Goal: Task Accomplishment & Management: Use online tool/utility

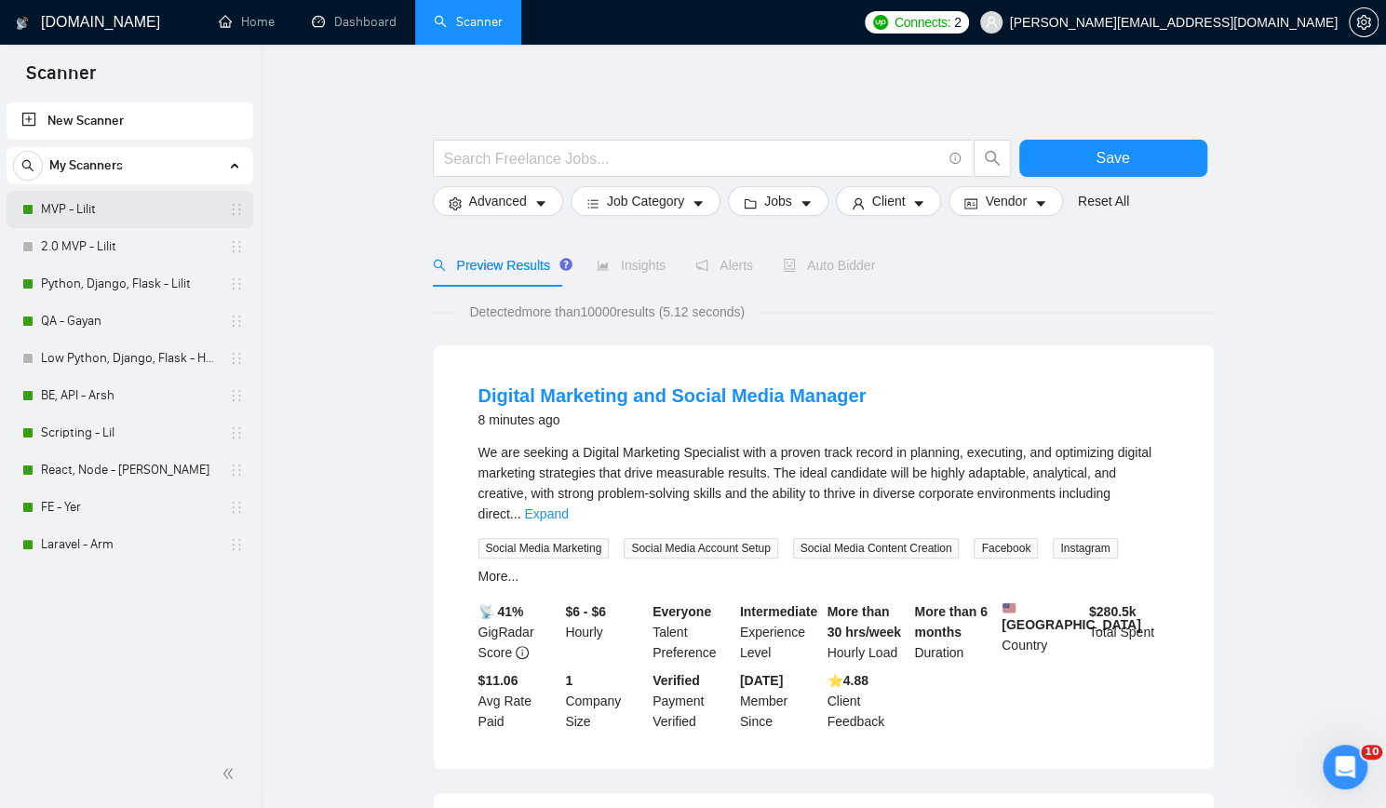
click at [114, 218] on link "MVP - Lilit" at bounding box center [129, 209] width 177 height 37
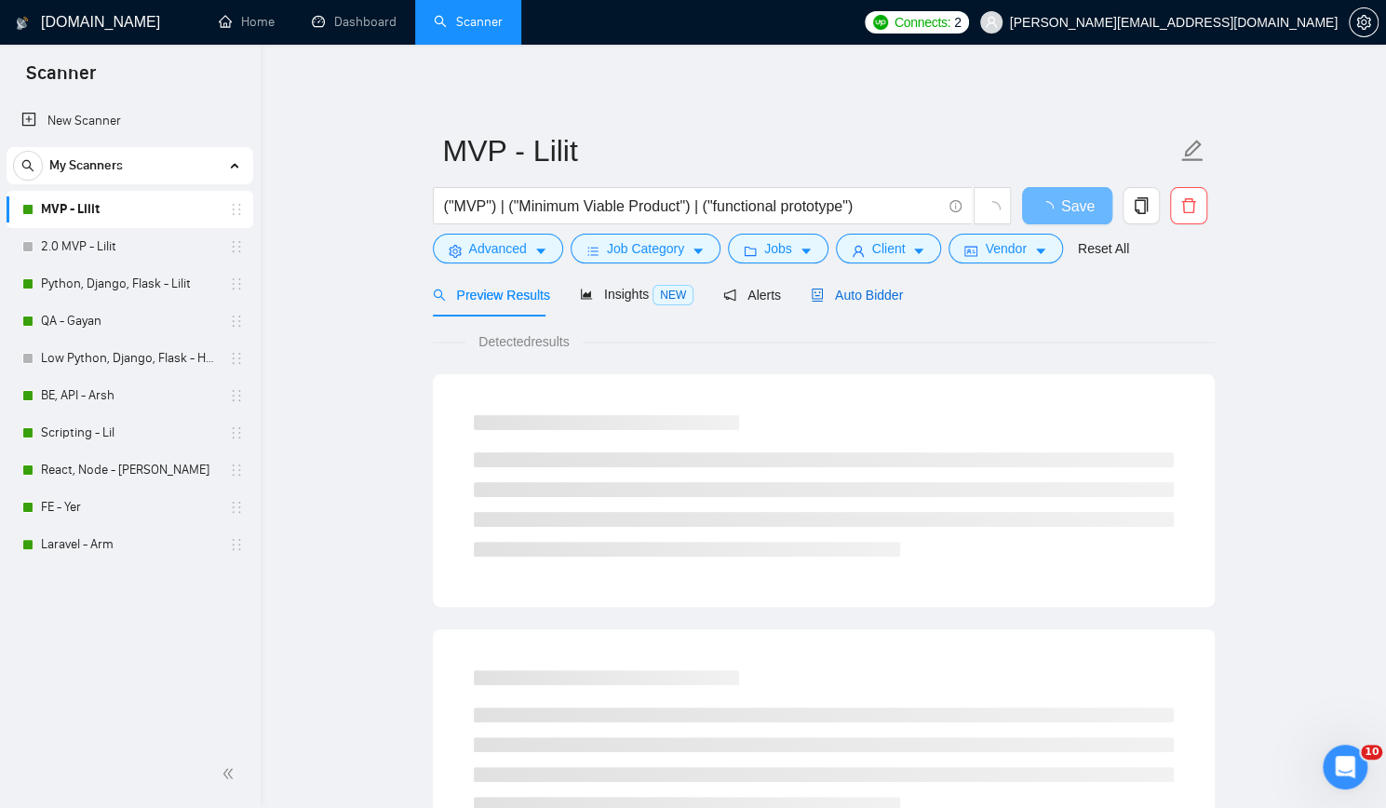
click at [861, 299] on span "Auto Bidder" at bounding box center [857, 295] width 92 height 15
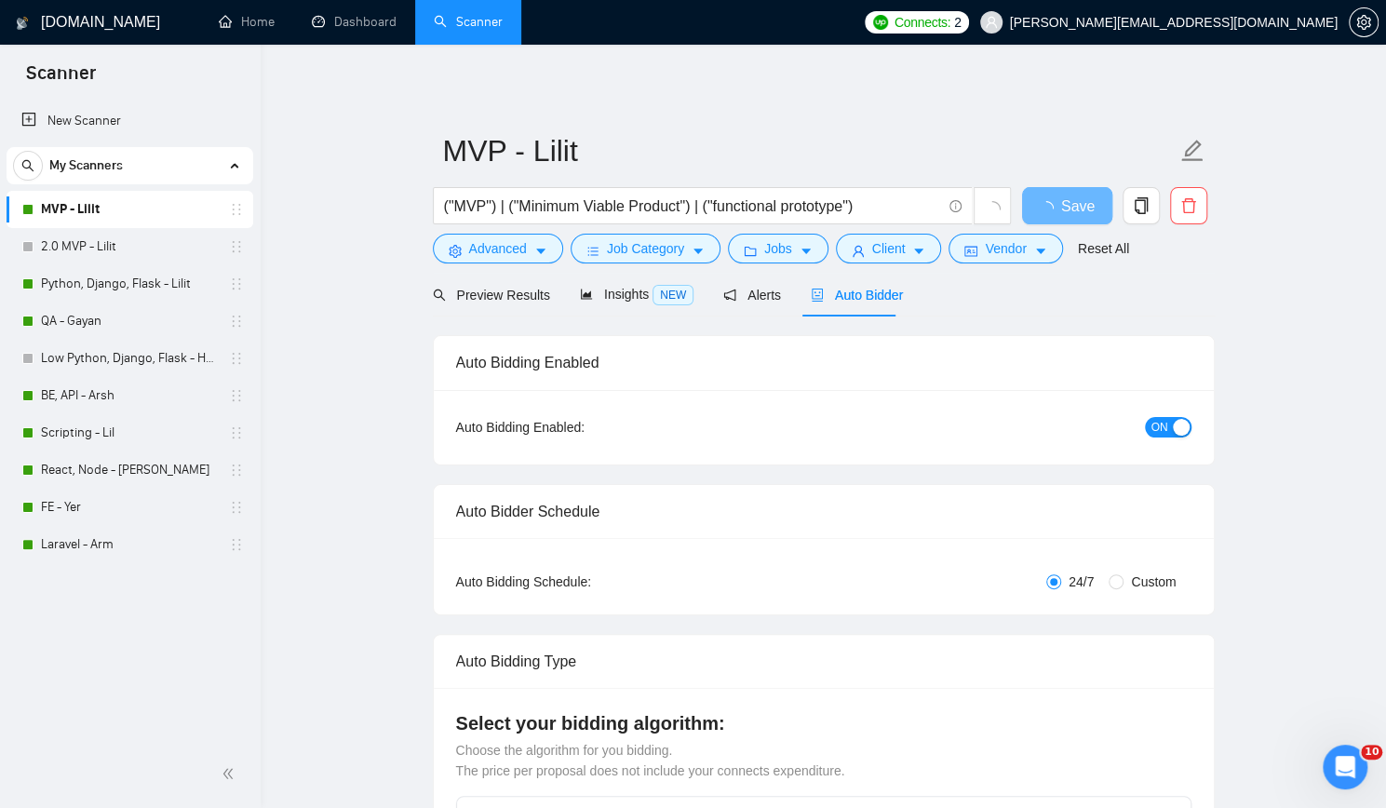
checkbox input "true"
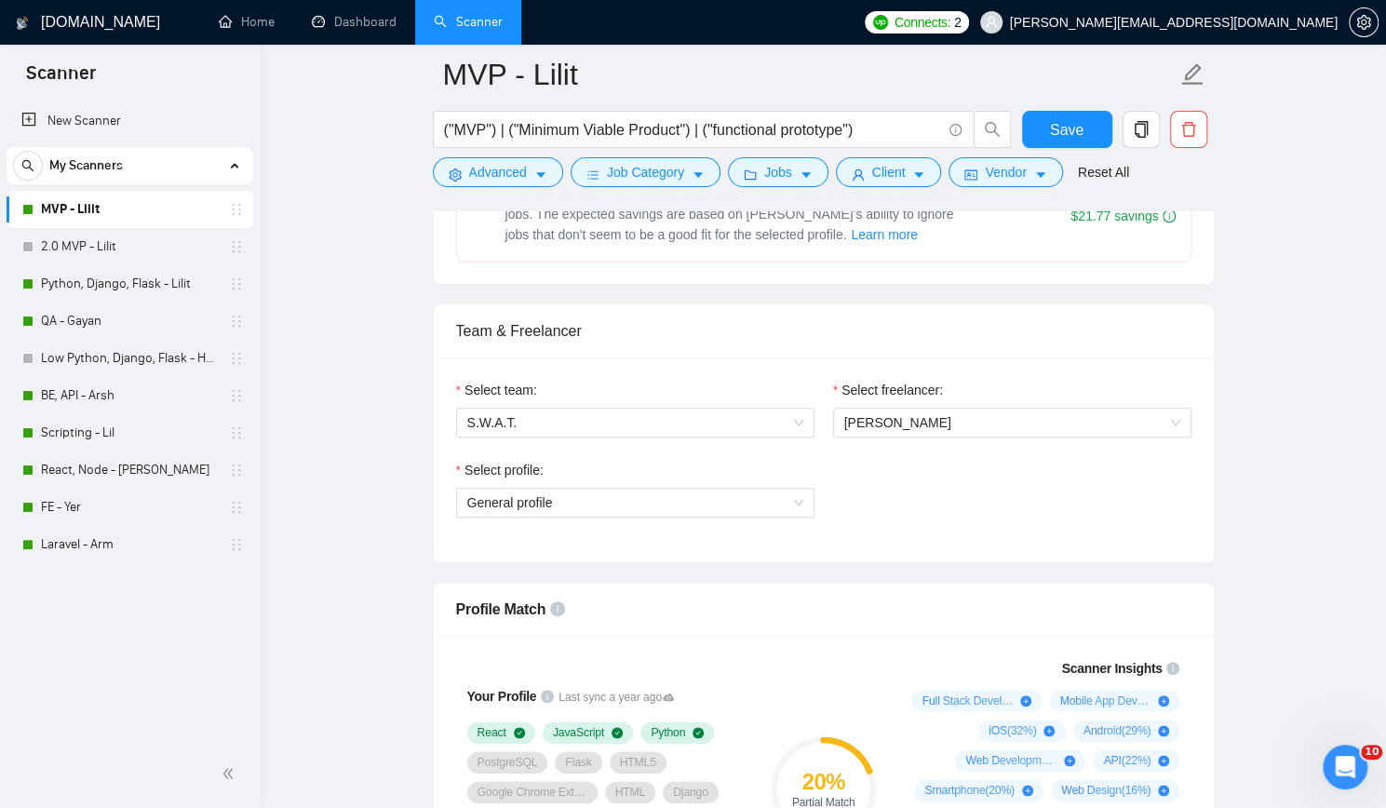
scroll to position [838, 0]
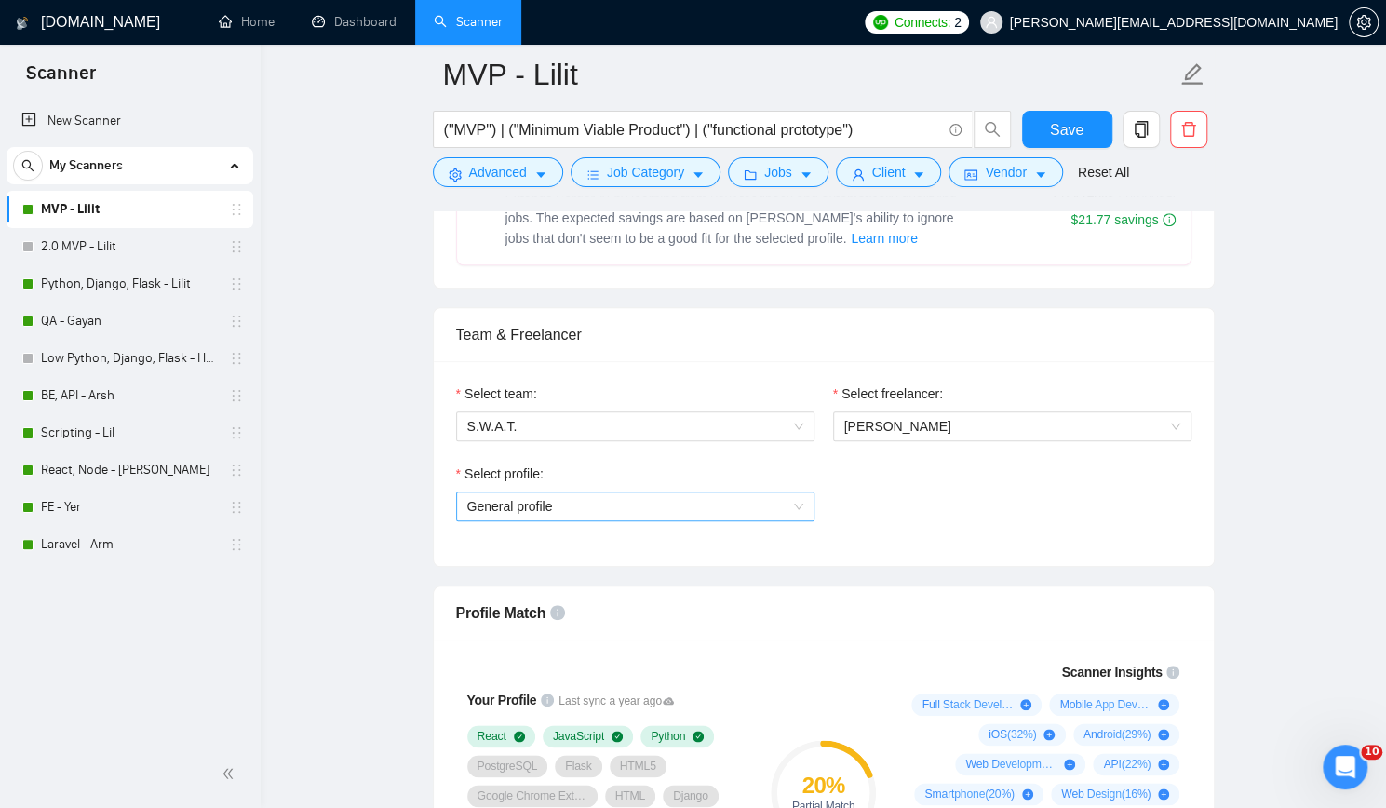
click at [675, 507] on span "General profile" at bounding box center [635, 506] width 336 height 28
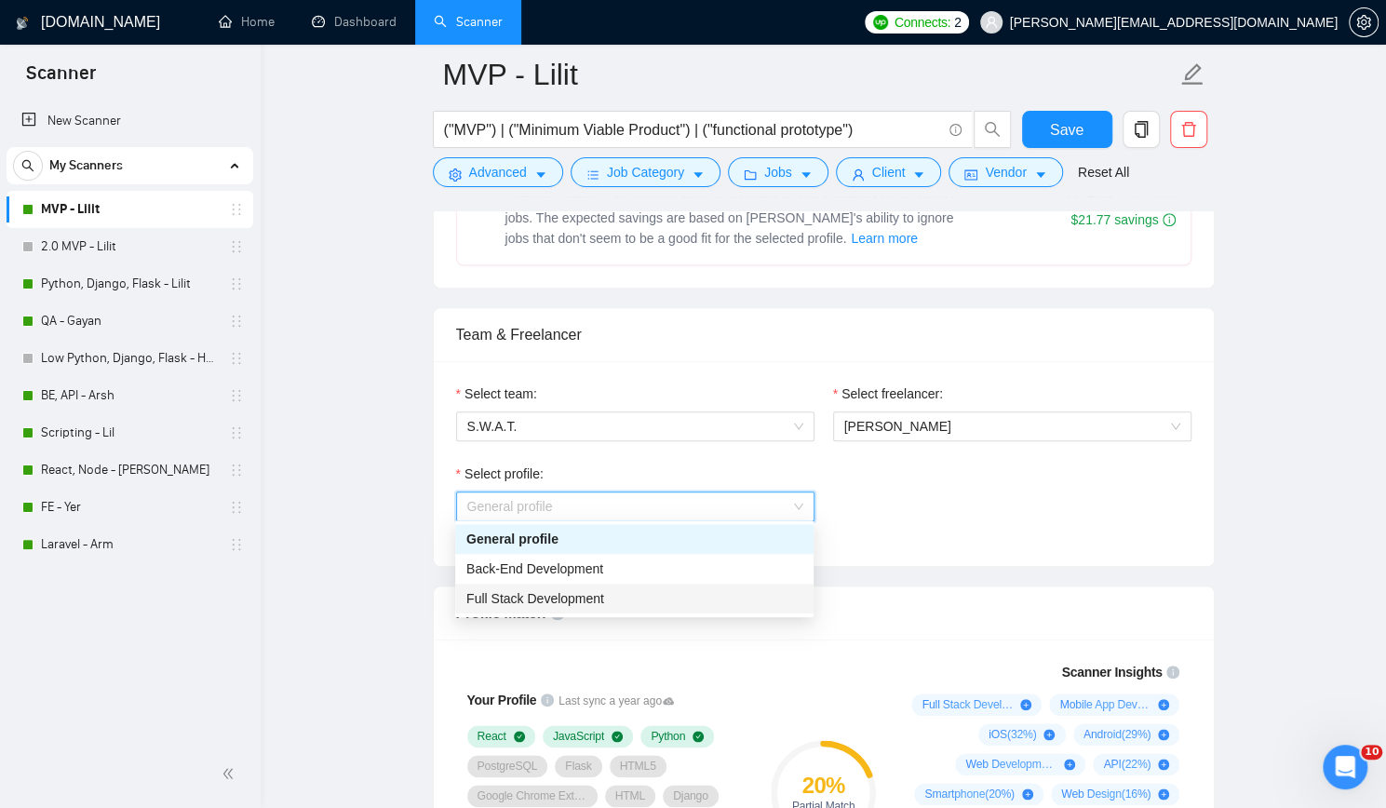
click at [627, 598] on div "Full Stack Development" at bounding box center [634, 598] width 336 height 20
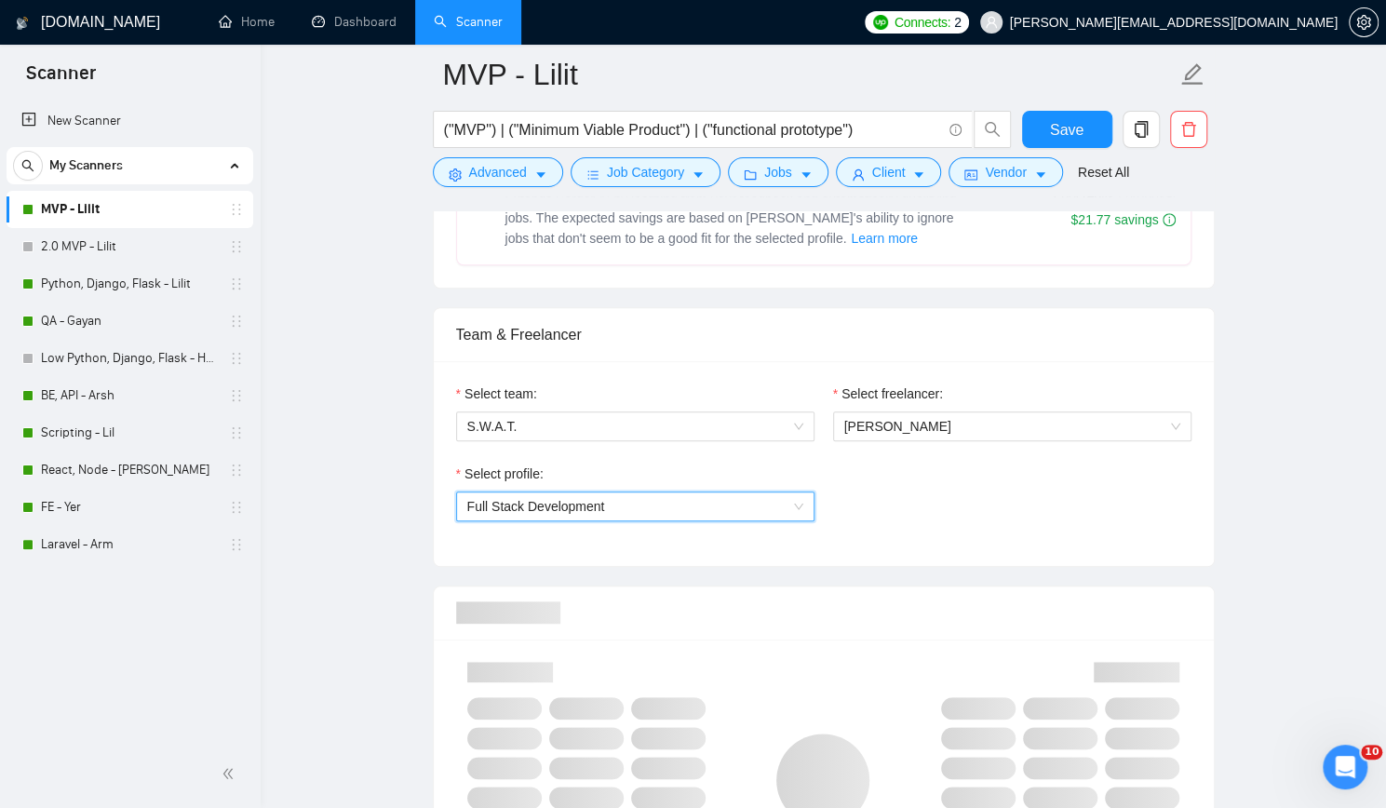
click at [883, 513] on div "Select profile: 1110580755107926016 Full Stack Development" at bounding box center [824, 504] width 754 height 80
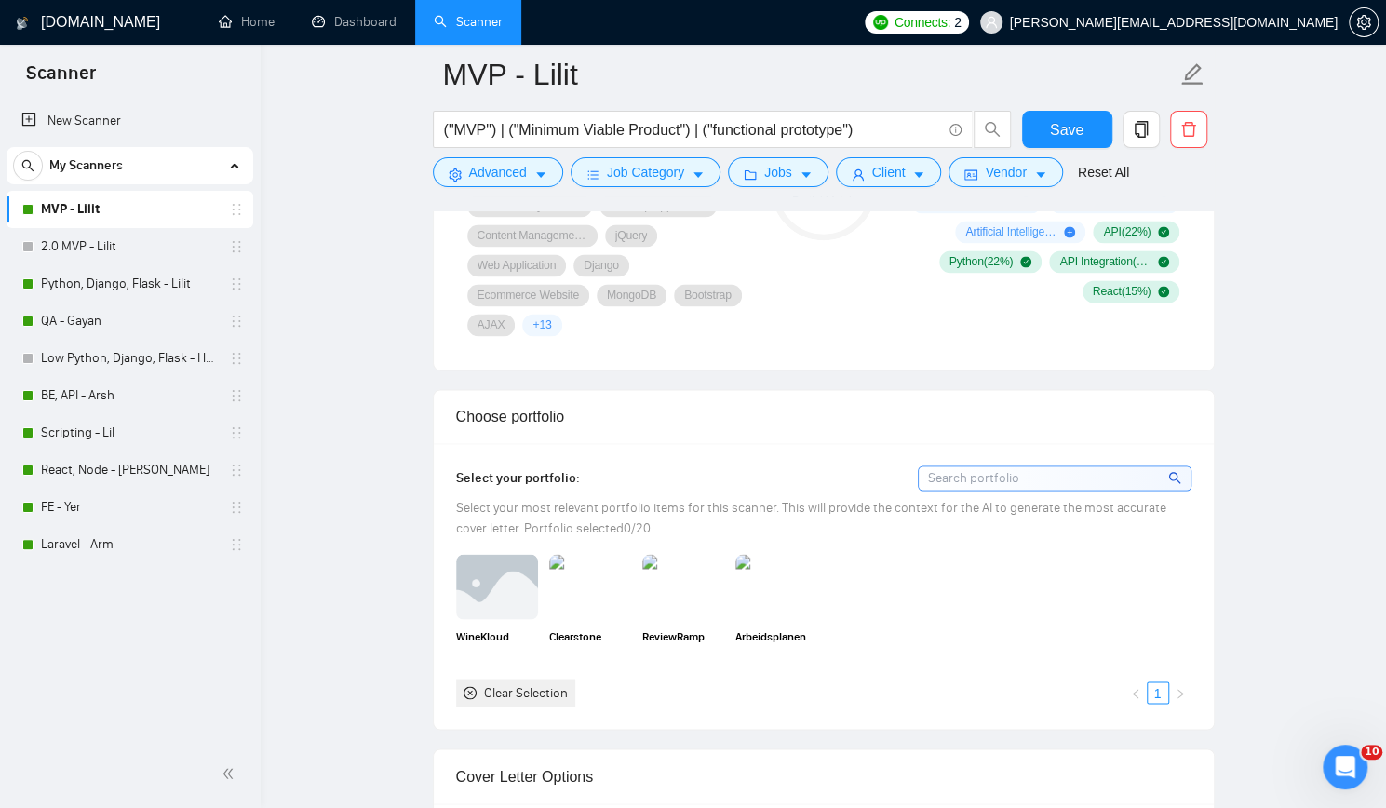
scroll to position [1489, 0]
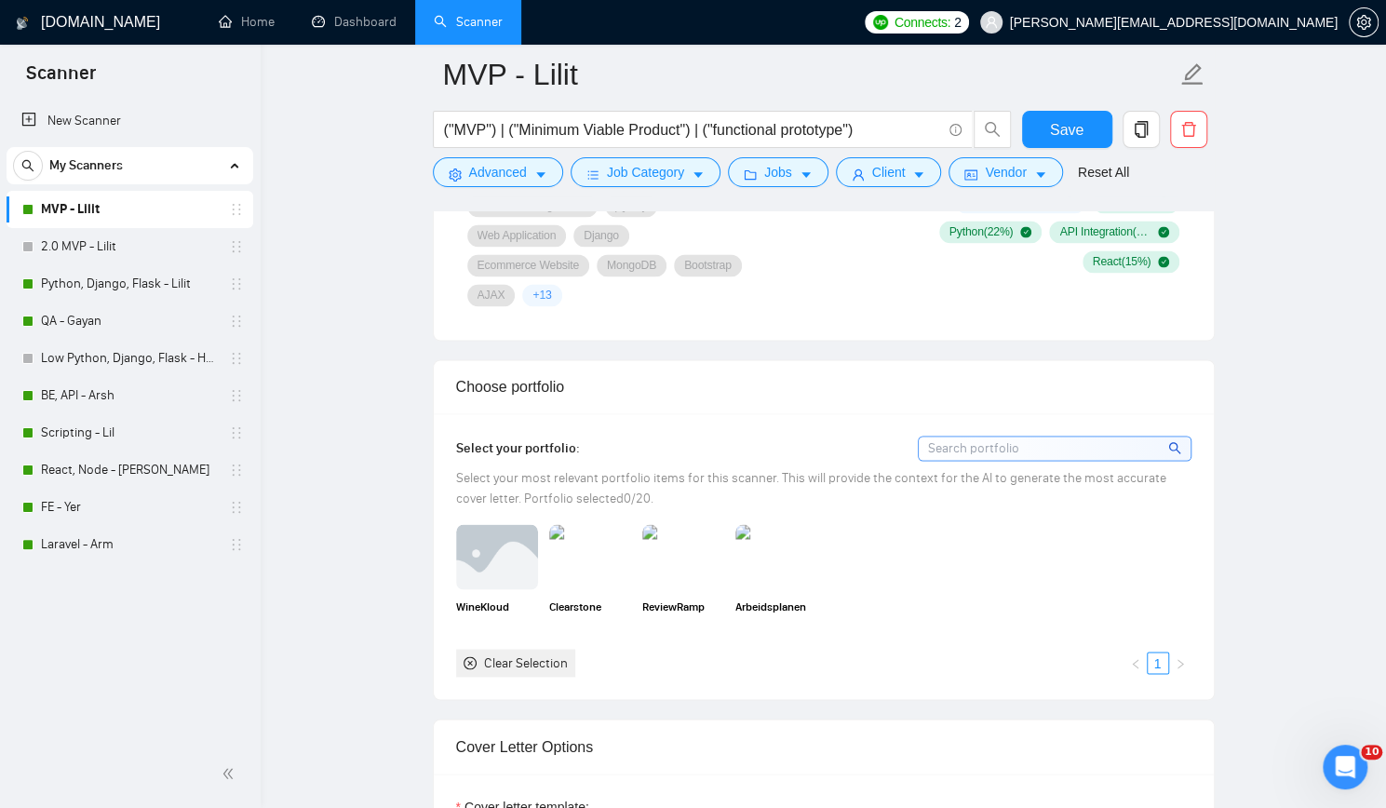
click at [514, 653] on div "Clear Selection" at bounding box center [526, 663] width 84 height 20
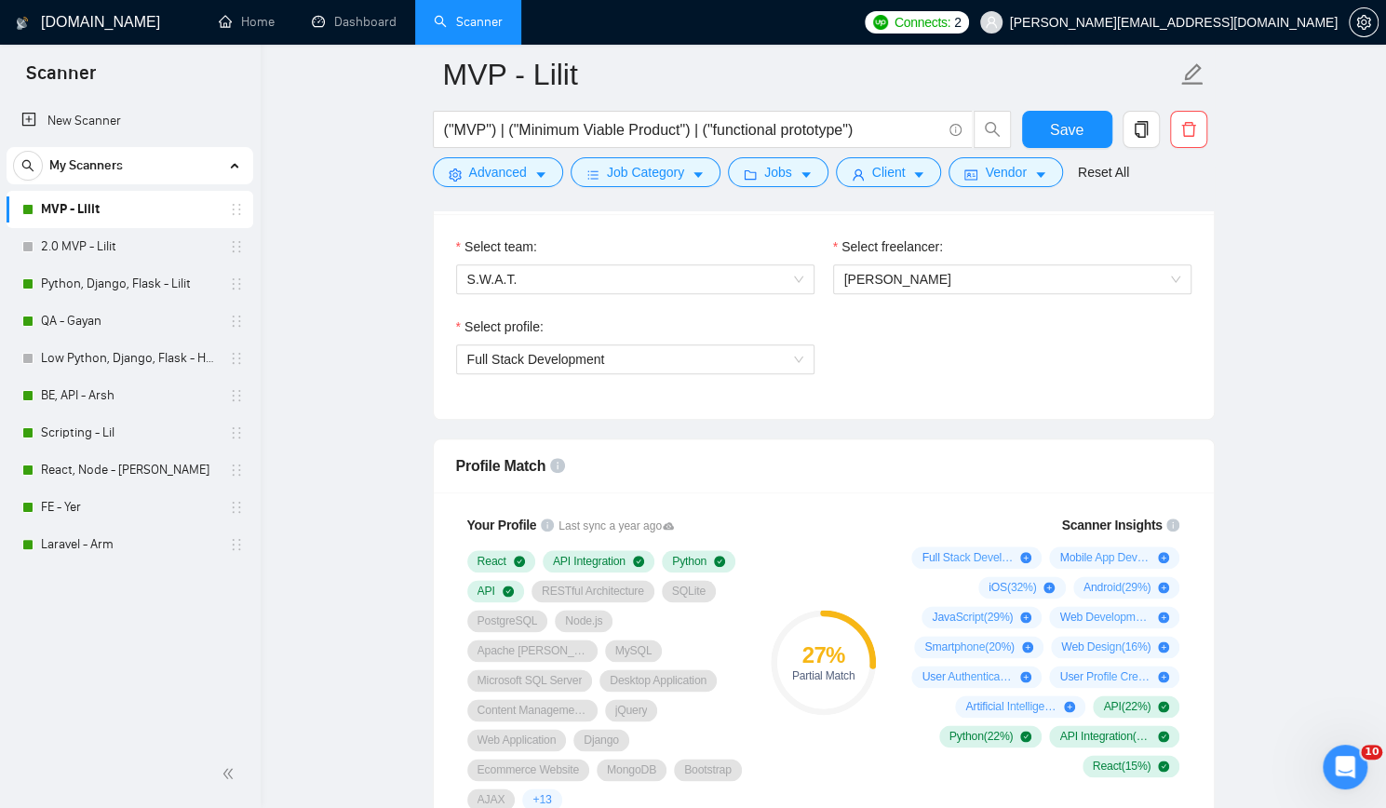
scroll to position [838, 0]
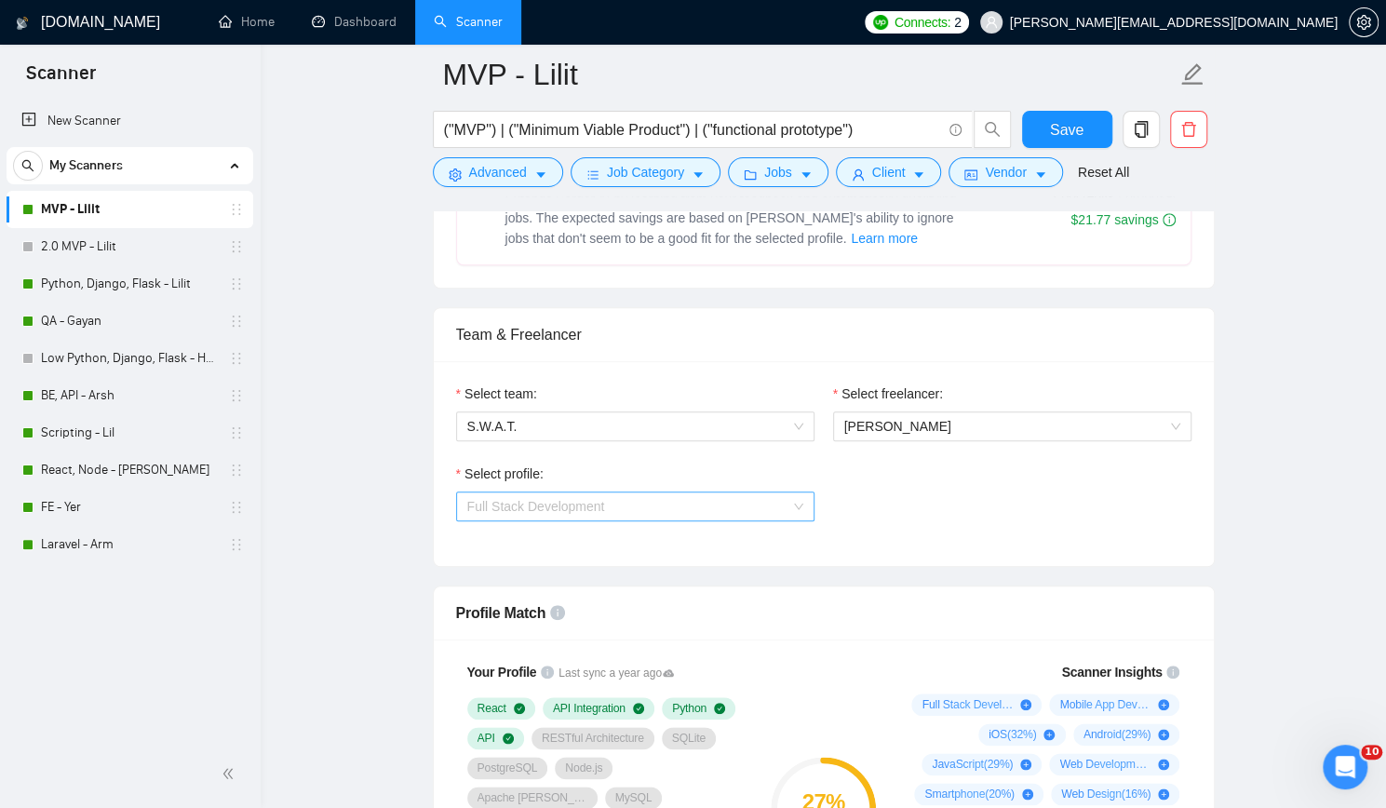
click at [754, 499] on span "Full Stack Development" at bounding box center [635, 506] width 336 height 28
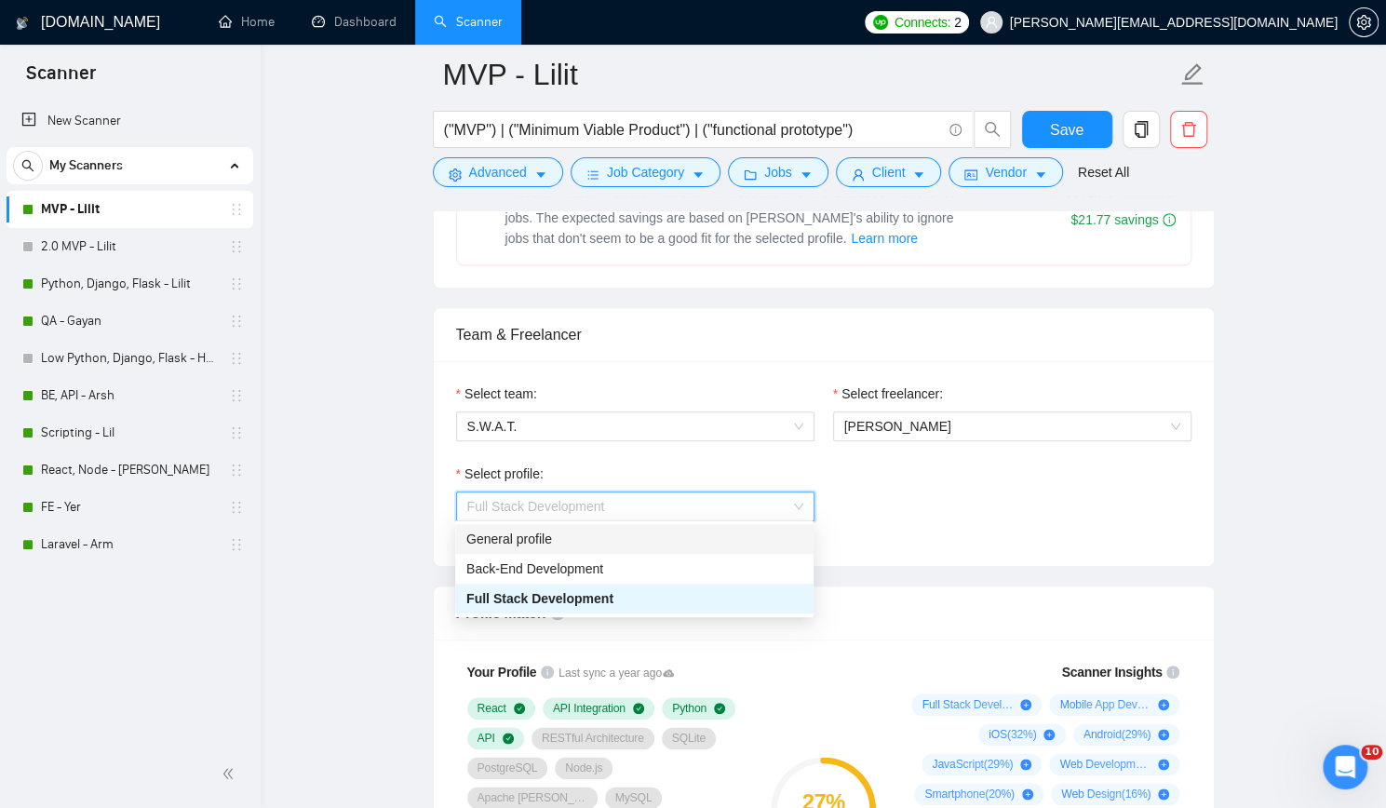
click at [683, 534] on div "General profile" at bounding box center [634, 539] width 336 height 20
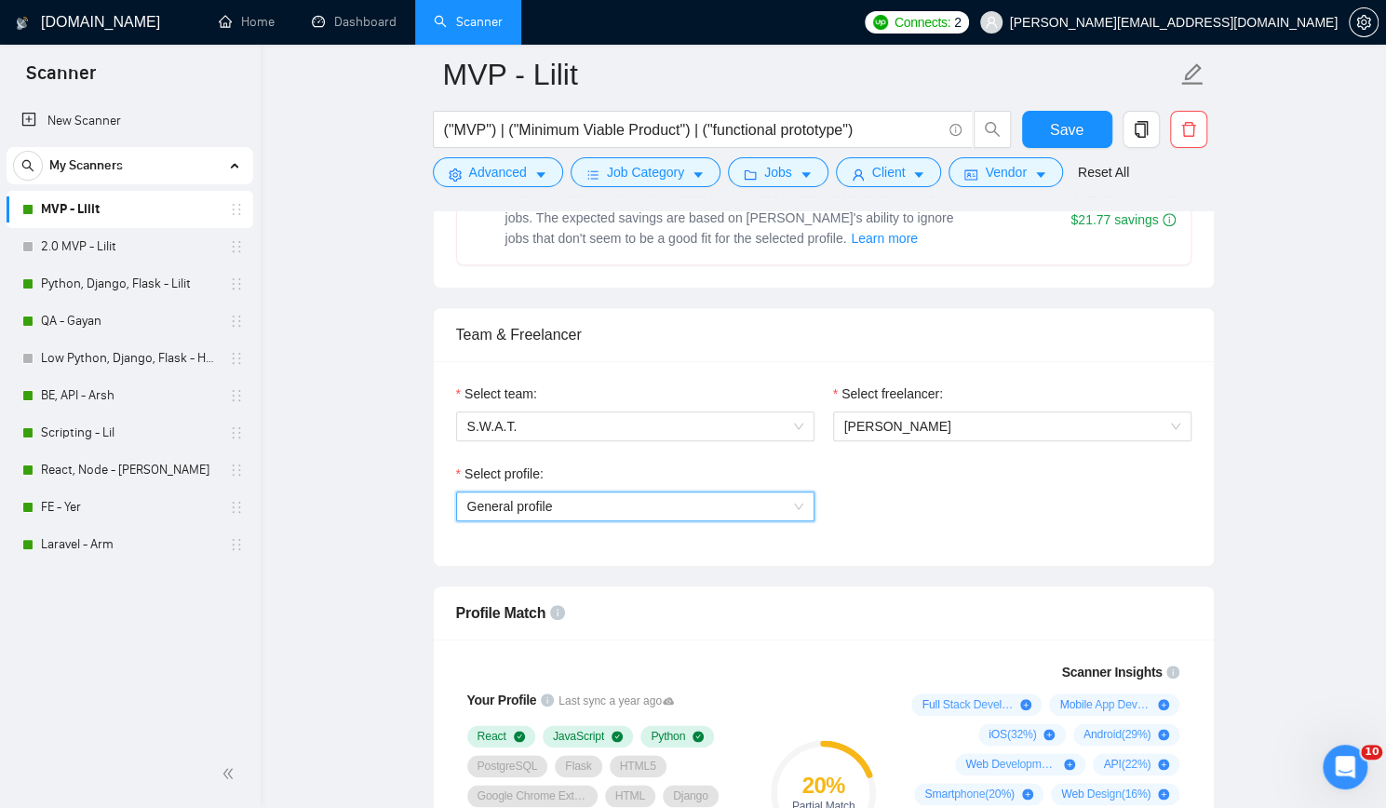
click at [790, 500] on span "General profile" at bounding box center [635, 506] width 336 height 28
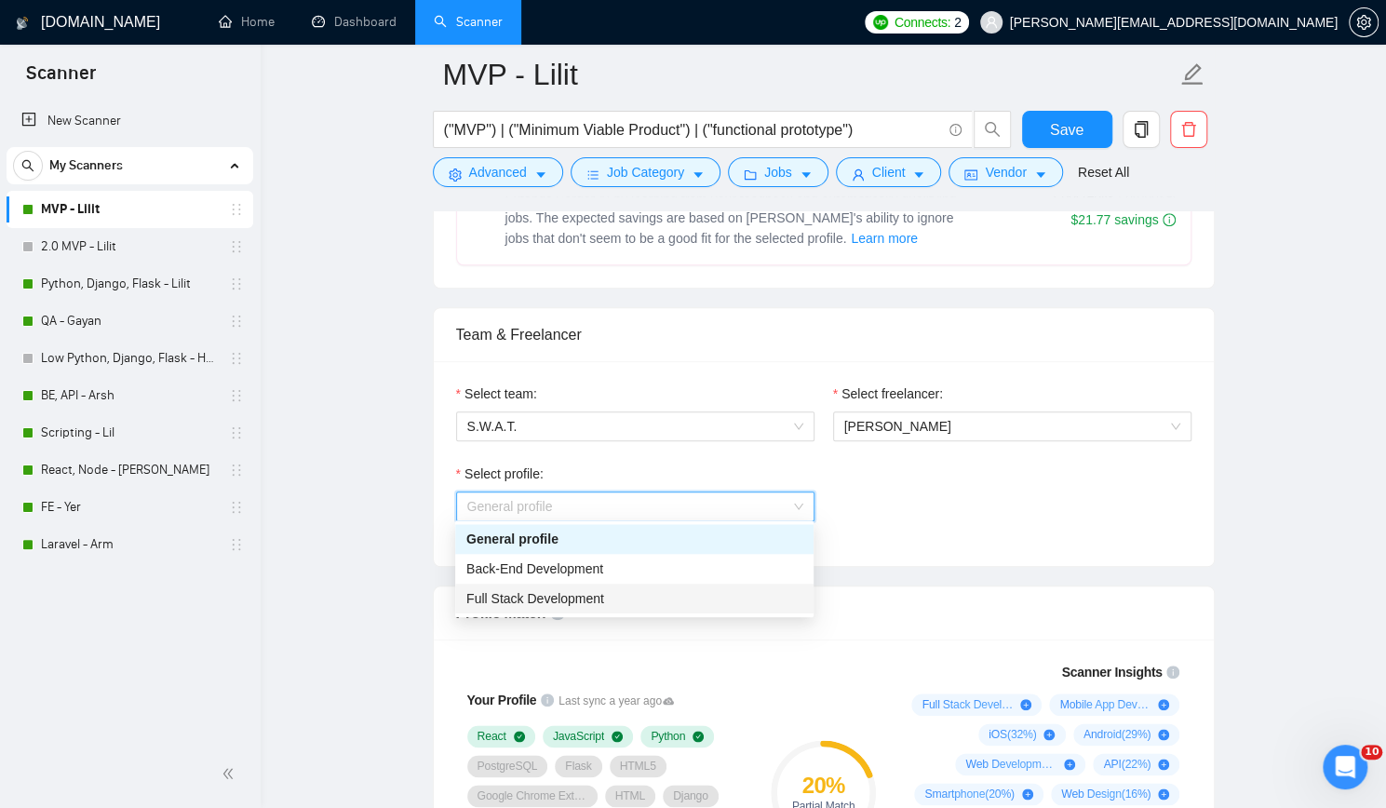
click at [708, 590] on div "Full Stack Development" at bounding box center [634, 598] width 336 height 20
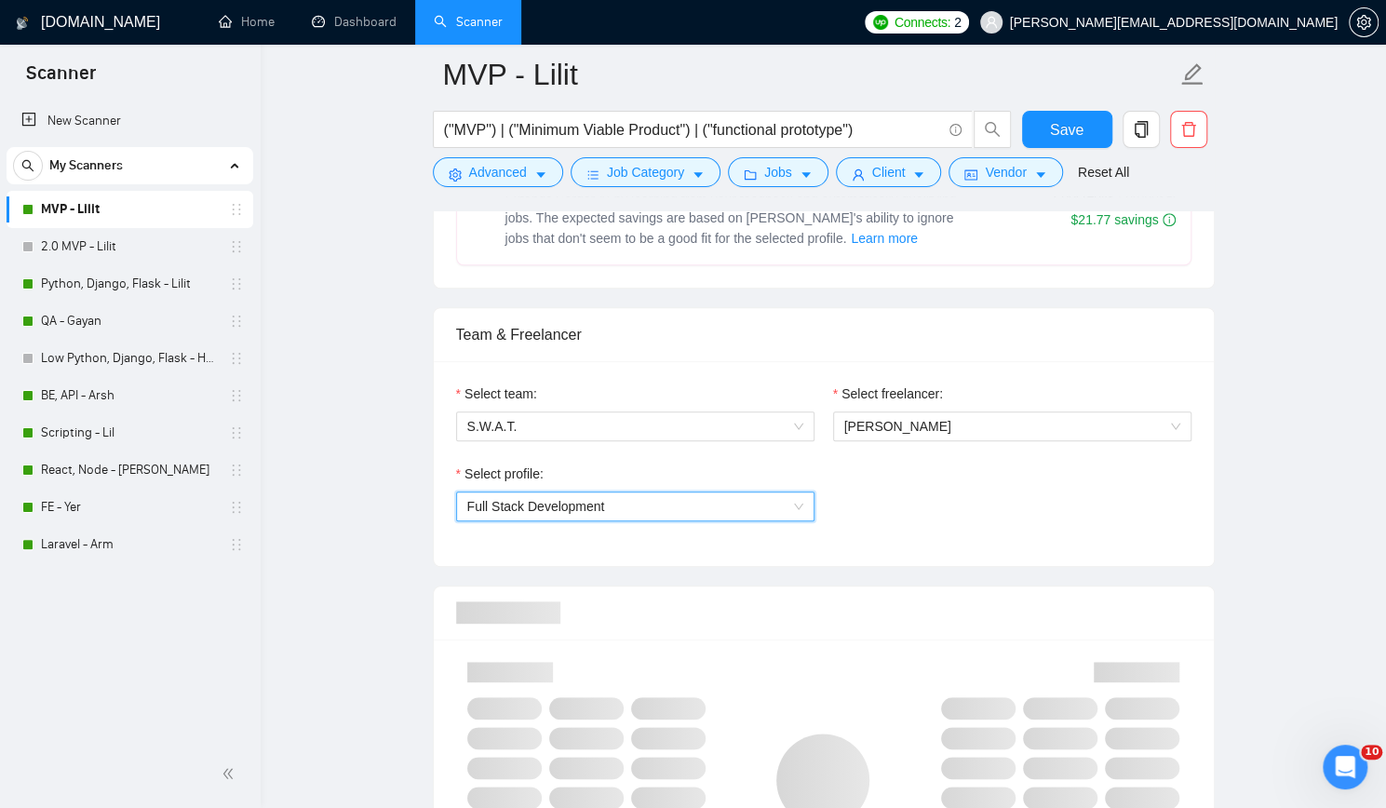
click at [994, 494] on div "Select profile: 1110580755107926016 Full Stack Development" at bounding box center [824, 504] width 754 height 80
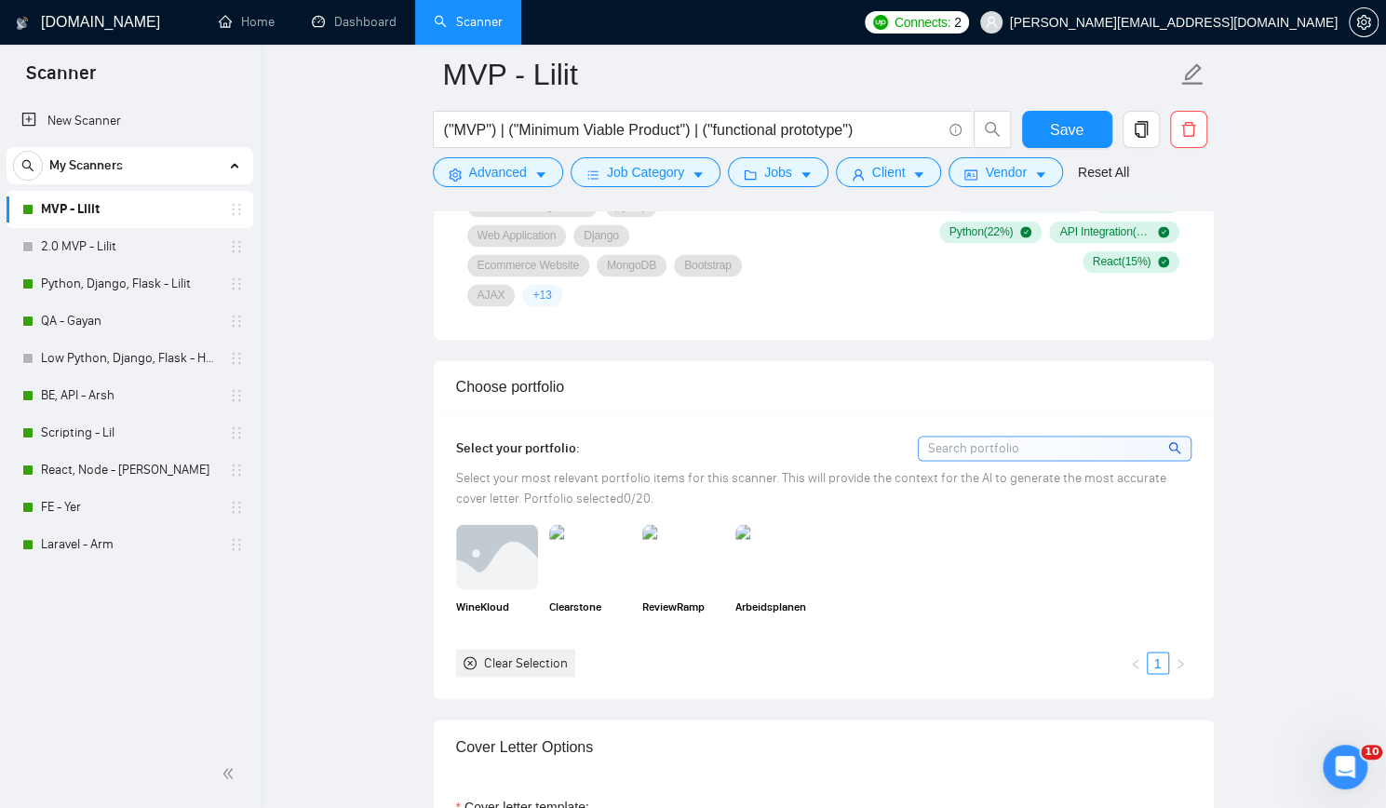
scroll to position [1583, 0]
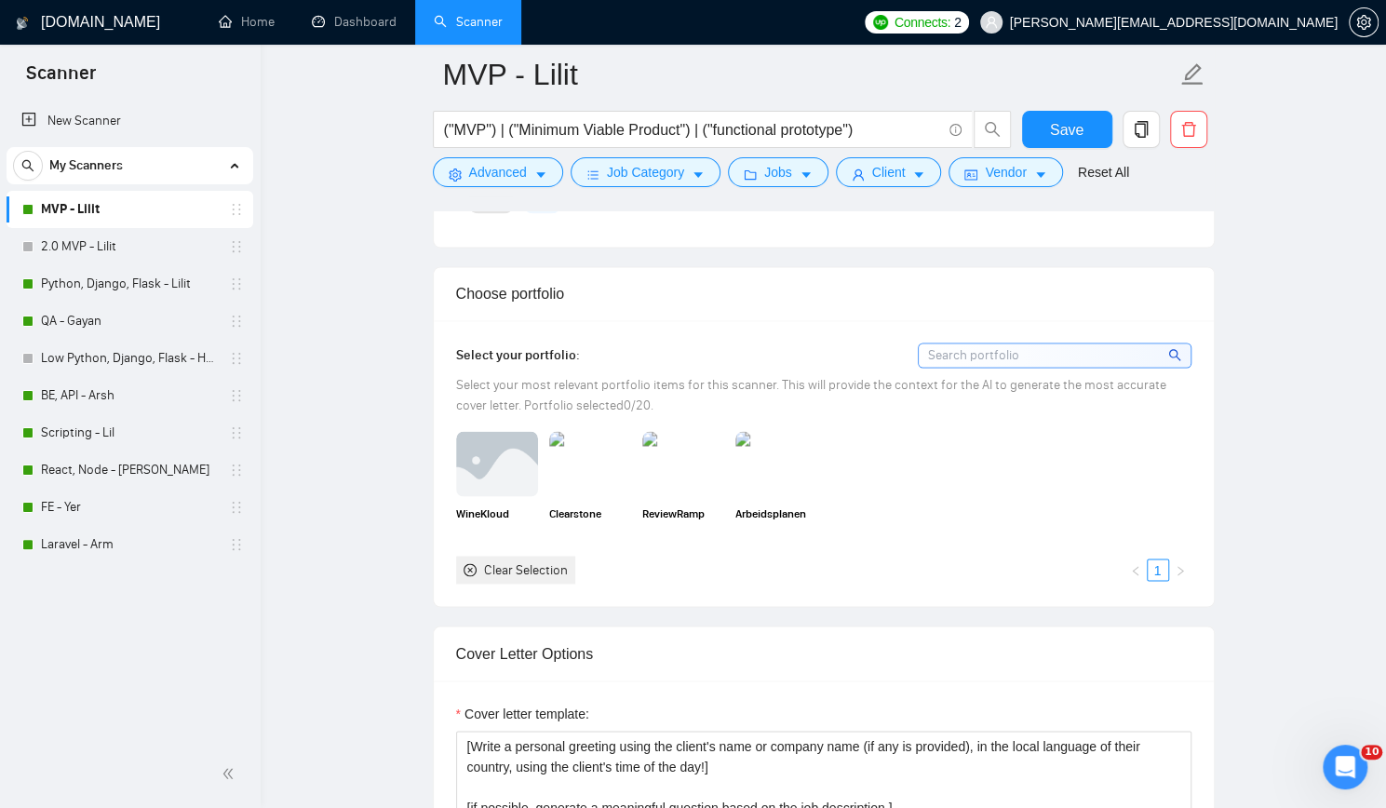
click at [972, 344] on input at bounding box center [1055, 355] width 272 height 23
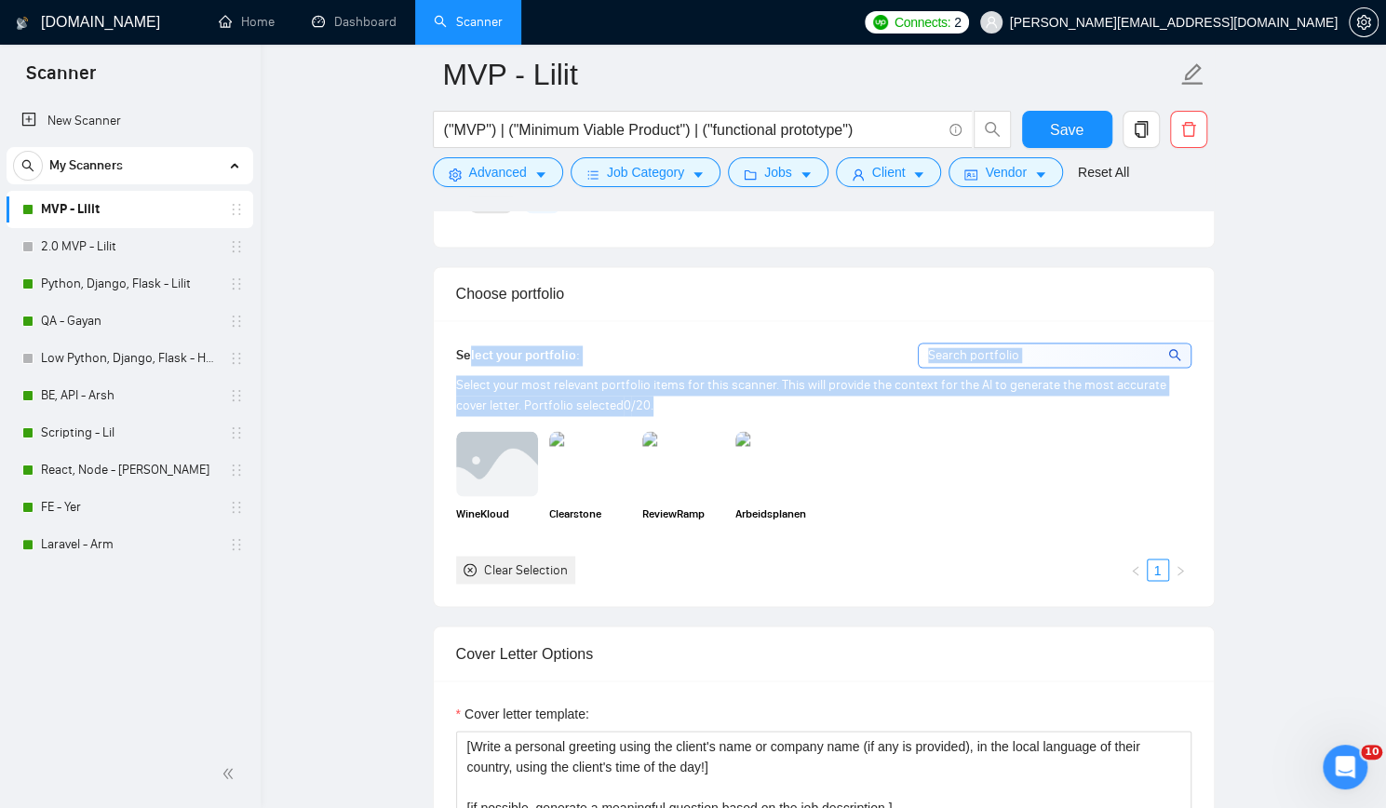
drag, startPoint x: 469, startPoint y: 310, endPoint x: 633, endPoint y: 367, distance: 173.4
click at [633, 367] on div "Select your portfolio: Select your most relevant portfolio items for this scann…" at bounding box center [823, 463] width 735 height 241
click at [633, 375] on div "Select your most relevant portfolio items for this scanner. This will provide t…" at bounding box center [823, 395] width 735 height 41
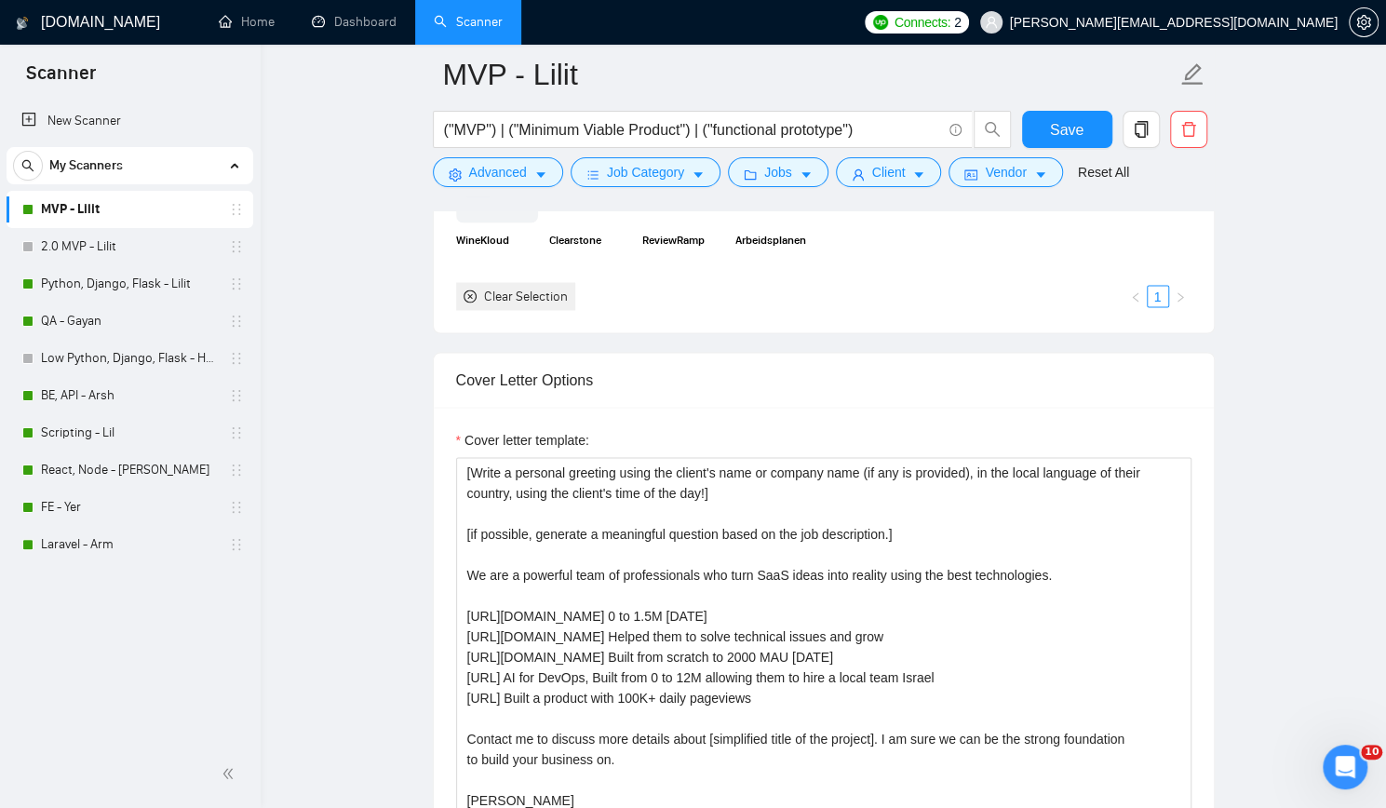
scroll to position [1862, 0]
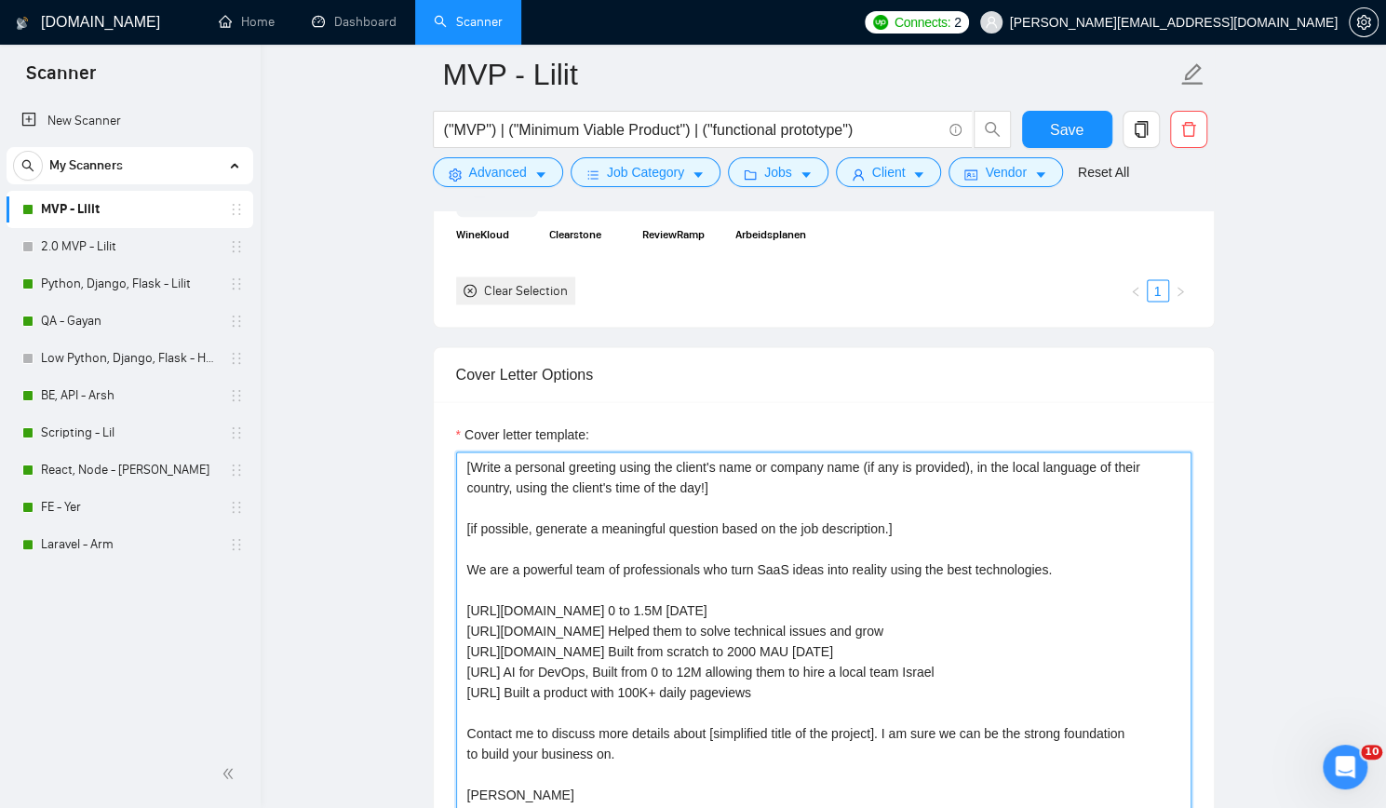
click at [886, 491] on textarea "[Write a personal greeting using the client's name or company name (if any is p…" at bounding box center [823, 660] width 735 height 419
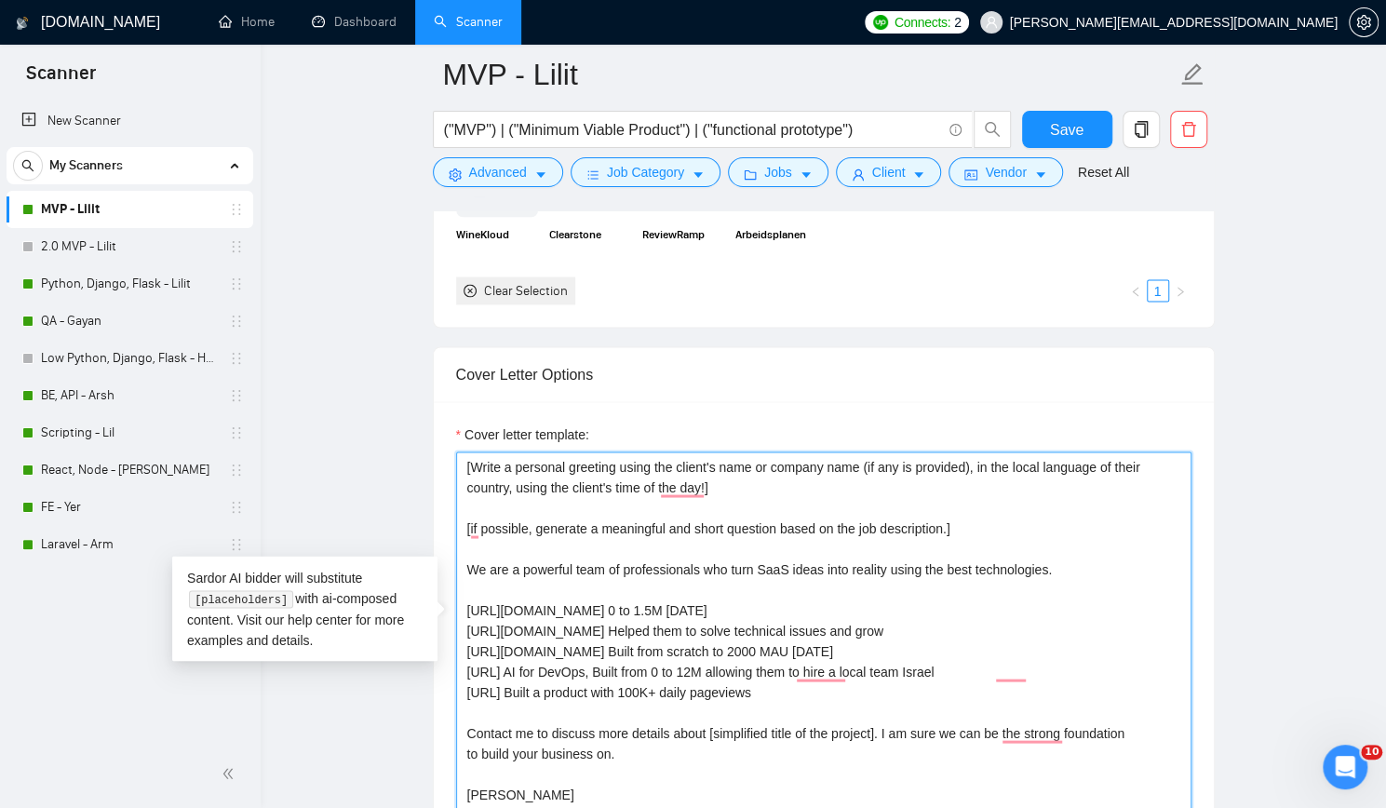
click at [963, 498] on textarea "[Write a personal greeting using the client's name or company name (if any is p…" at bounding box center [823, 660] width 735 height 419
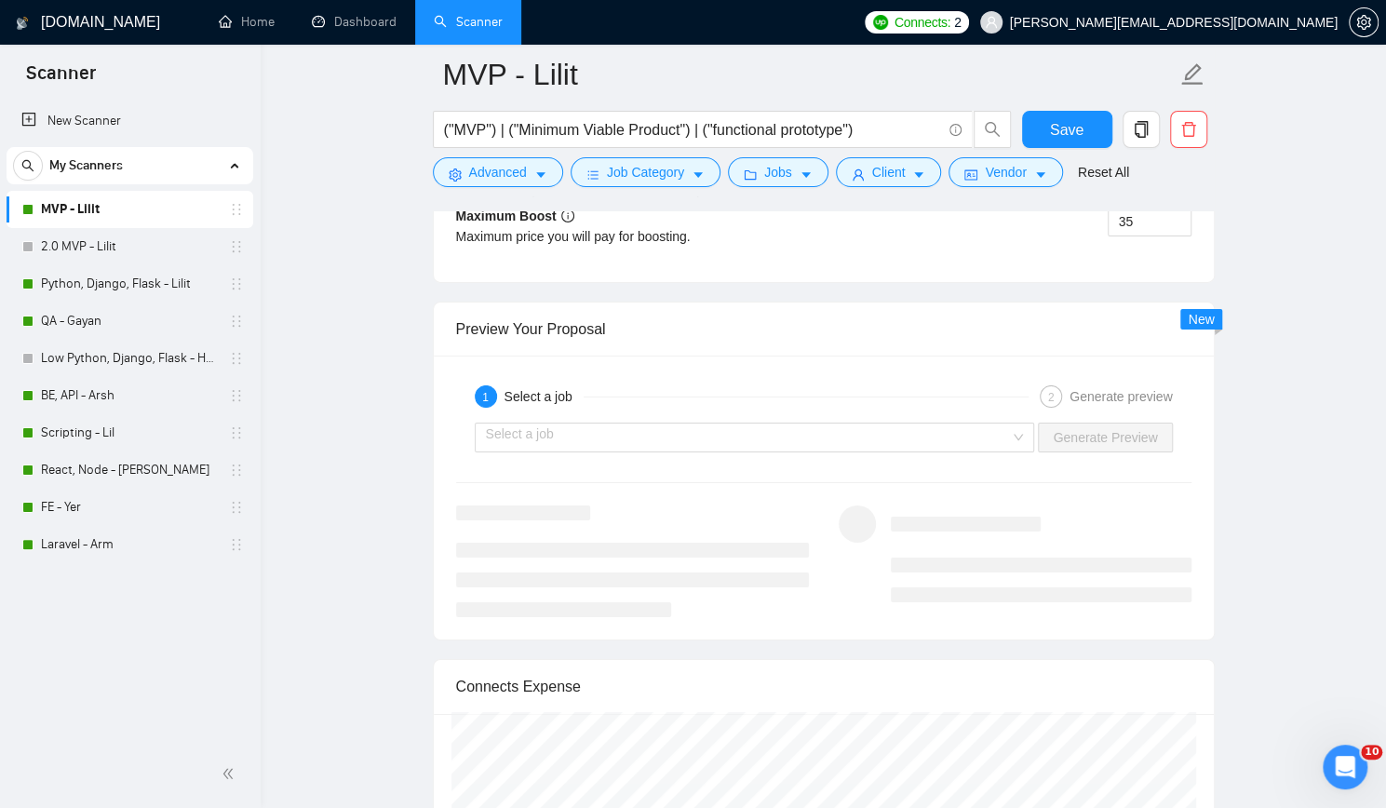
scroll to position [3538, 0]
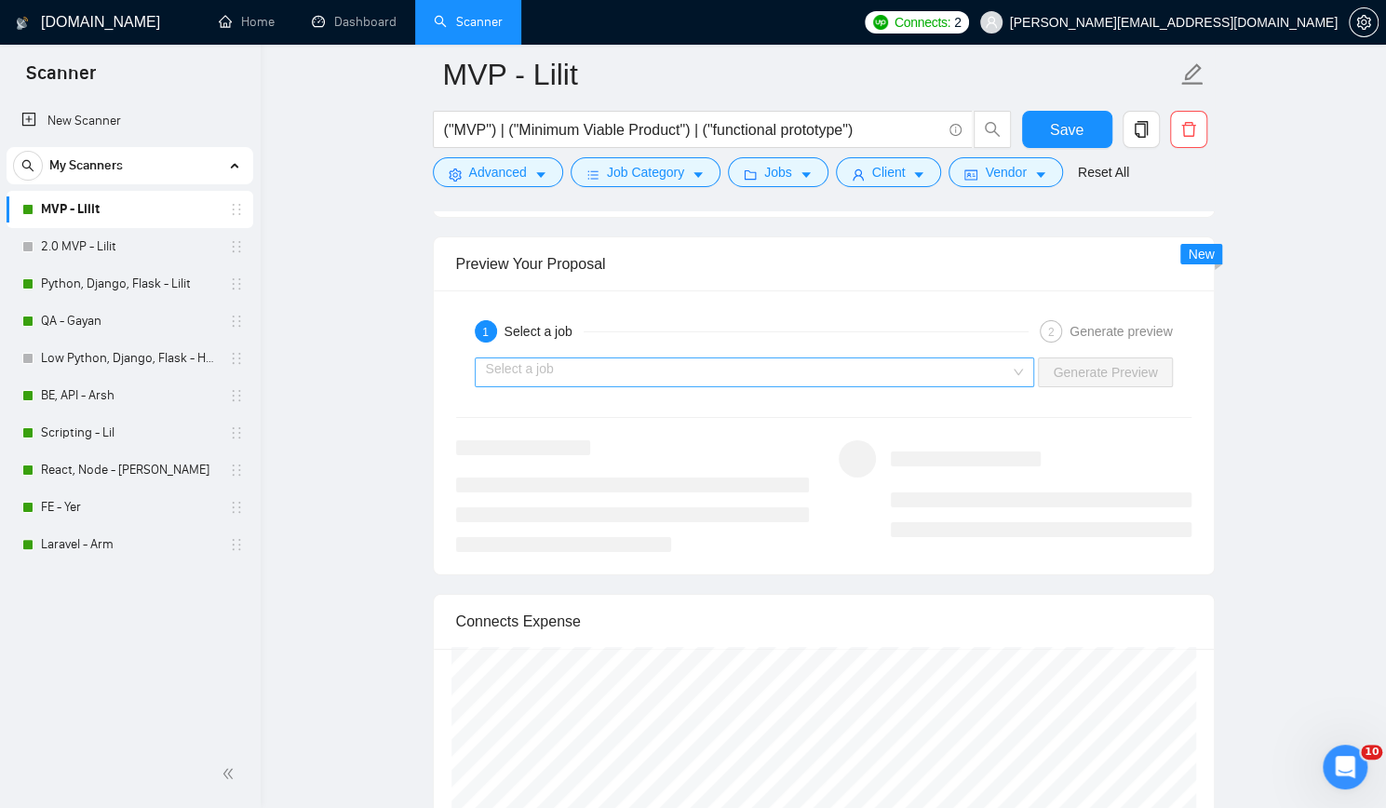
type textarea "[Write a personal greeting using the client's name or company name (if any is p…"
click at [908, 358] on input "search" at bounding box center [748, 372] width 525 height 28
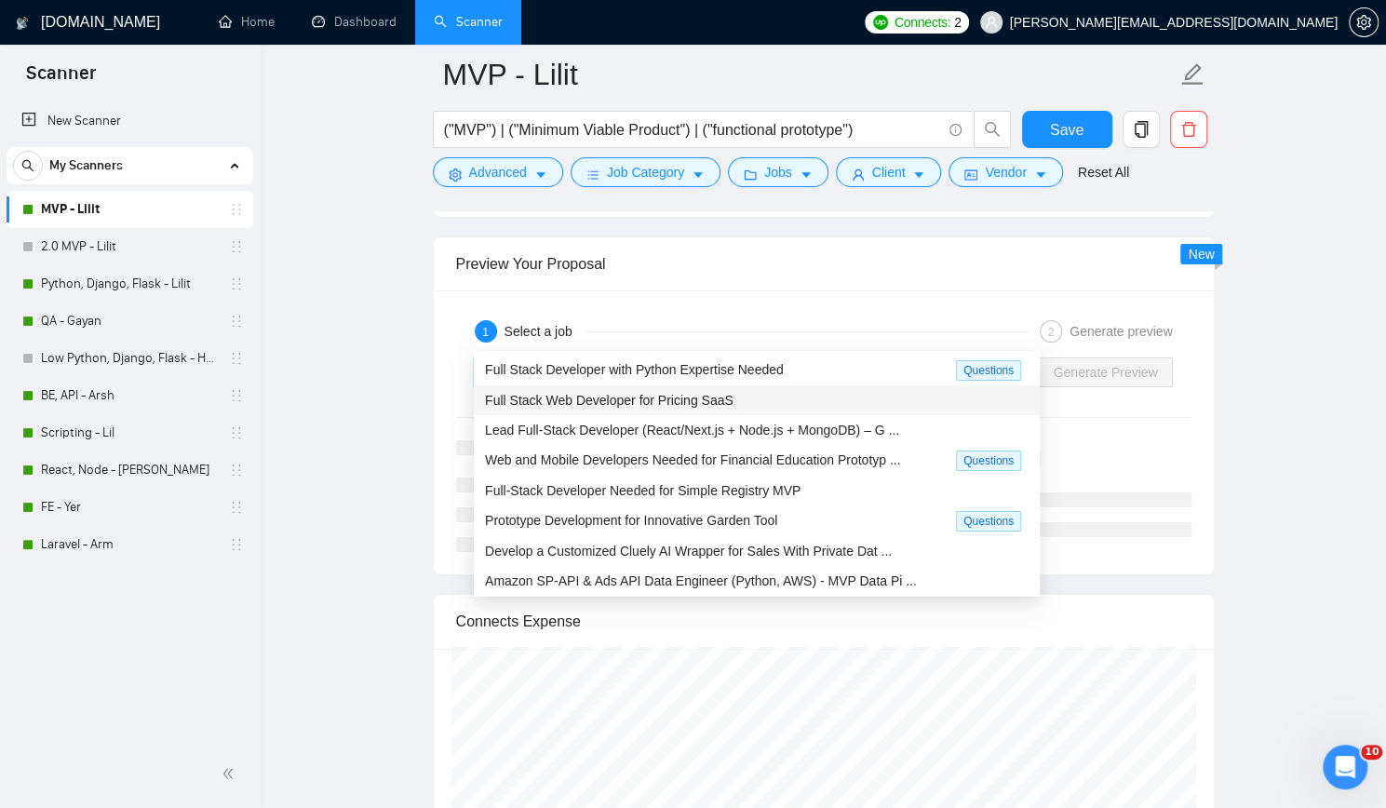
click at [752, 397] on div "Full Stack Web Developer for Pricing SaaS" at bounding box center [757, 400] width 544 height 20
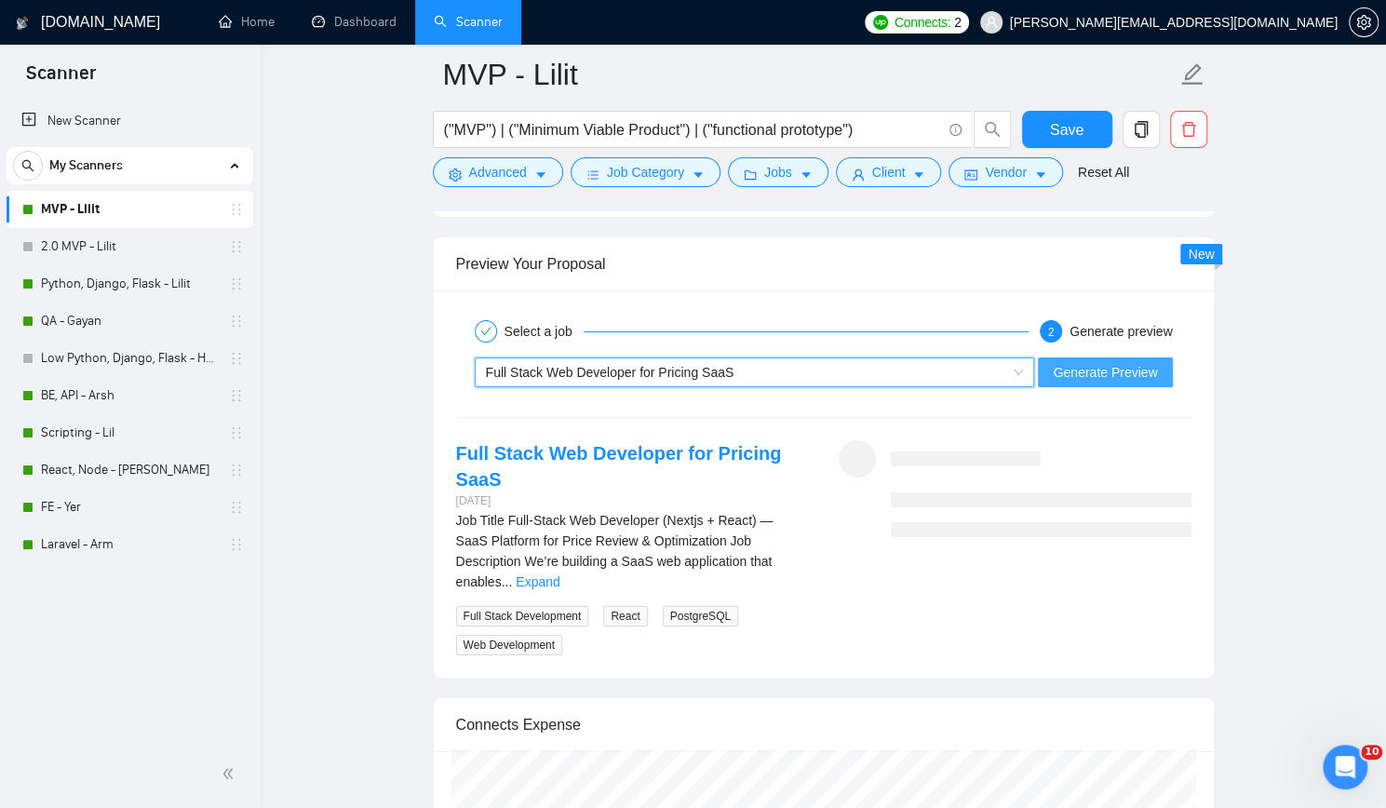
click at [1087, 362] on span "Generate Preview" at bounding box center [1105, 372] width 104 height 20
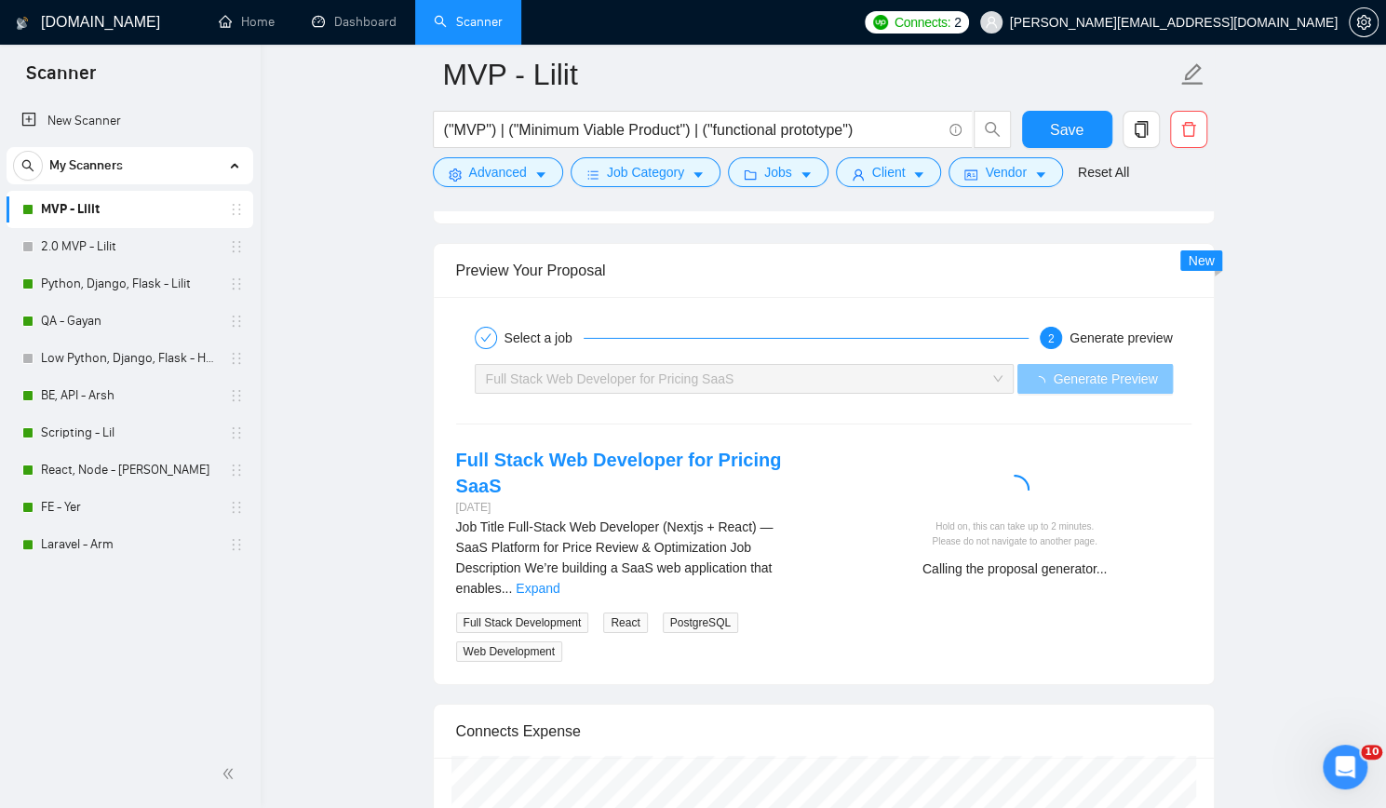
scroll to position [3444, 0]
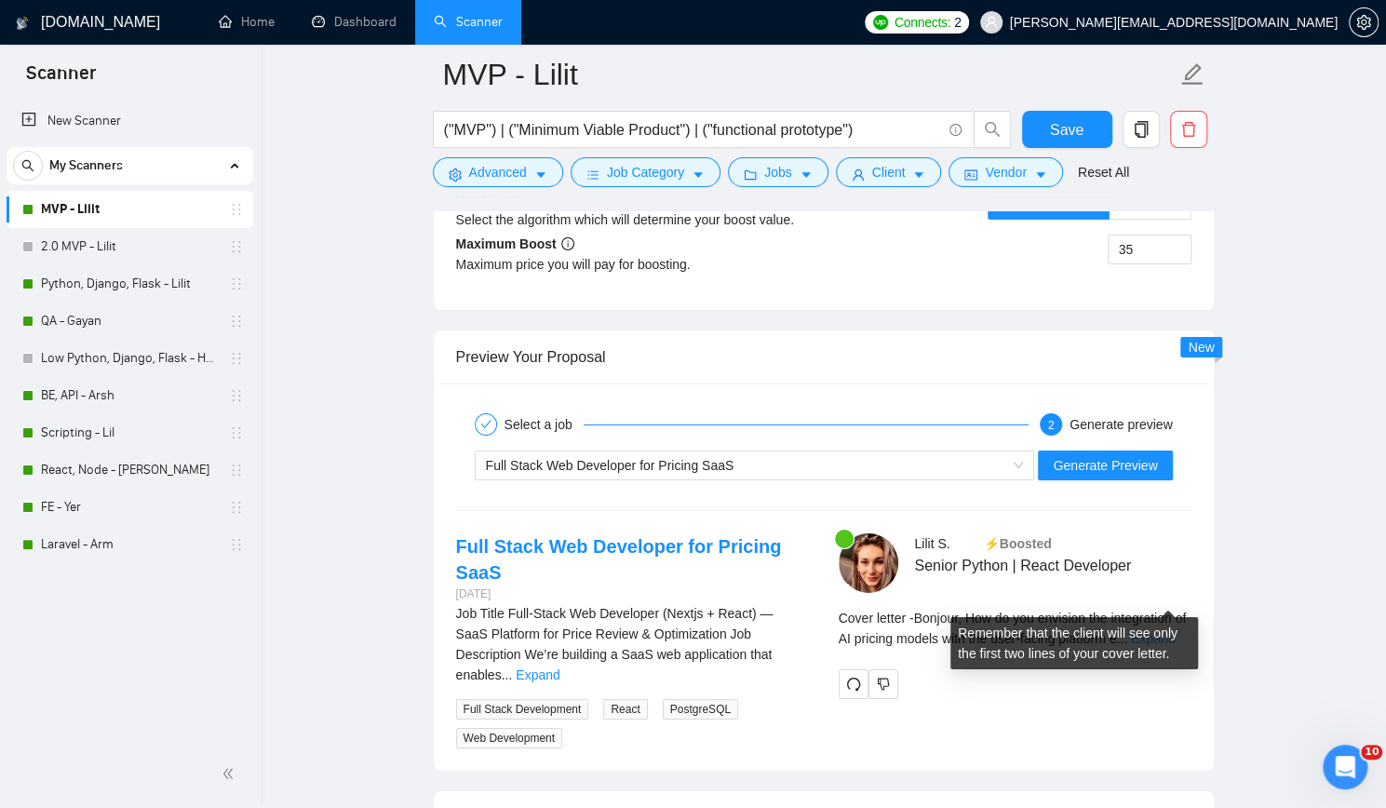
click at [1159, 631] on link "Expand" at bounding box center [1153, 638] width 44 height 15
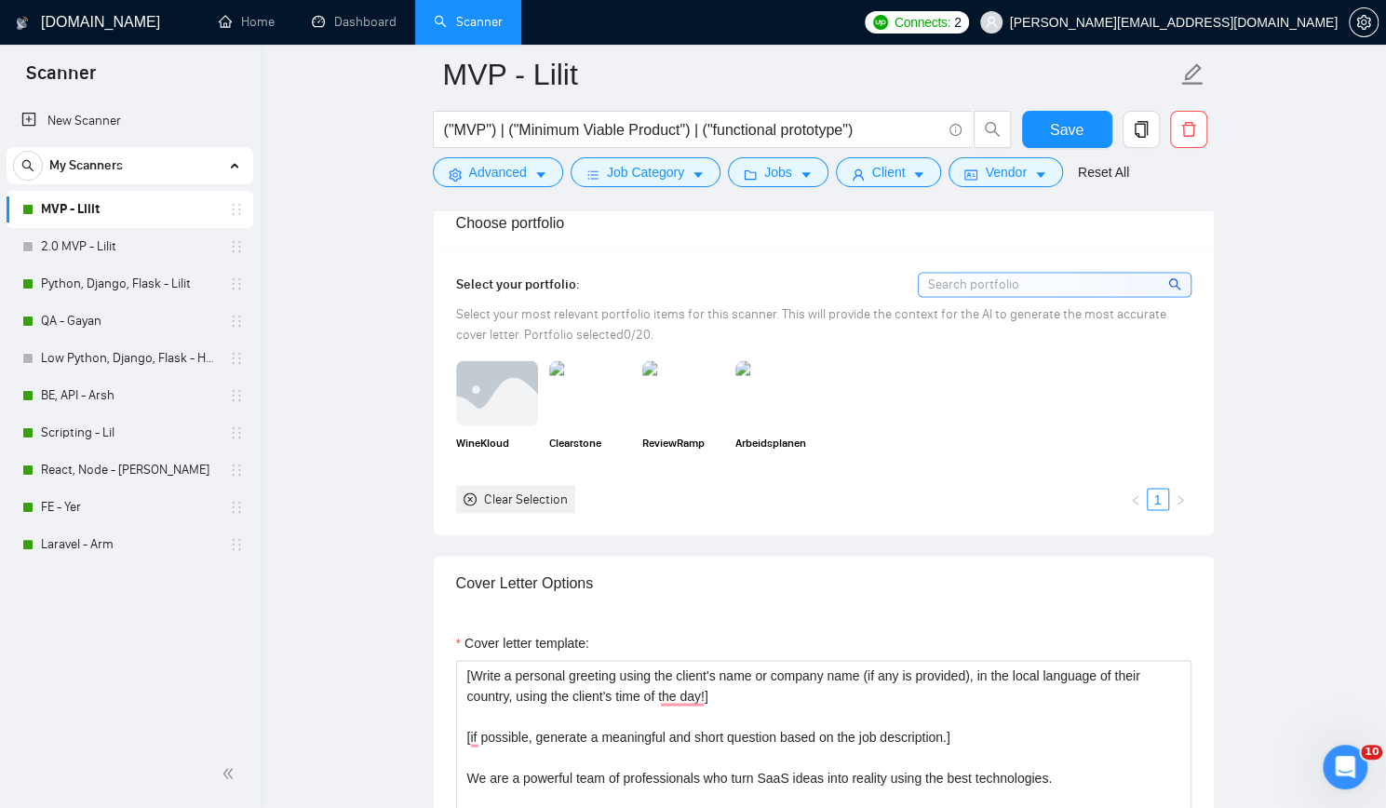
scroll to position [1583, 0]
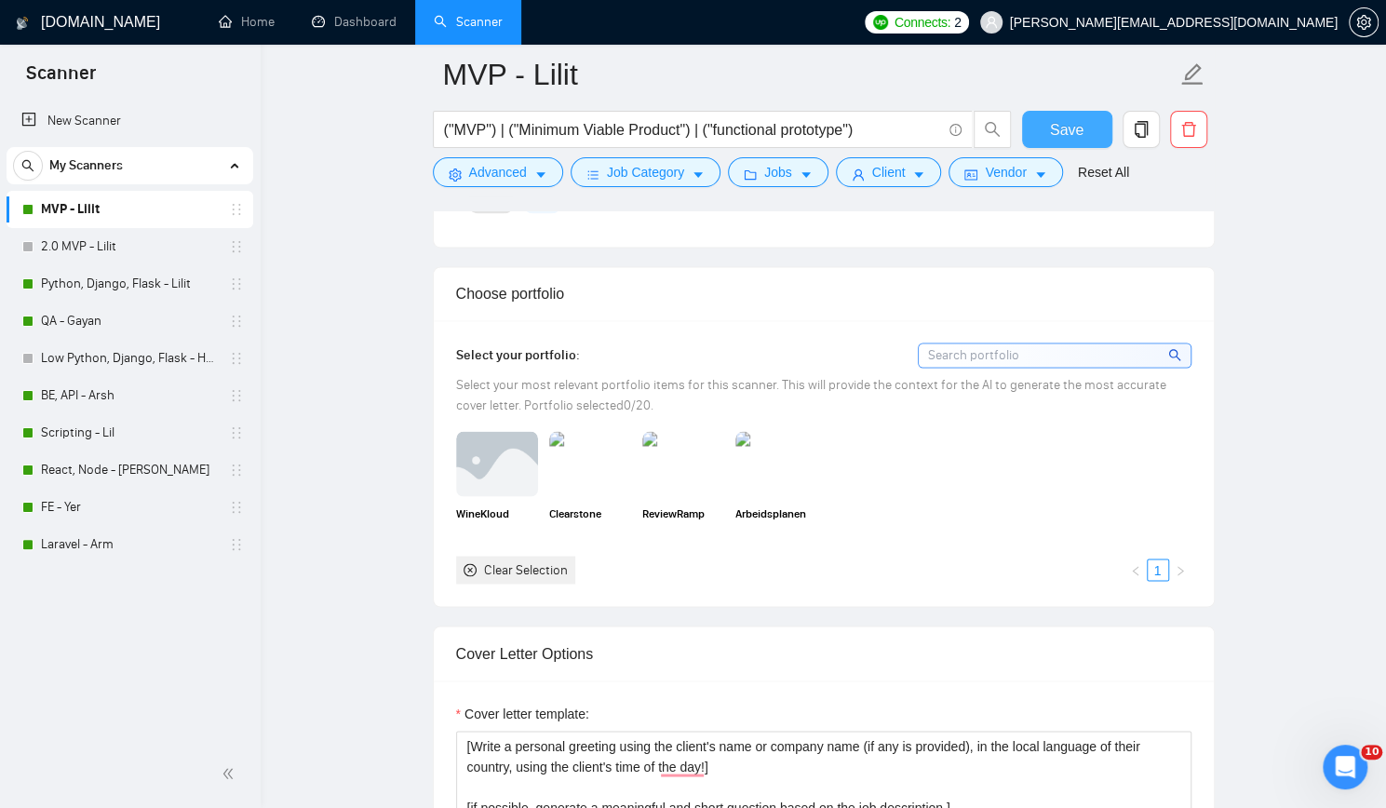
click at [1080, 124] on span "Save" at bounding box center [1067, 129] width 34 height 23
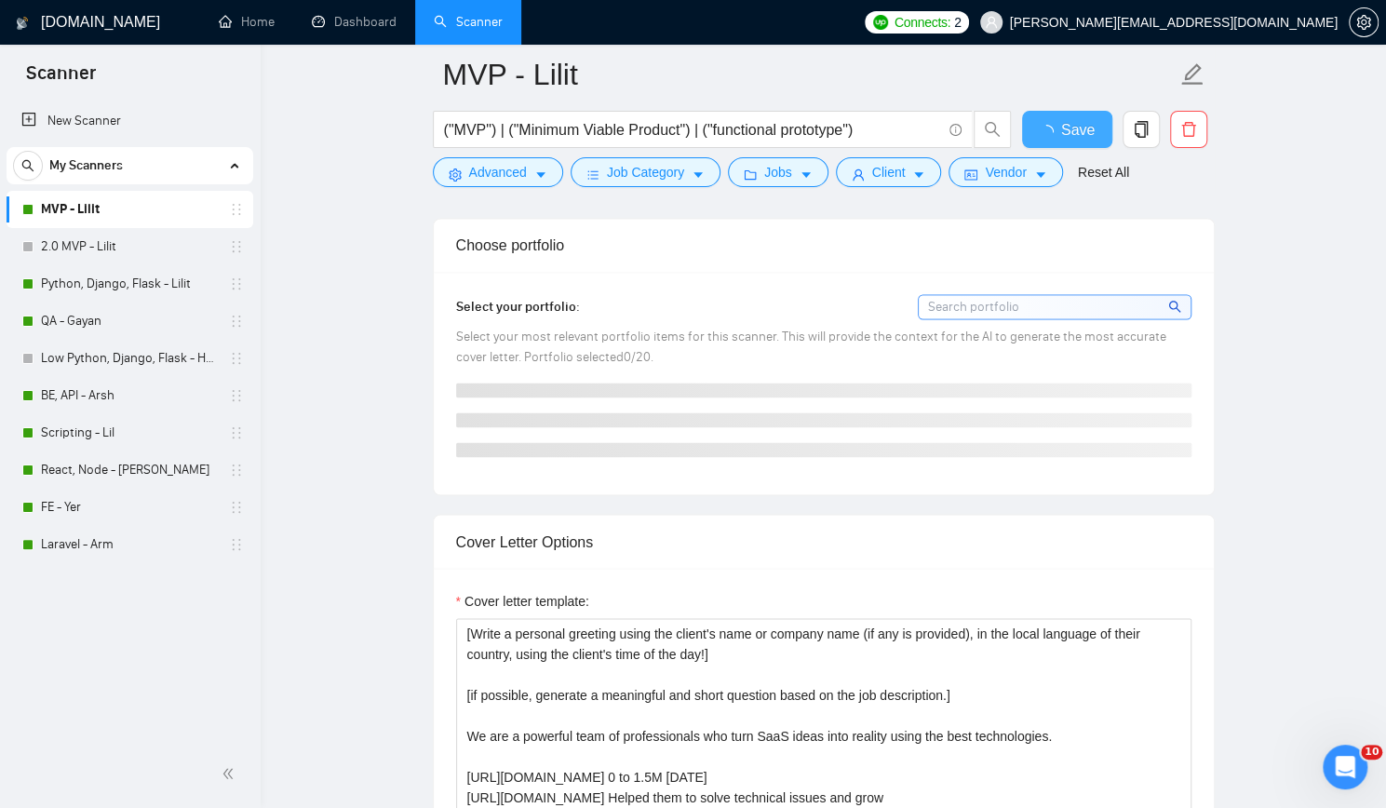
checkbox input "true"
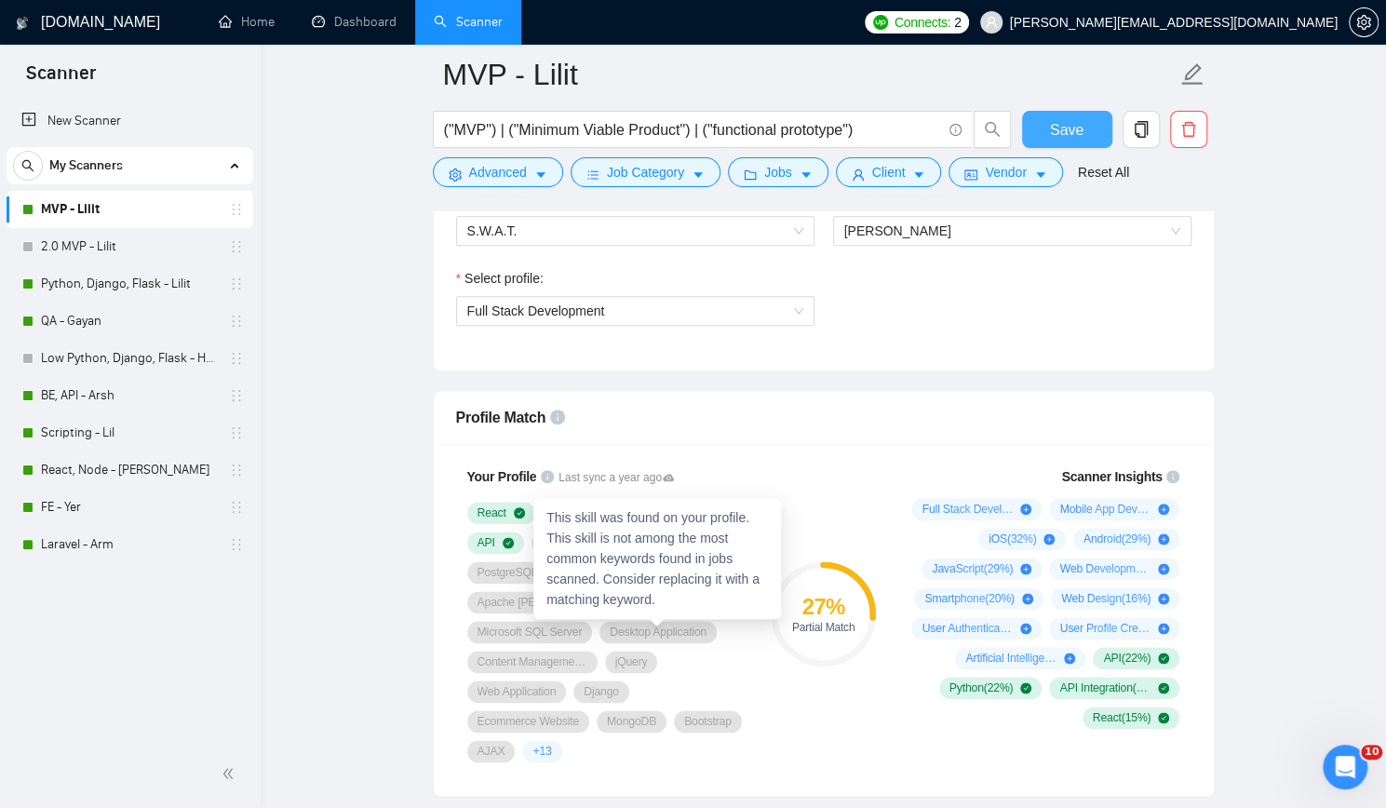
scroll to position [1024, 0]
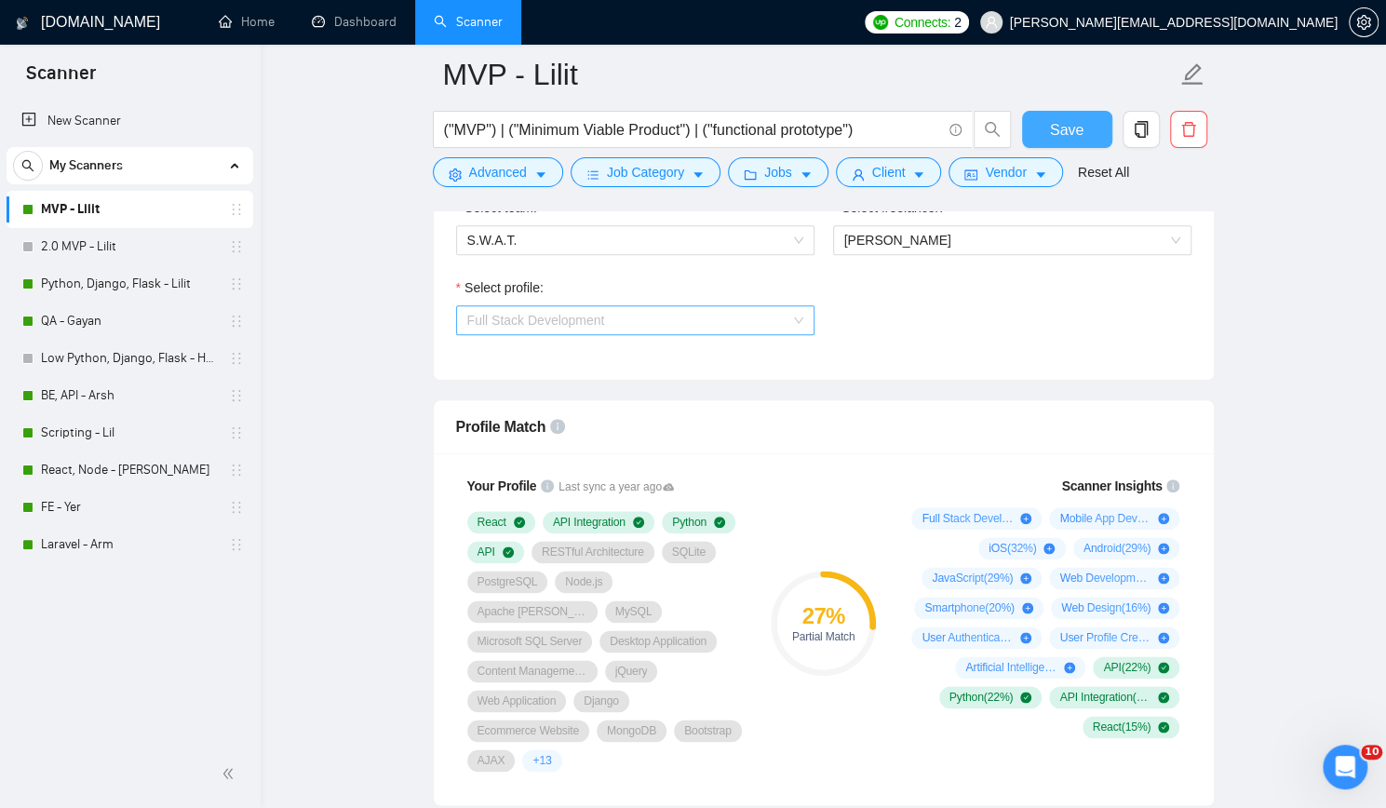
click at [655, 326] on span "Full Stack Development" at bounding box center [635, 320] width 336 height 28
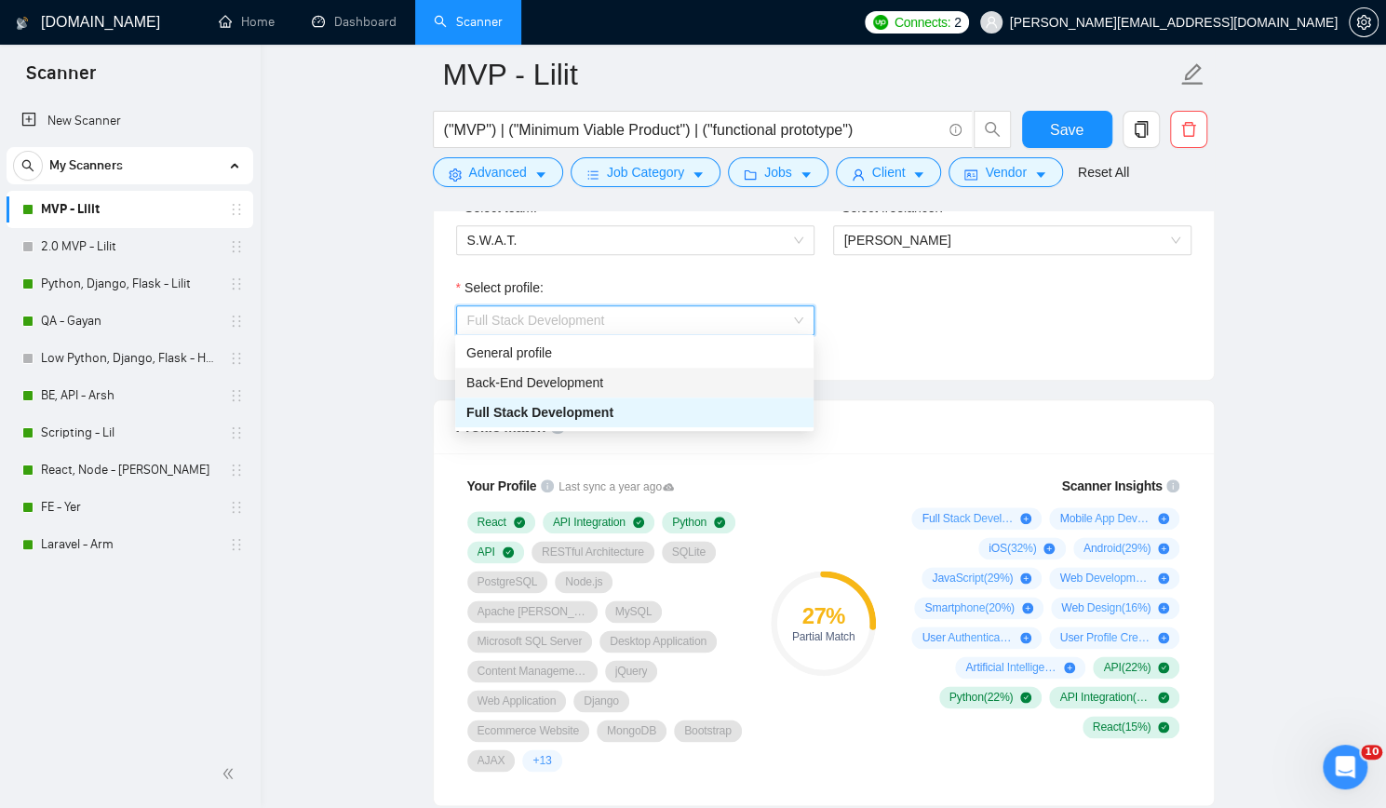
click at [598, 388] on span "Back-End Development" at bounding box center [534, 382] width 137 height 15
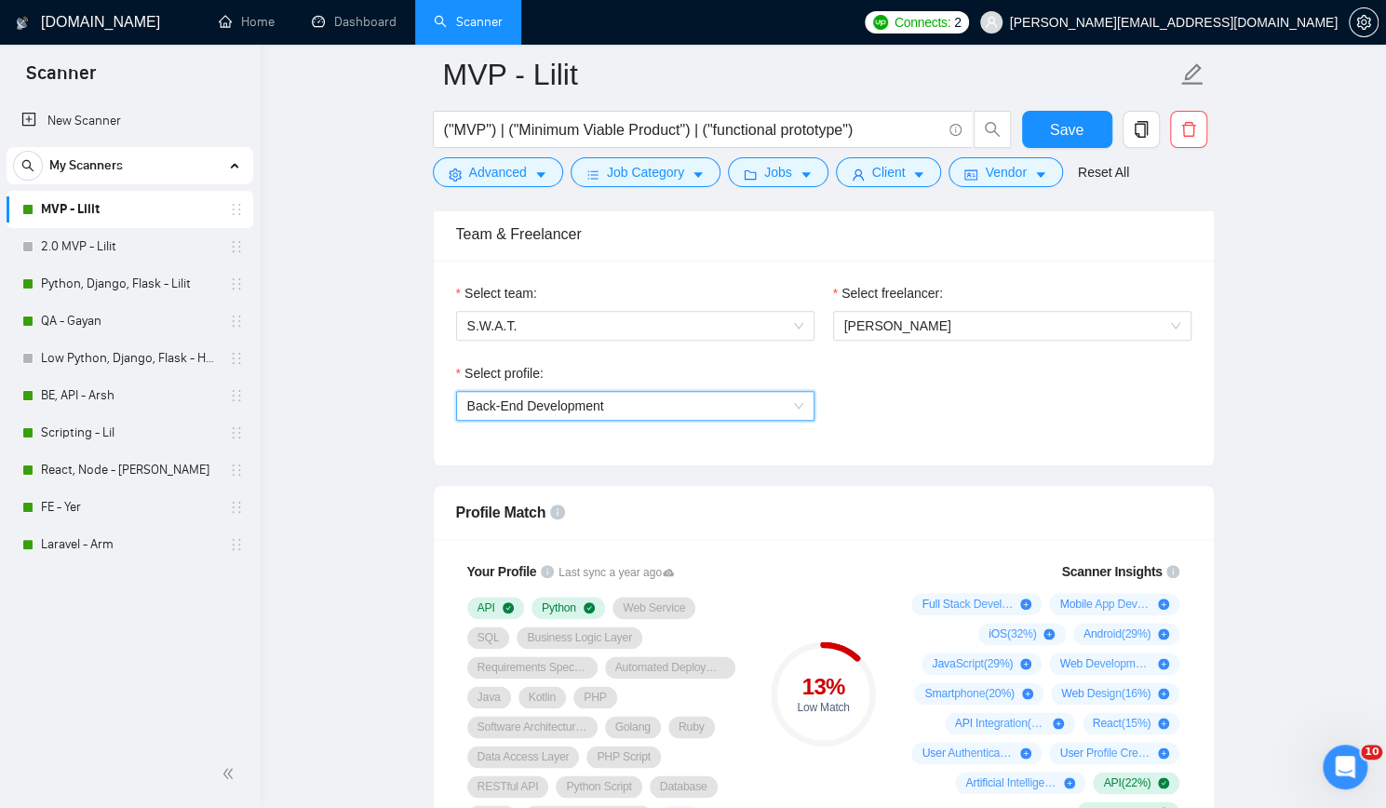
scroll to position [931, 0]
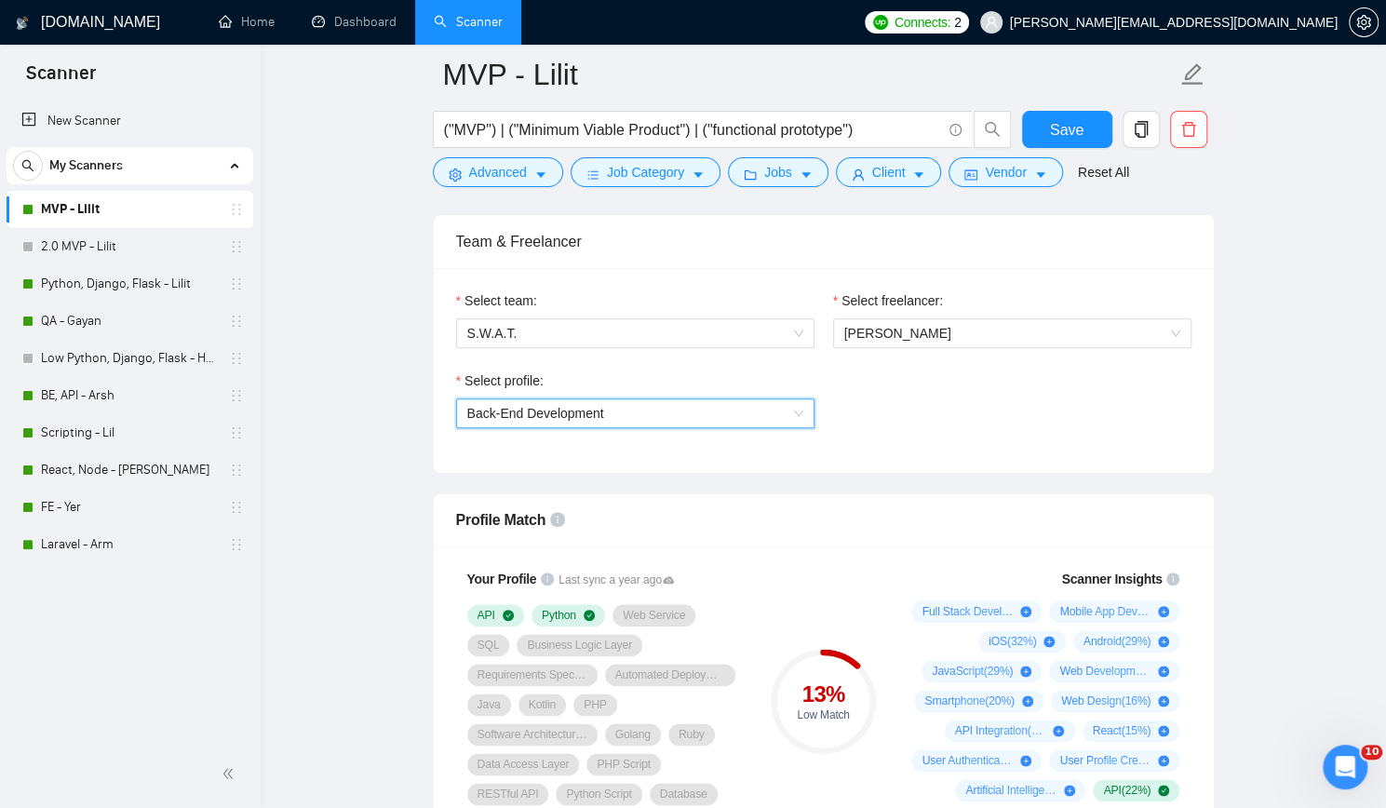
click at [715, 406] on span "Back-End Development" at bounding box center [635, 413] width 336 height 28
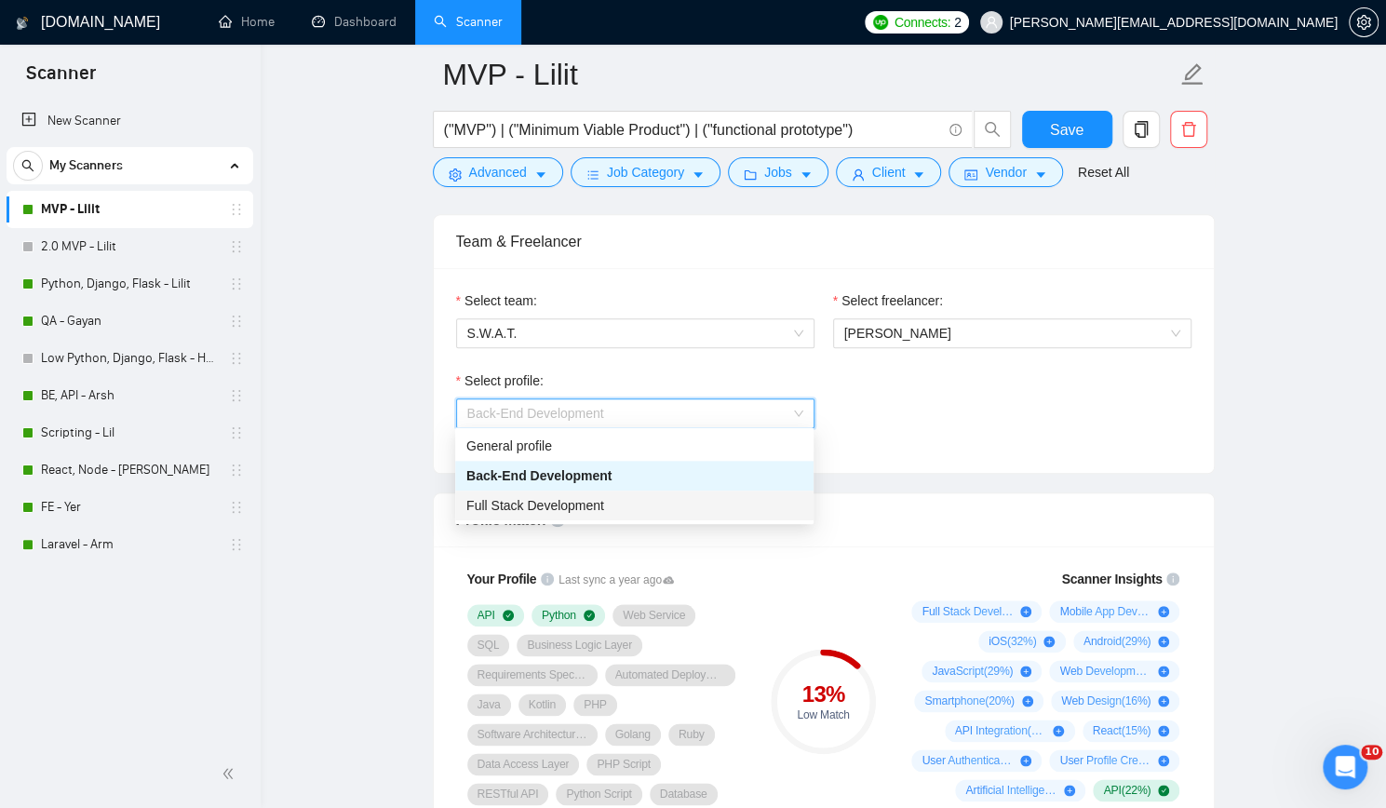
click at [592, 504] on span "Full Stack Development" at bounding box center [535, 505] width 138 height 15
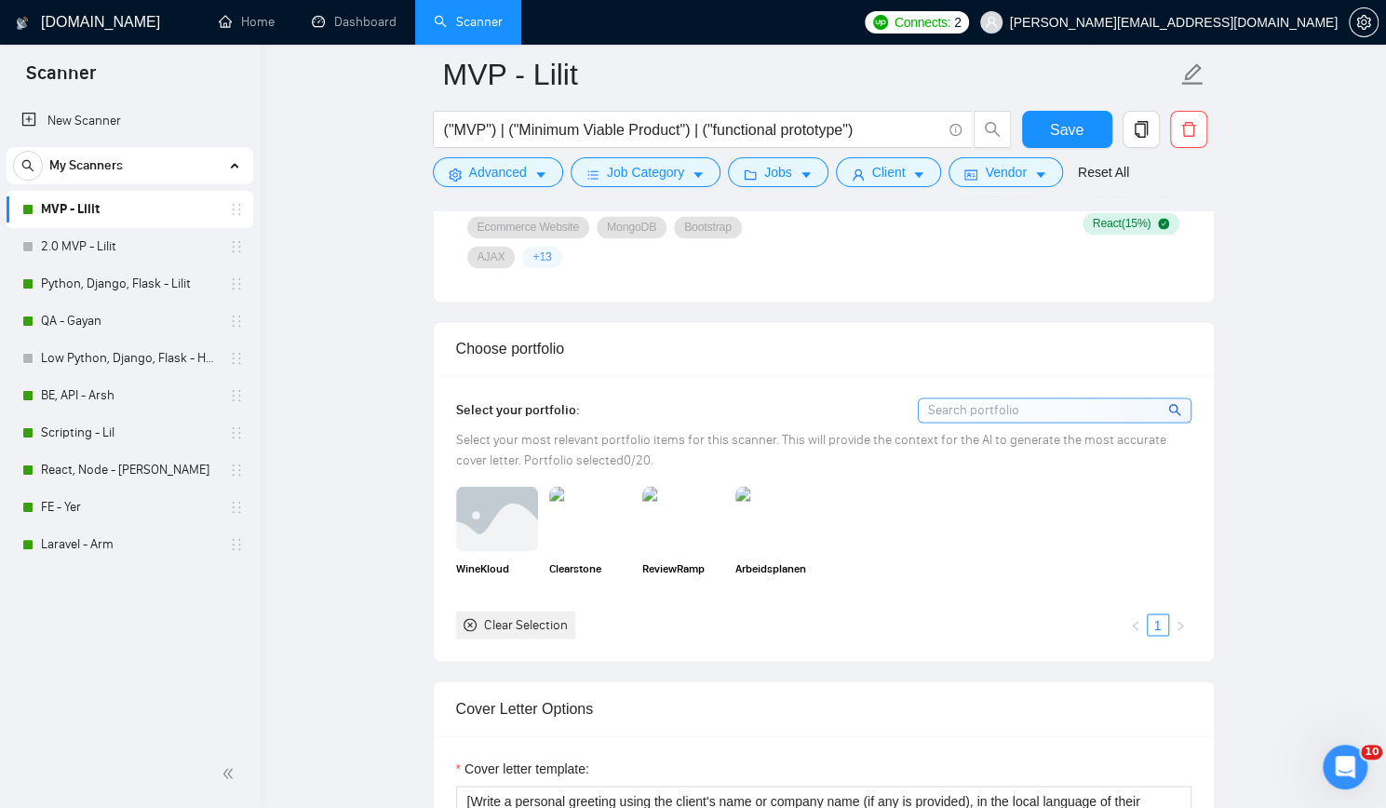
scroll to position [1583, 0]
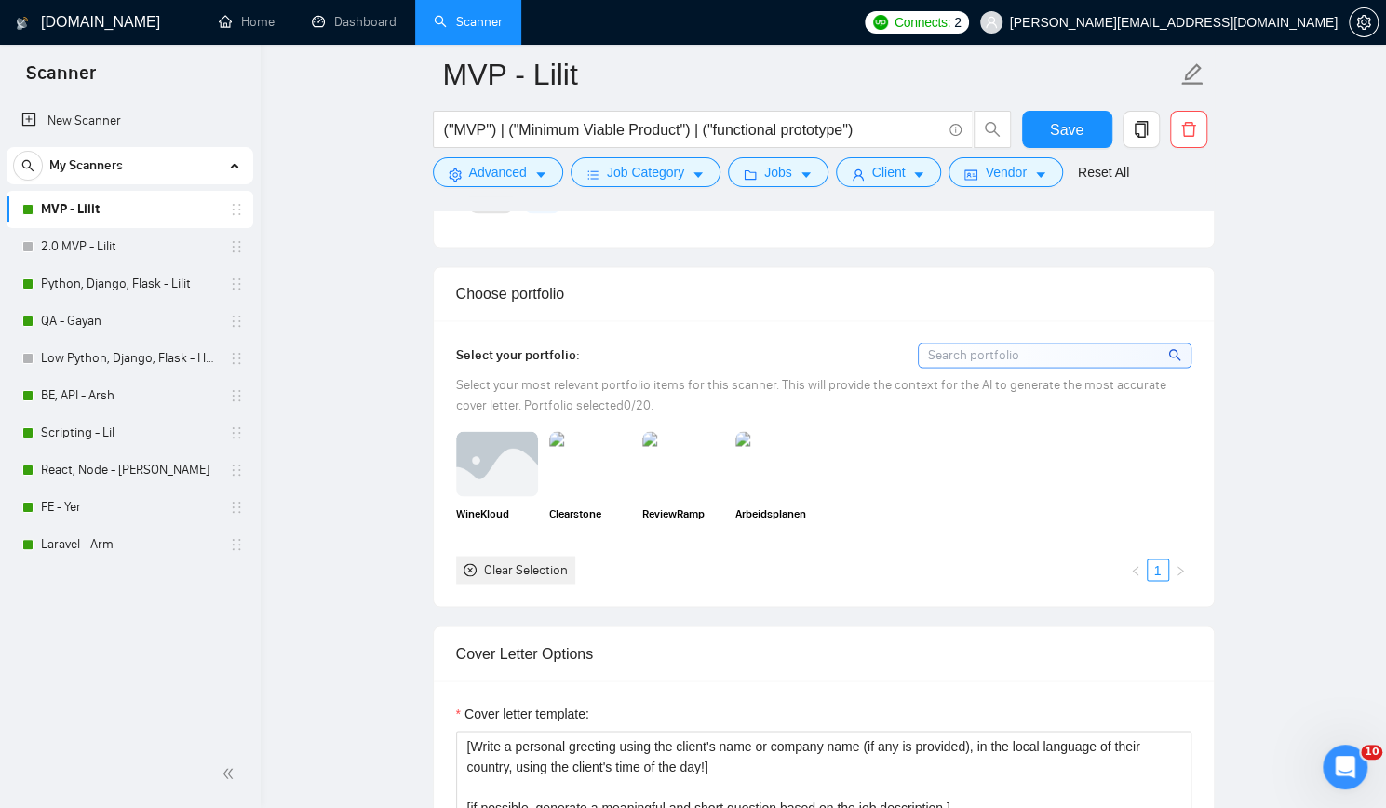
click at [478, 556] on div "Clear Selection" at bounding box center [515, 570] width 119 height 28
click at [467, 563] on icon "close-circle" at bounding box center [470, 569] width 13 height 13
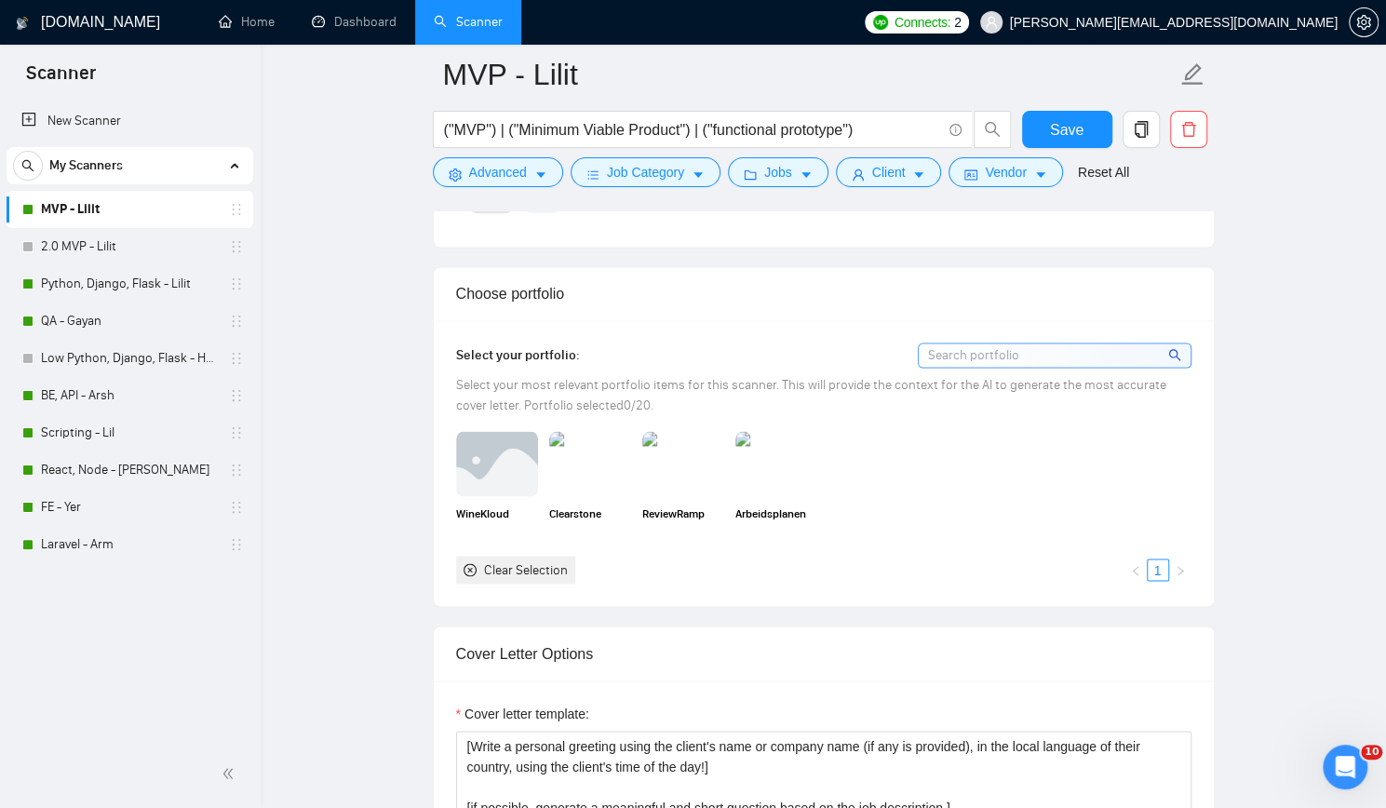
click at [467, 563] on icon "close-circle" at bounding box center [470, 569] width 13 height 13
click at [689, 433] on img at bounding box center [683, 463] width 78 height 61
click at [773, 433] on img at bounding box center [776, 463] width 78 height 61
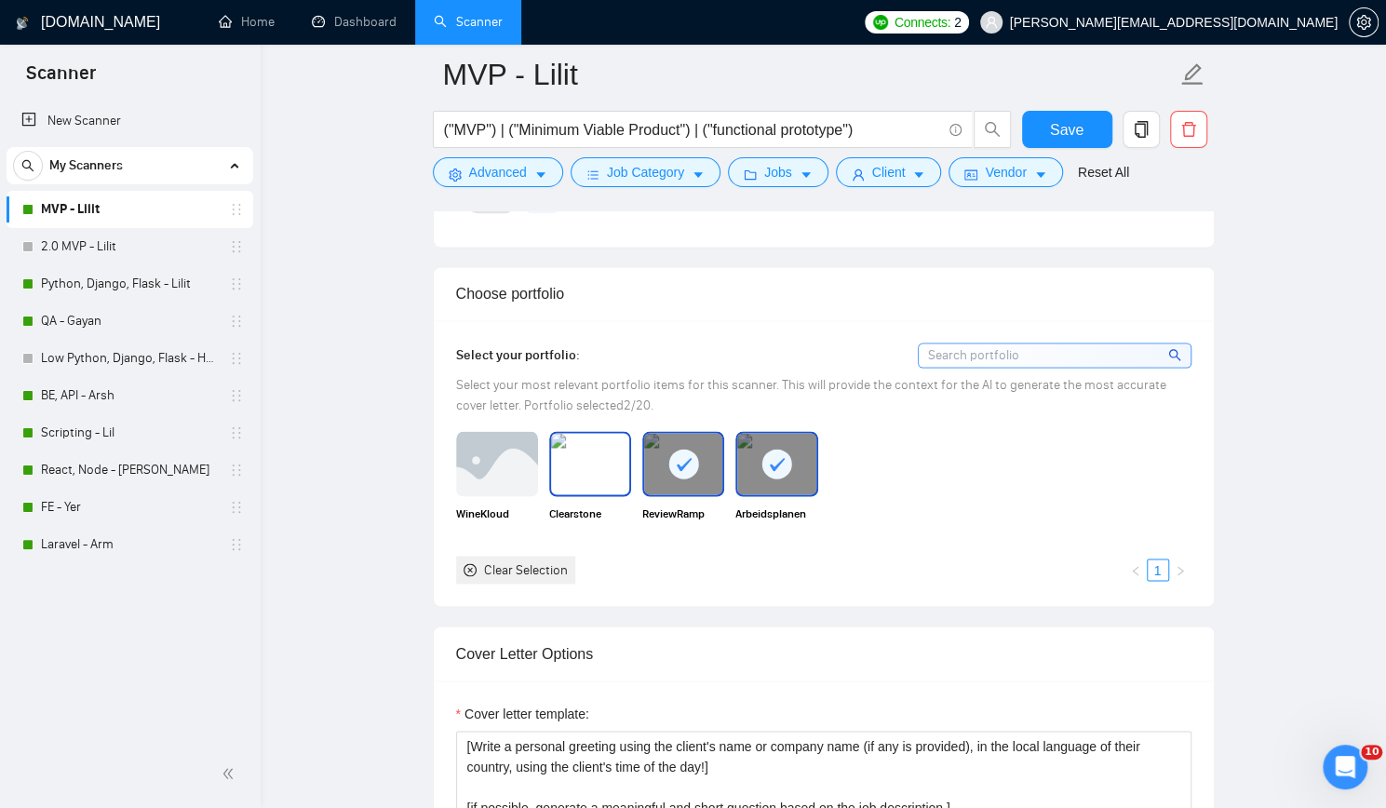
click at [586, 439] on img at bounding box center [590, 463] width 78 height 61
click at [1069, 128] on span "Save" at bounding box center [1067, 129] width 34 height 23
click at [160, 286] on link "Python, Django, Flask - Lilit" at bounding box center [129, 283] width 177 height 37
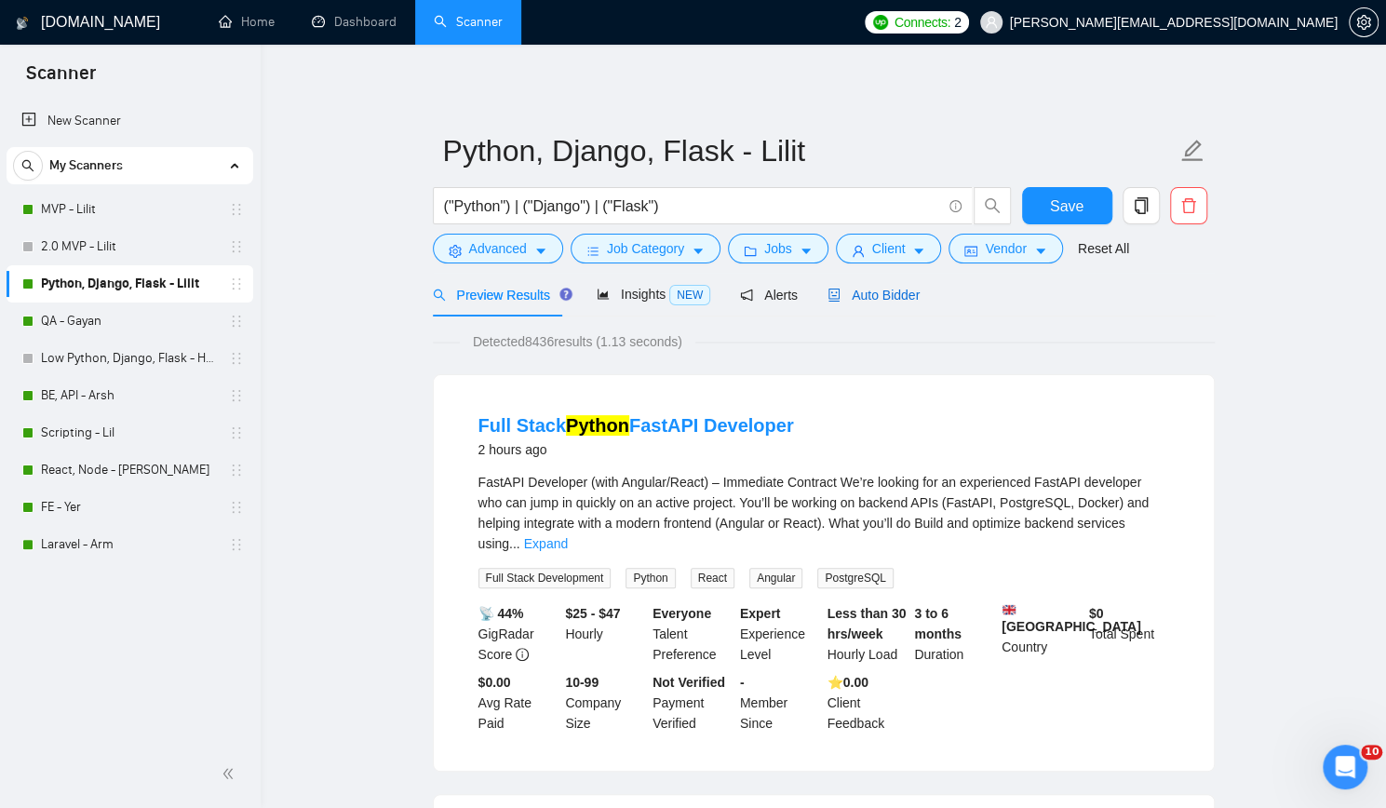
click at [860, 290] on span "Auto Bidder" at bounding box center [874, 295] width 92 height 15
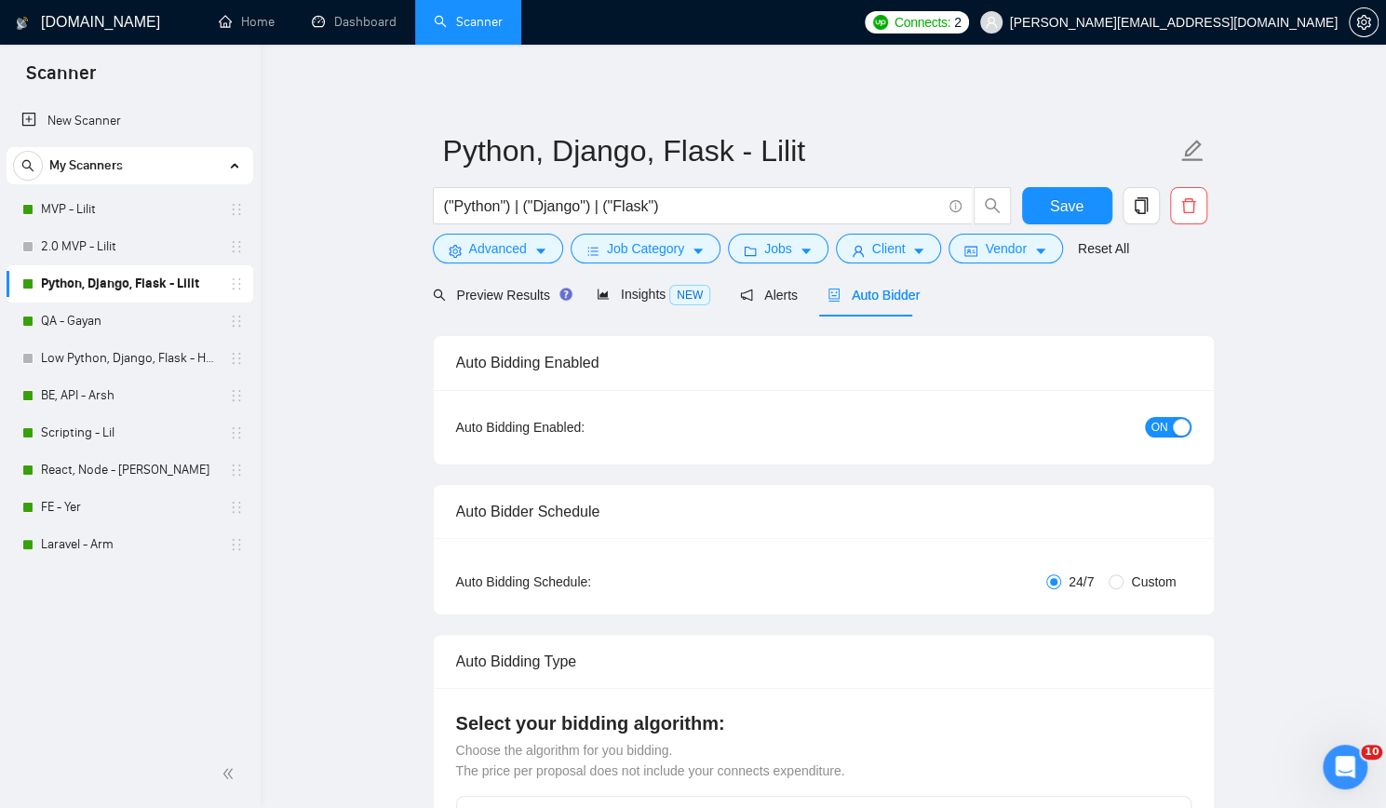
checkbox input "true"
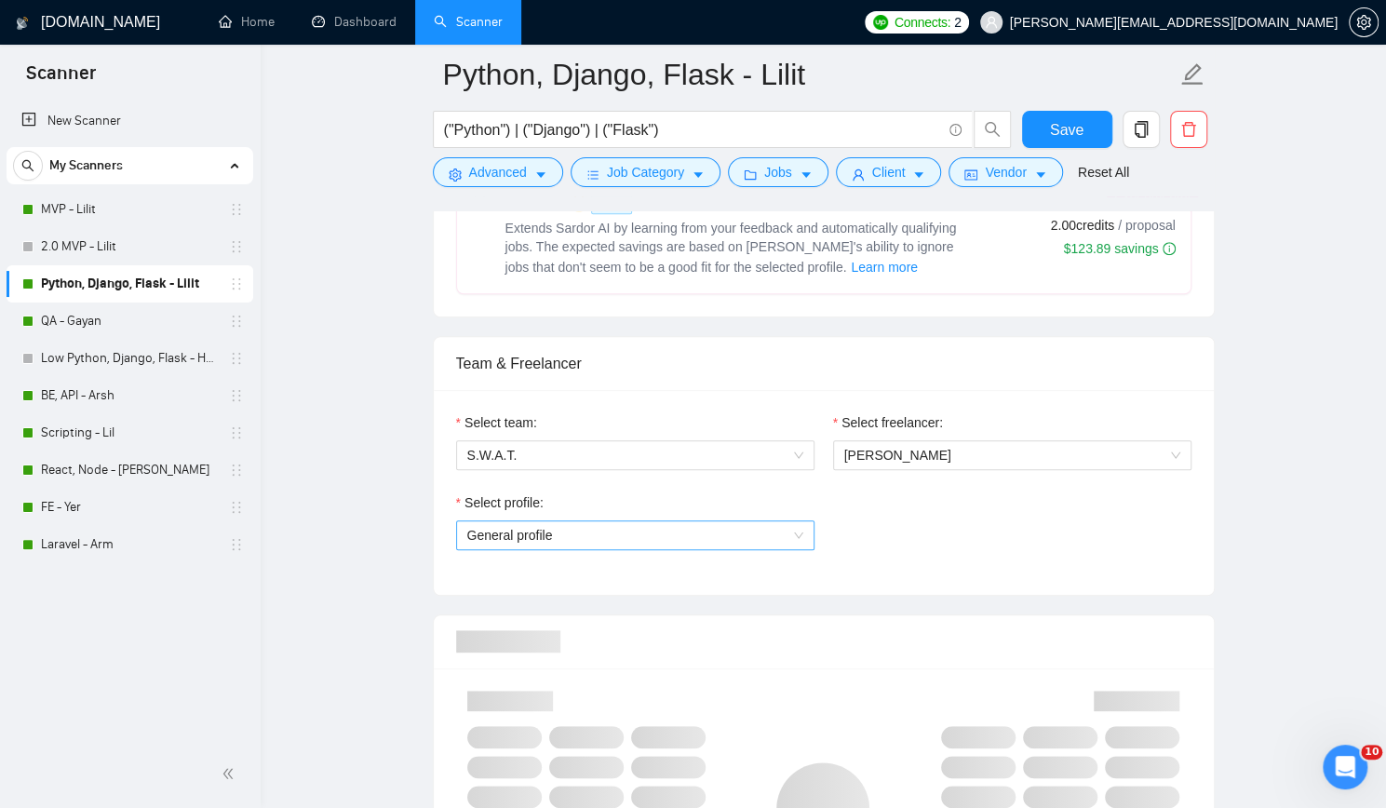
scroll to position [931, 0]
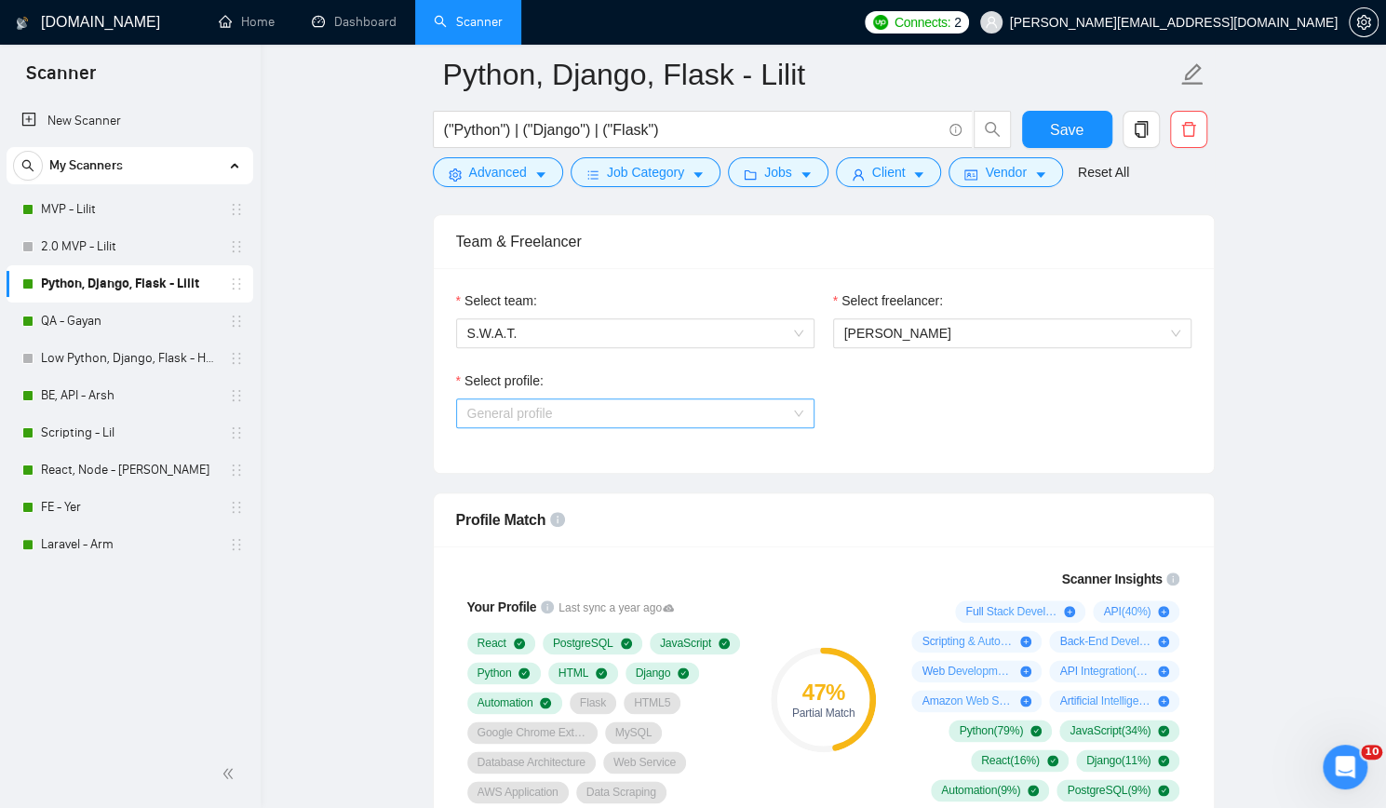
click at [630, 411] on span "General profile" at bounding box center [635, 413] width 336 height 28
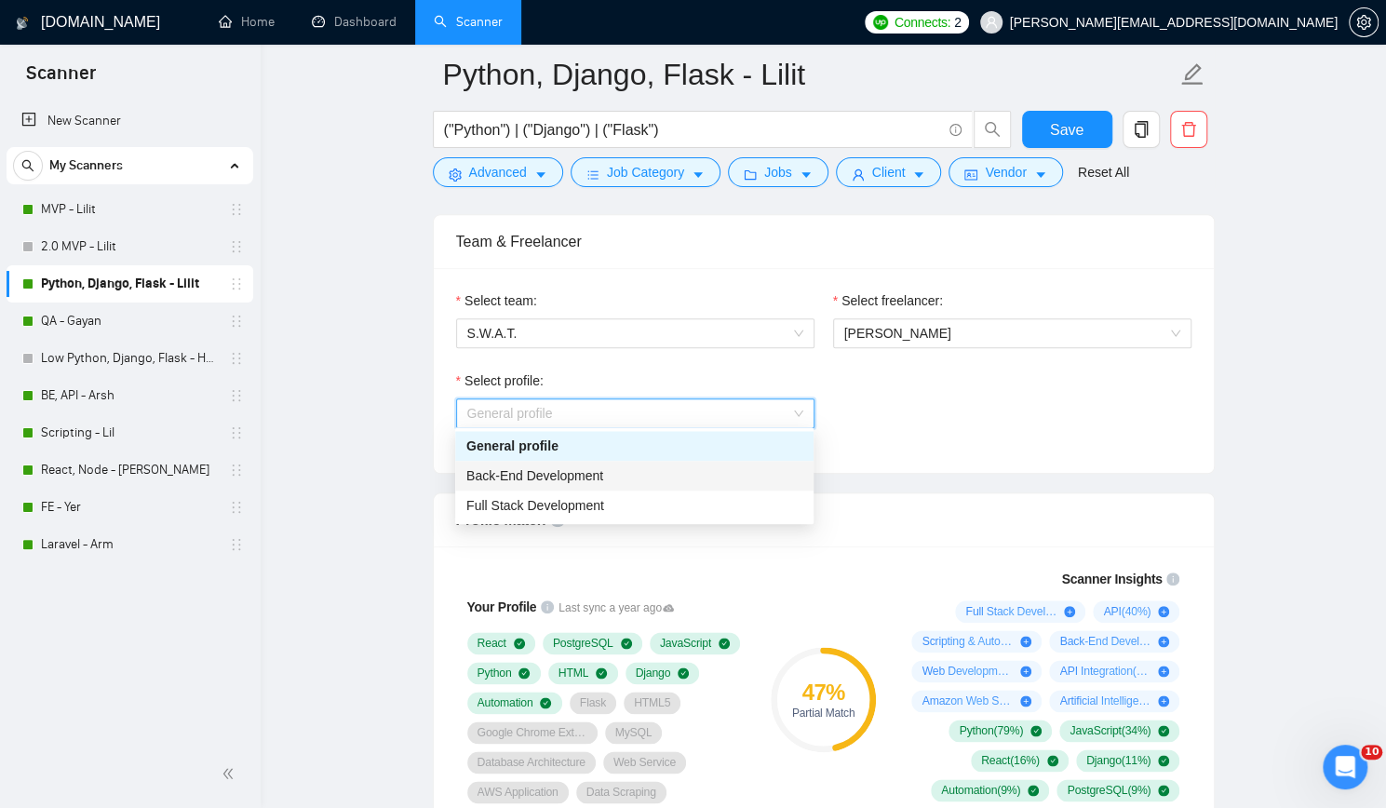
click at [573, 483] on span "Back-End Development" at bounding box center [534, 475] width 137 height 15
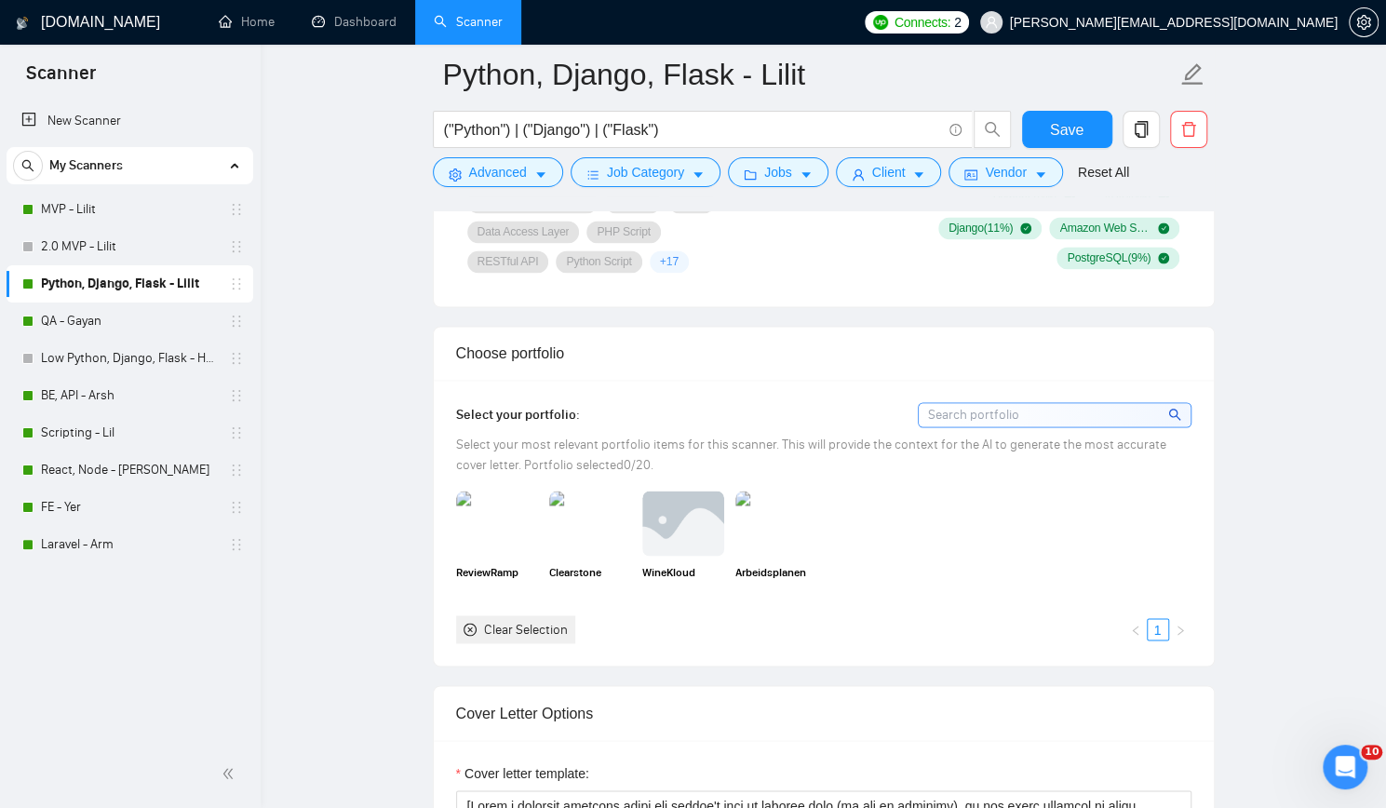
scroll to position [1583, 0]
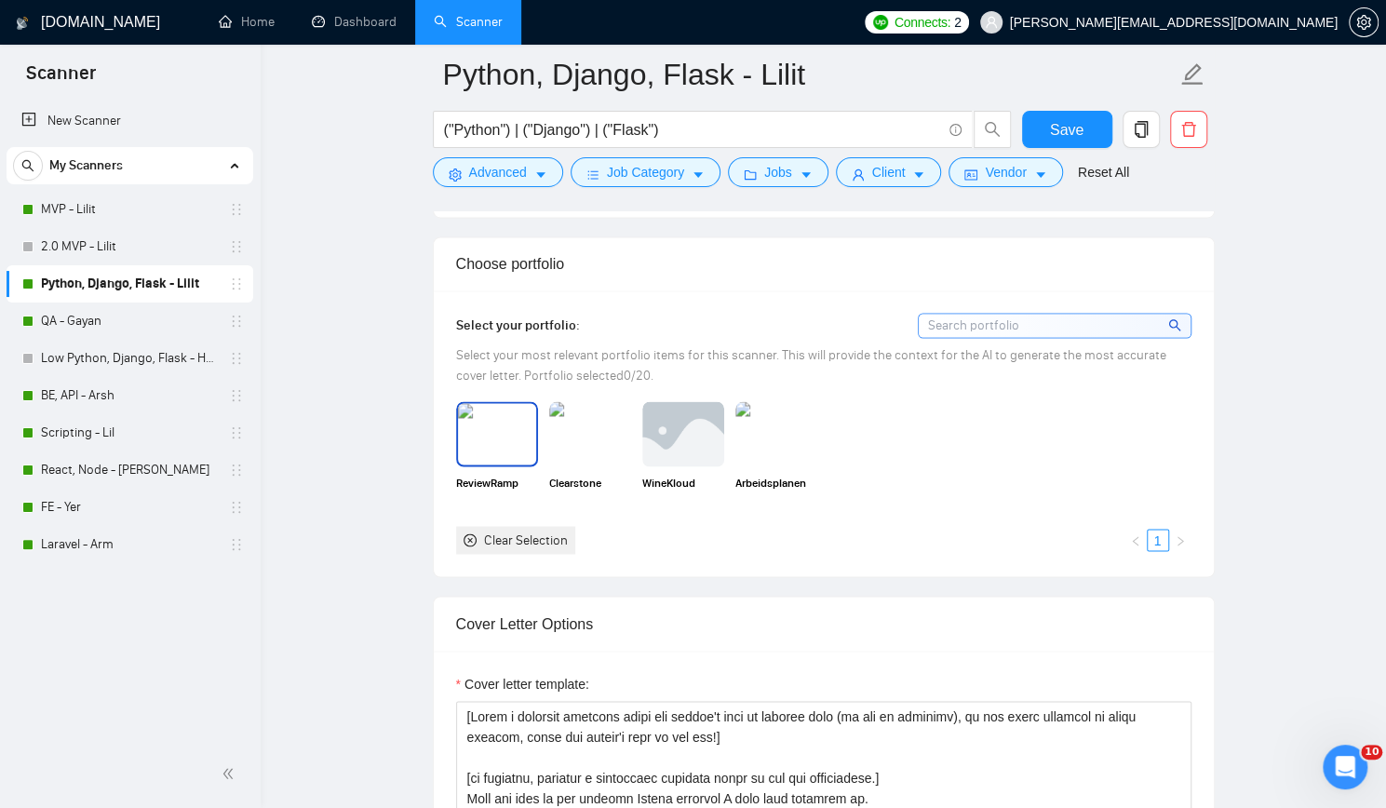
click at [496, 435] on img at bounding box center [497, 433] width 78 height 61
click at [695, 432] on img at bounding box center [683, 433] width 78 height 61
click at [694, 429] on rect at bounding box center [683, 434] width 30 height 30
click at [600, 431] on img at bounding box center [590, 433] width 78 height 61
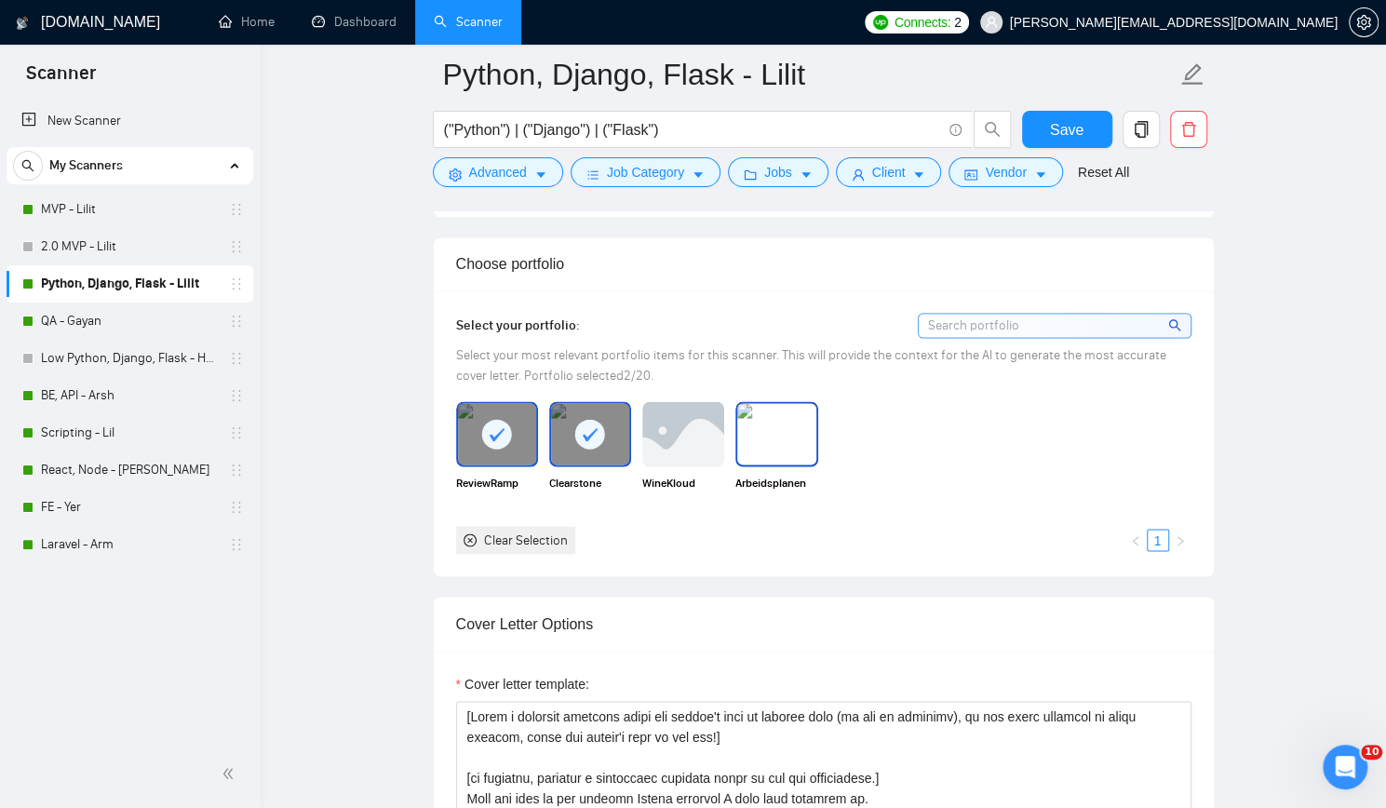
click at [787, 433] on img at bounding box center [776, 433] width 78 height 61
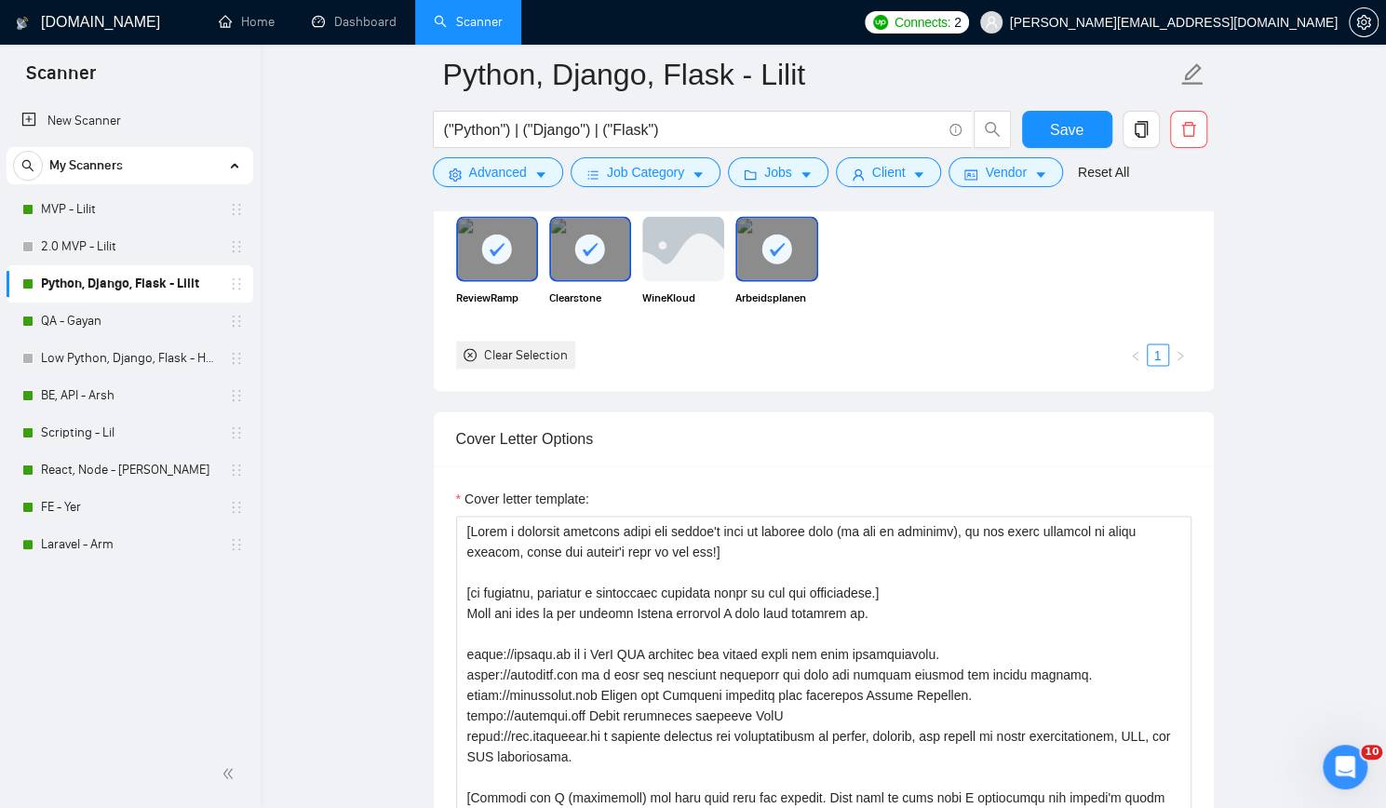
scroll to position [1769, 0]
click at [1071, 120] on span "Save" at bounding box center [1067, 129] width 34 height 23
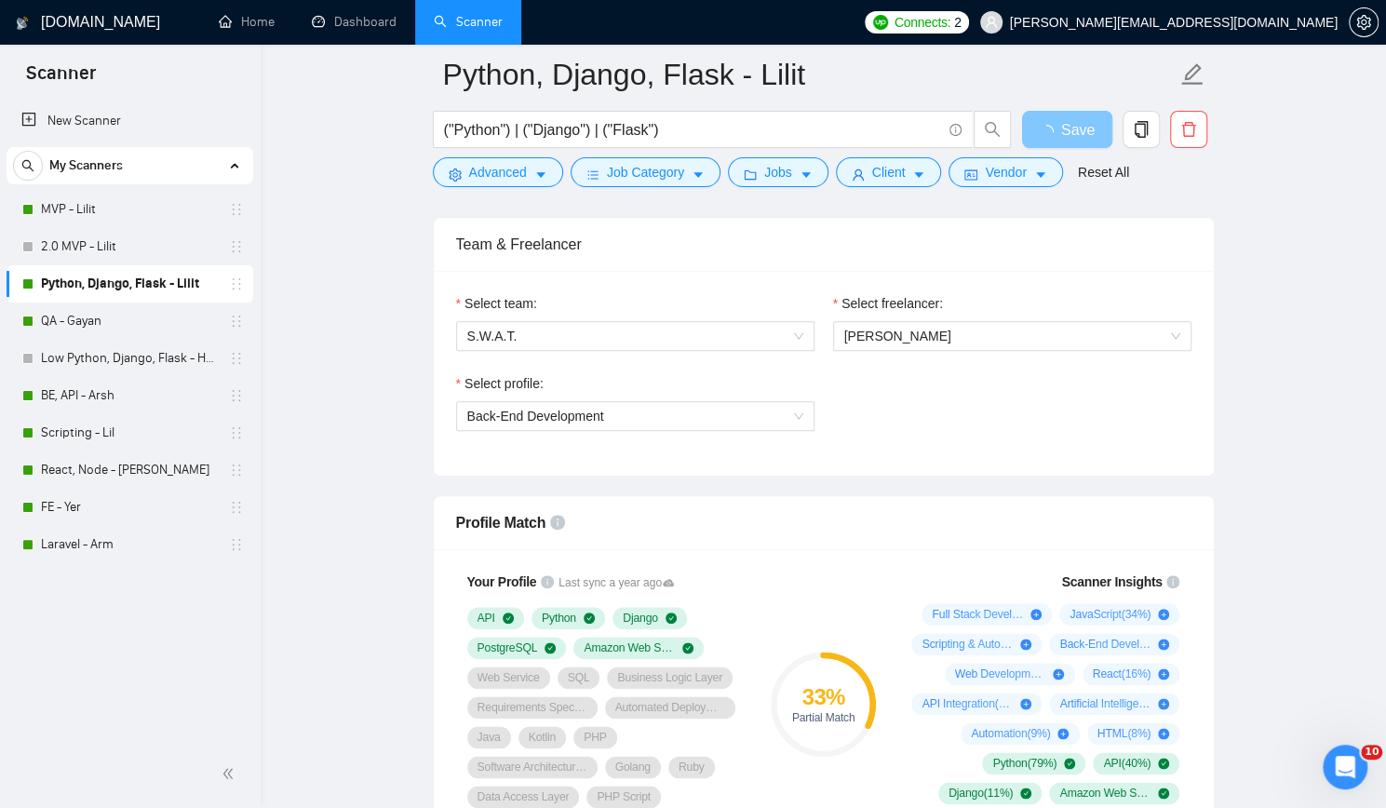
scroll to position [931, 0]
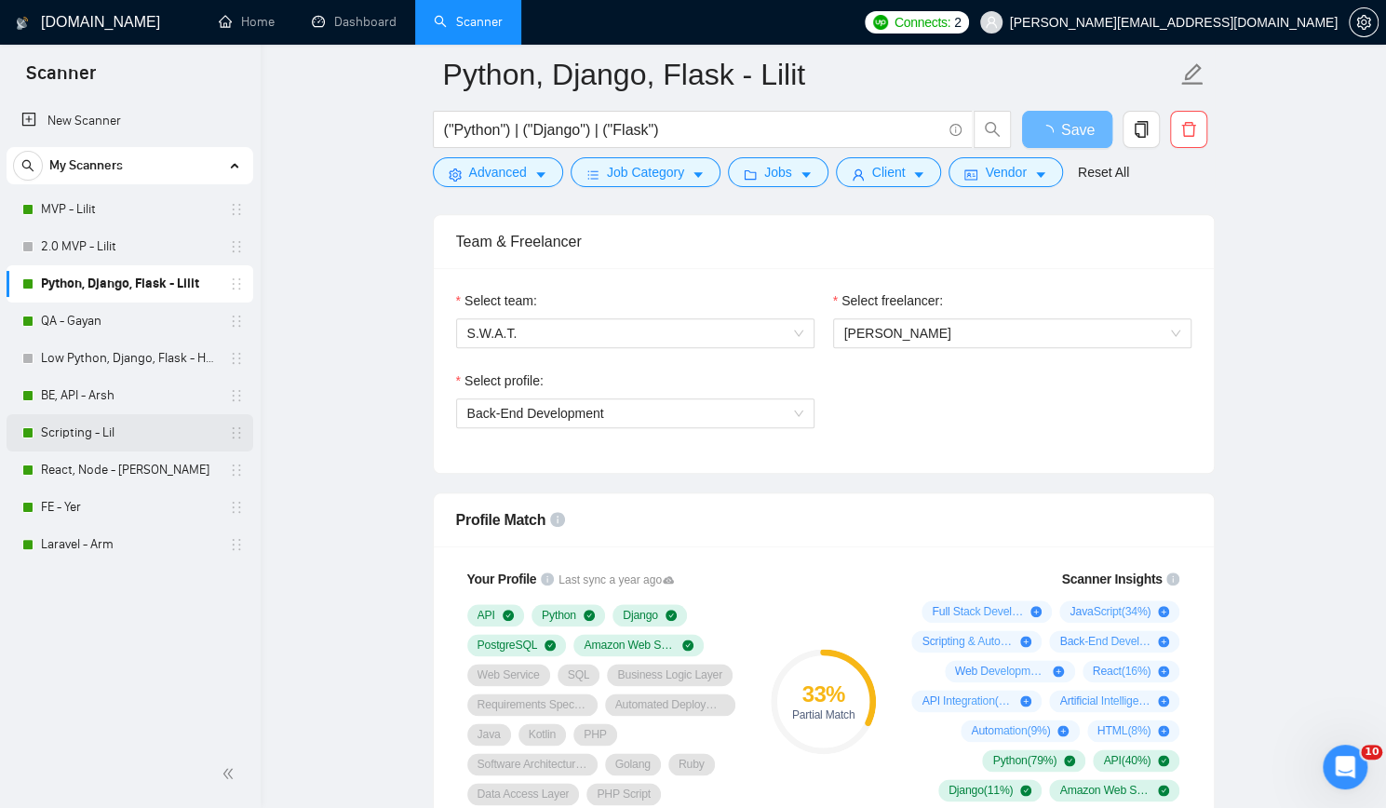
drag, startPoint x: 101, startPoint y: 431, endPoint x: 141, endPoint y: 429, distance: 40.1
click at [101, 431] on link "Scripting - Lil" at bounding box center [129, 432] width 177 height 37
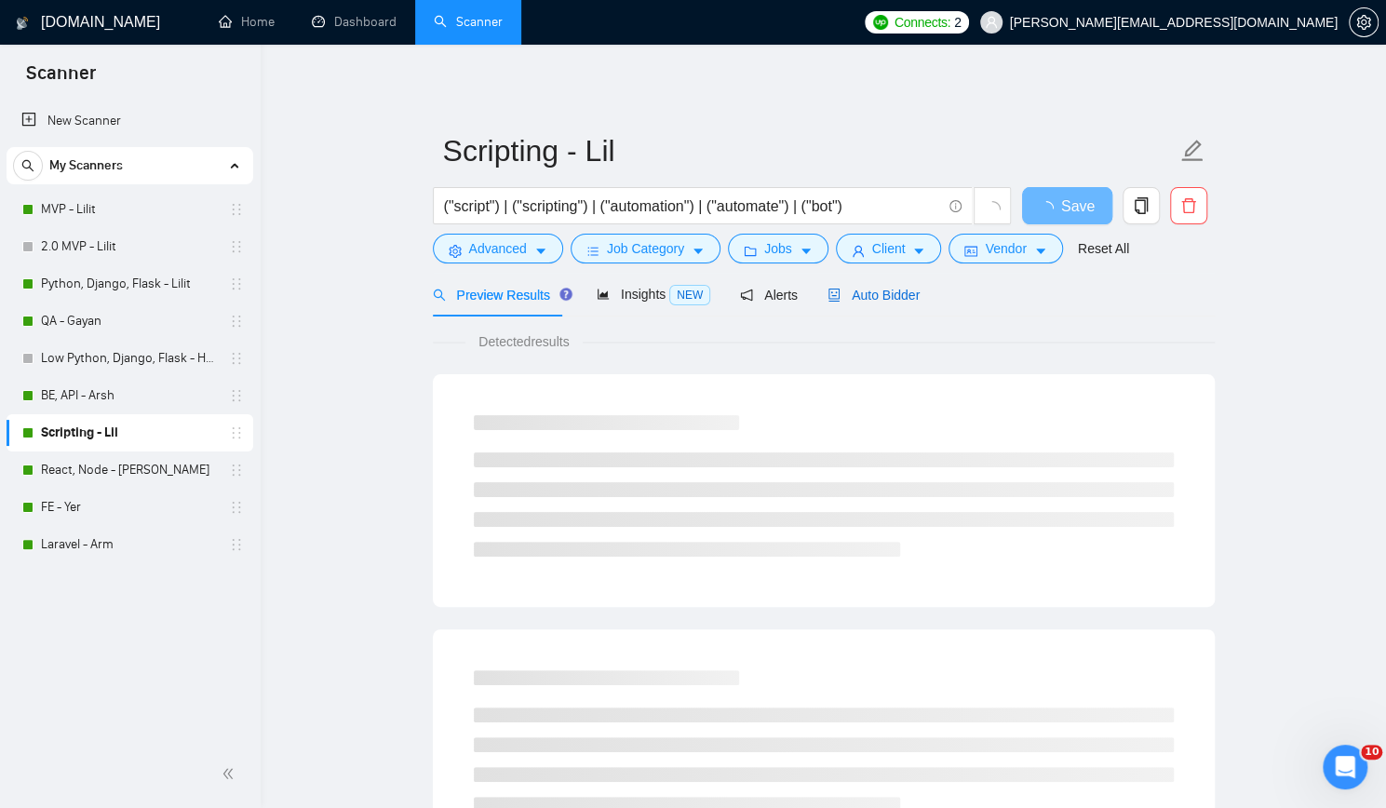
click at [883, 303] on div "Auto Bidder" at bounding box center [874, 295] width 92 height 20
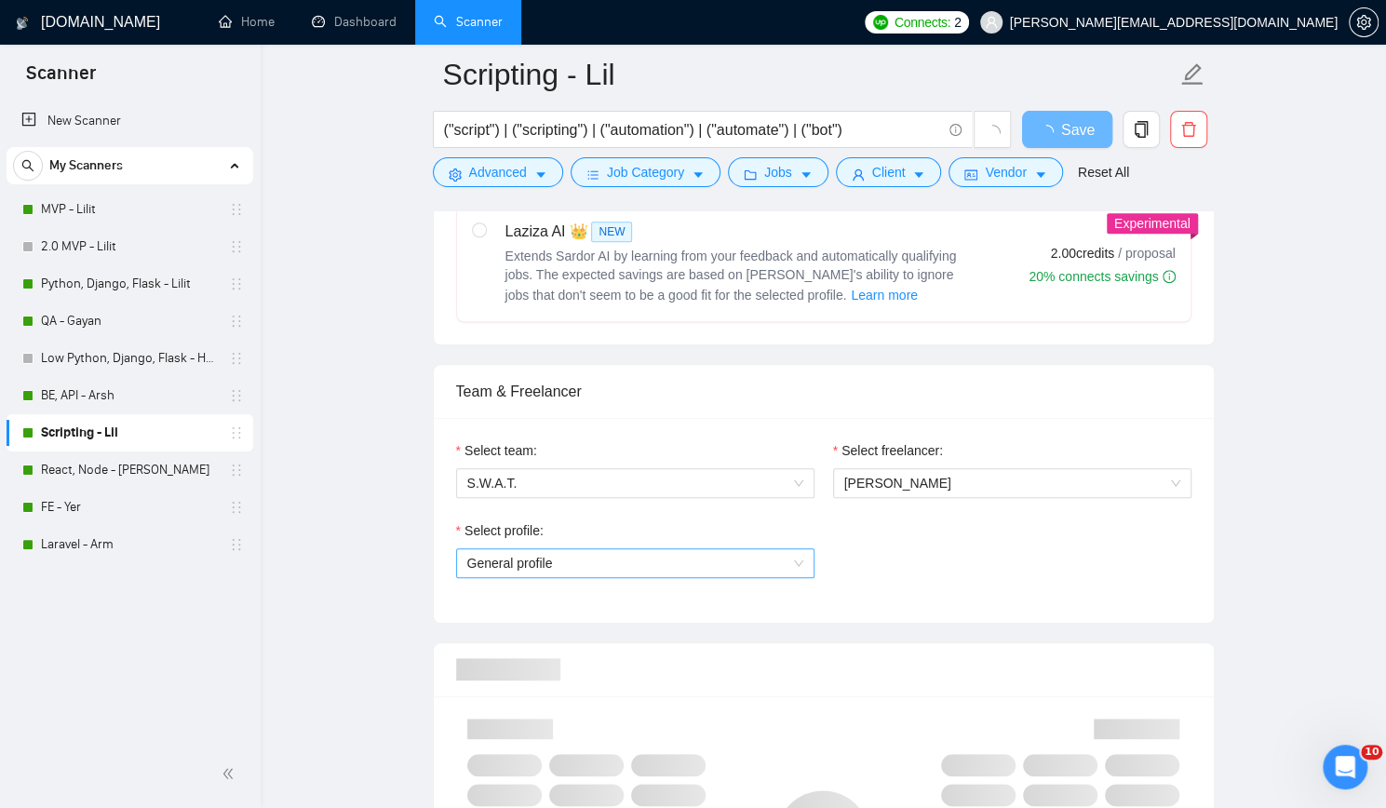
scroll to position [931, 0]
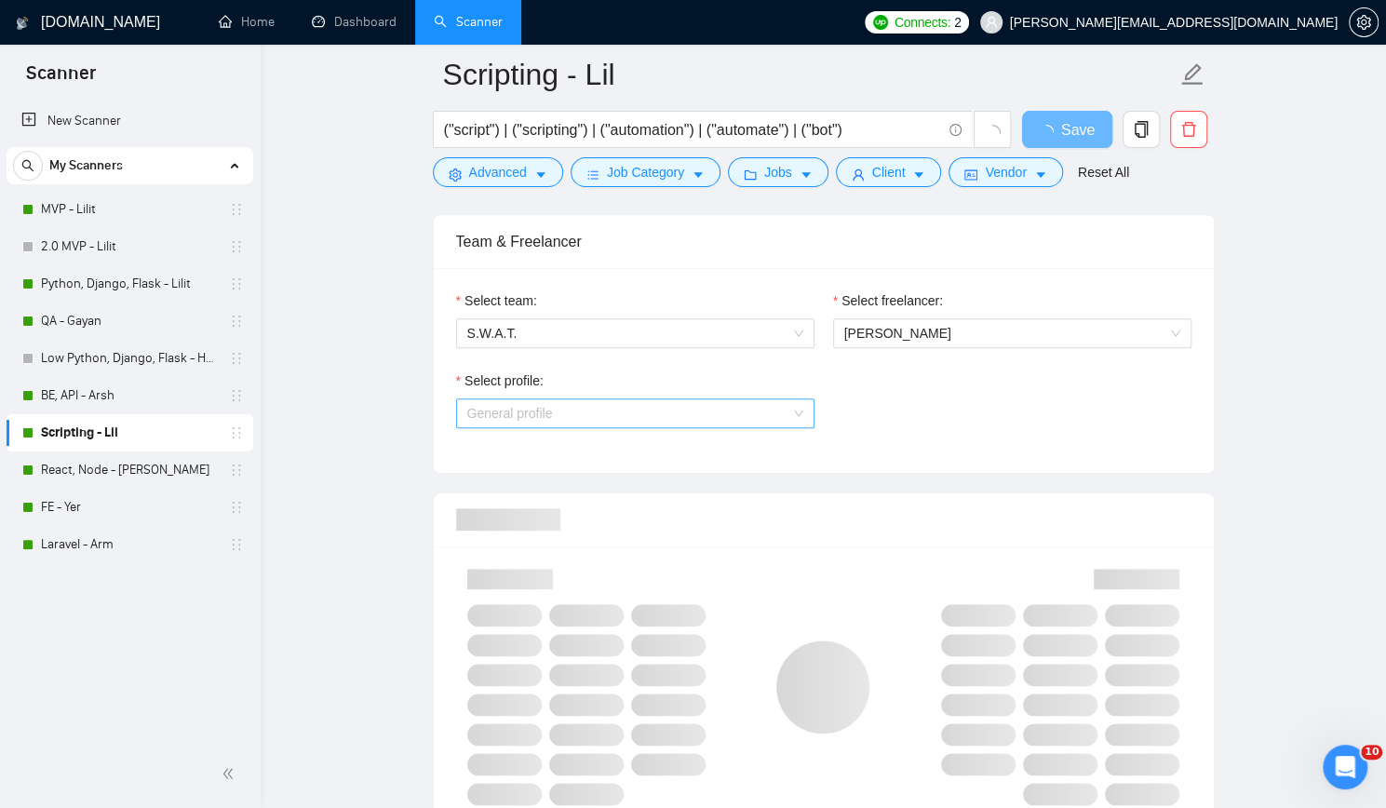
click at [703, 403] on span "General profile" at bounding box center [635, 413] width 336 height 28
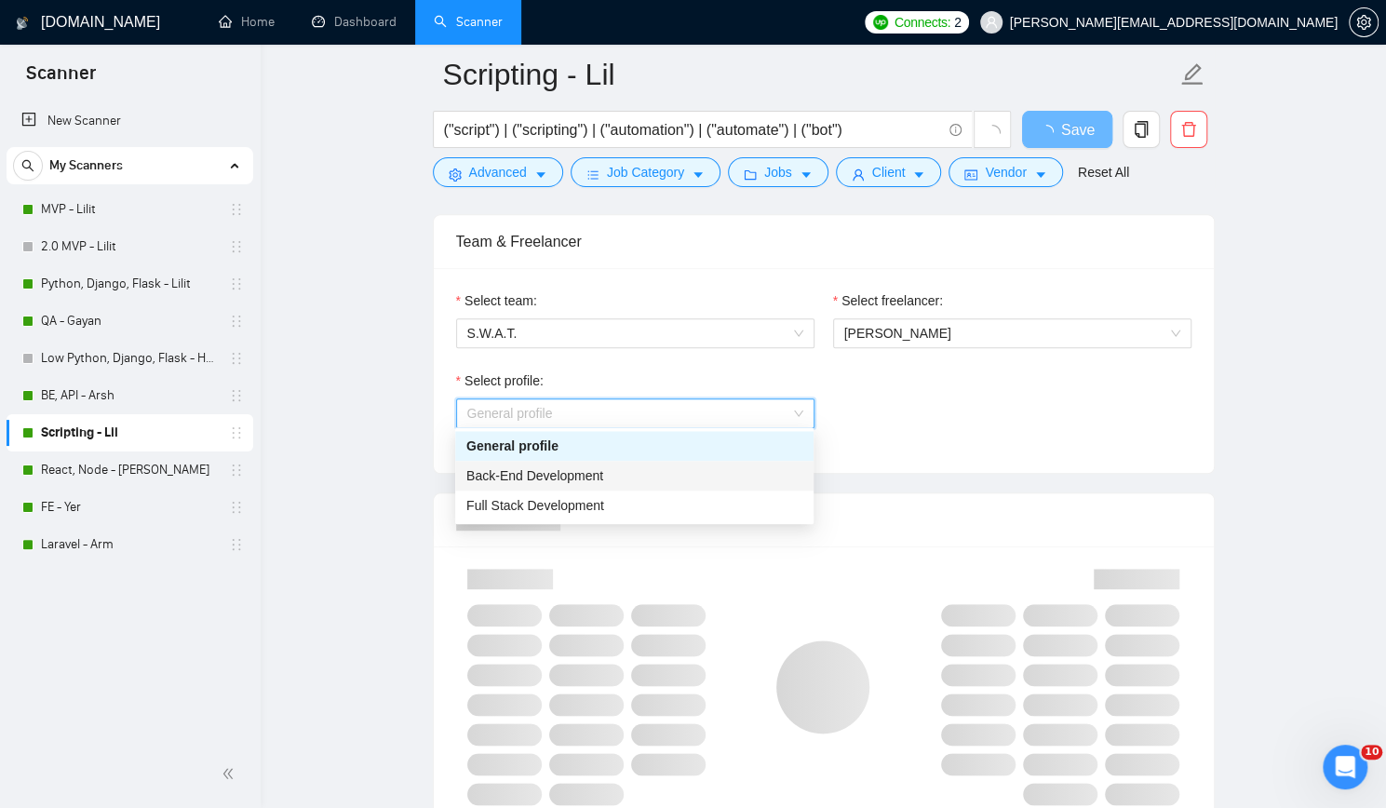
click at [607, 469] on div "Back-End Development" at bounding box center [634, 475] width 336 height 20
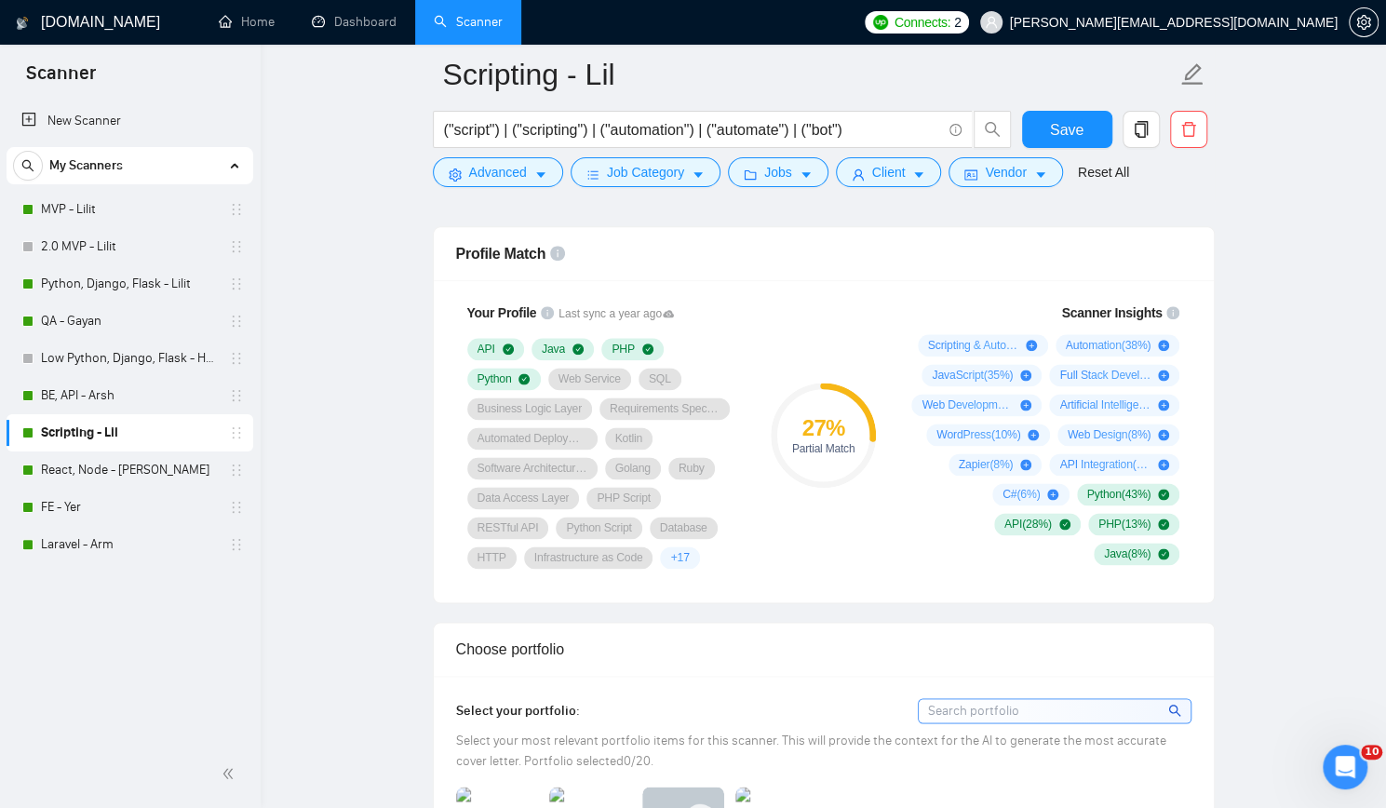
scroll to position [1117, 0]
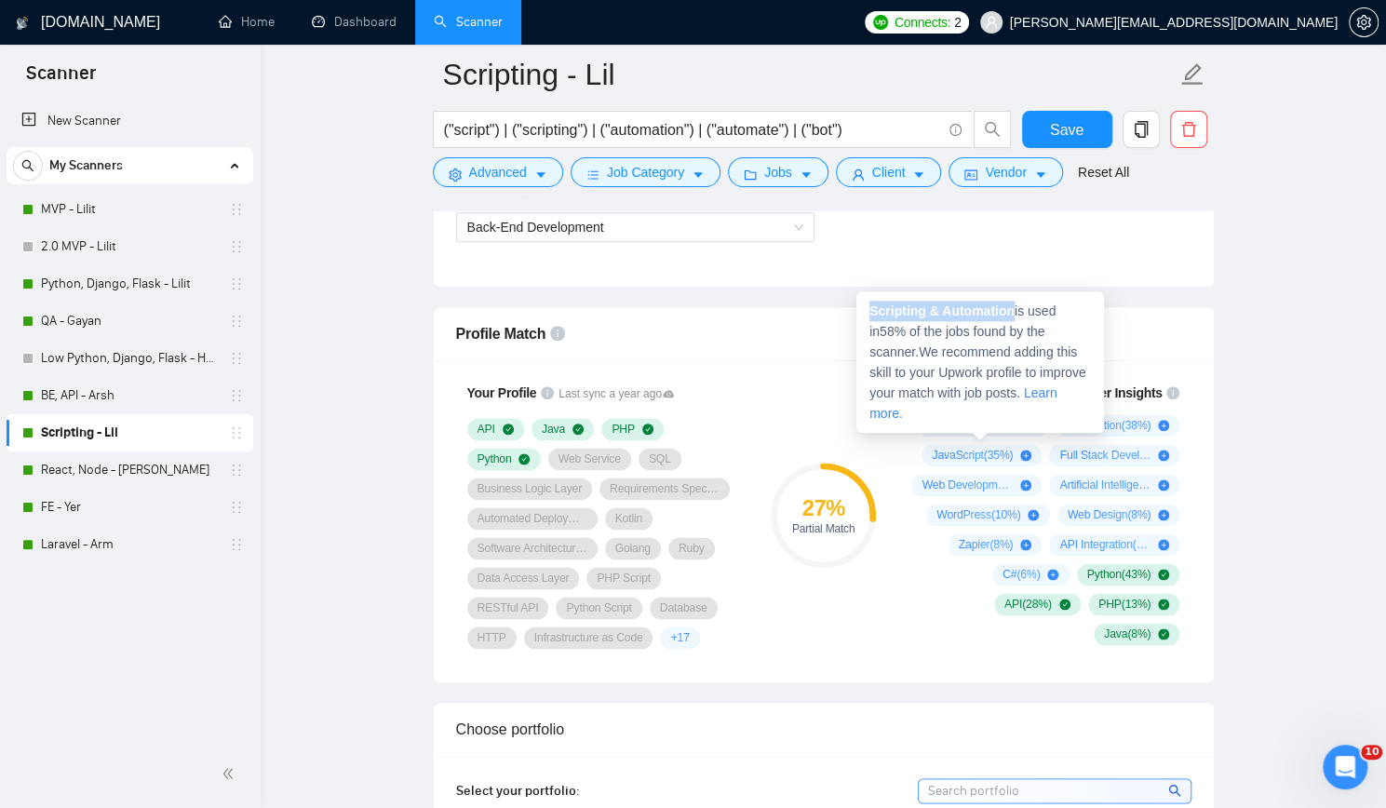
drag, startPoint x: 871, startPoint y: 314, endPoint x: 1015, endPoint y: 304, distance: 143.7
click at [1015, 304] on strong "Scripting & Automation" at bounding box center [941, 310] width 145 height 15
copy strong "Scripting & Automation"
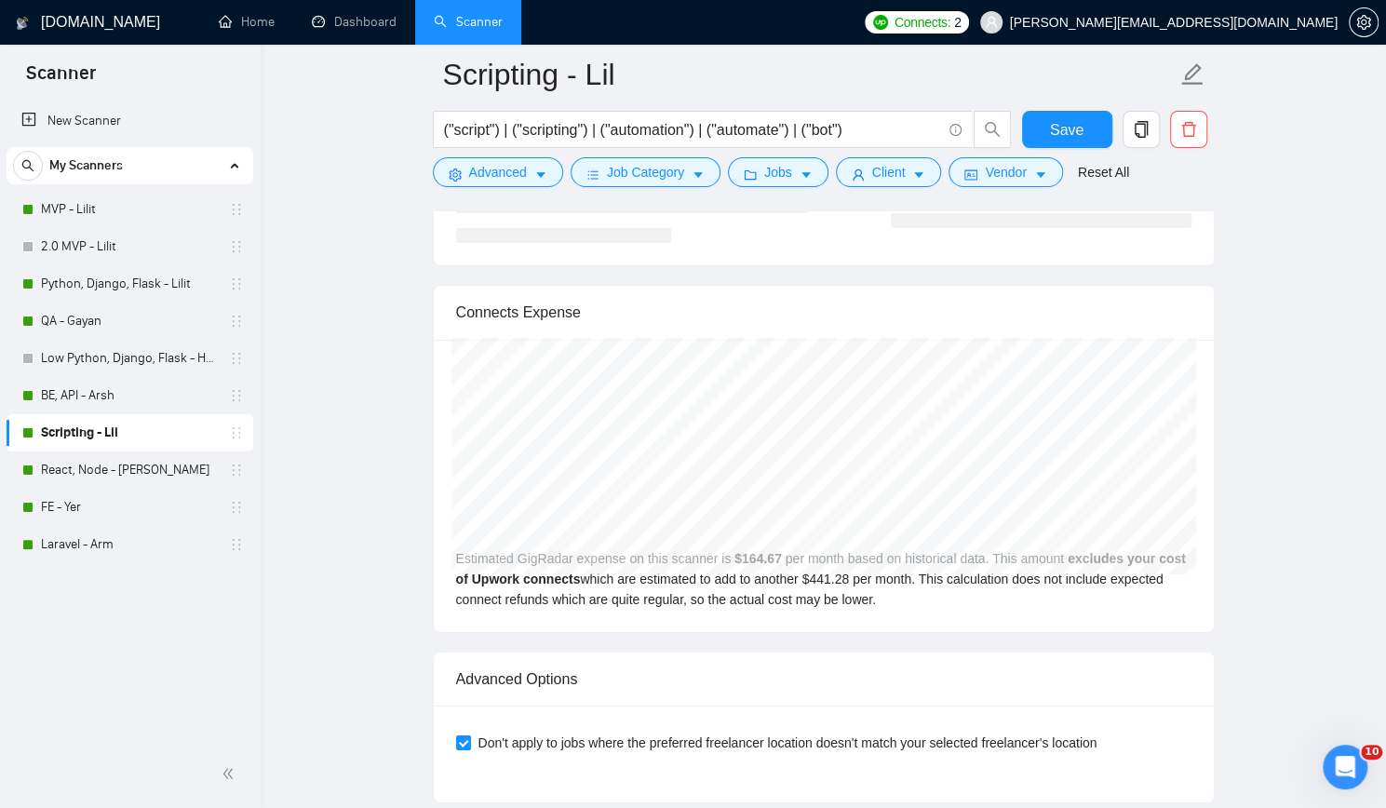
scroll to position [3444, 0]
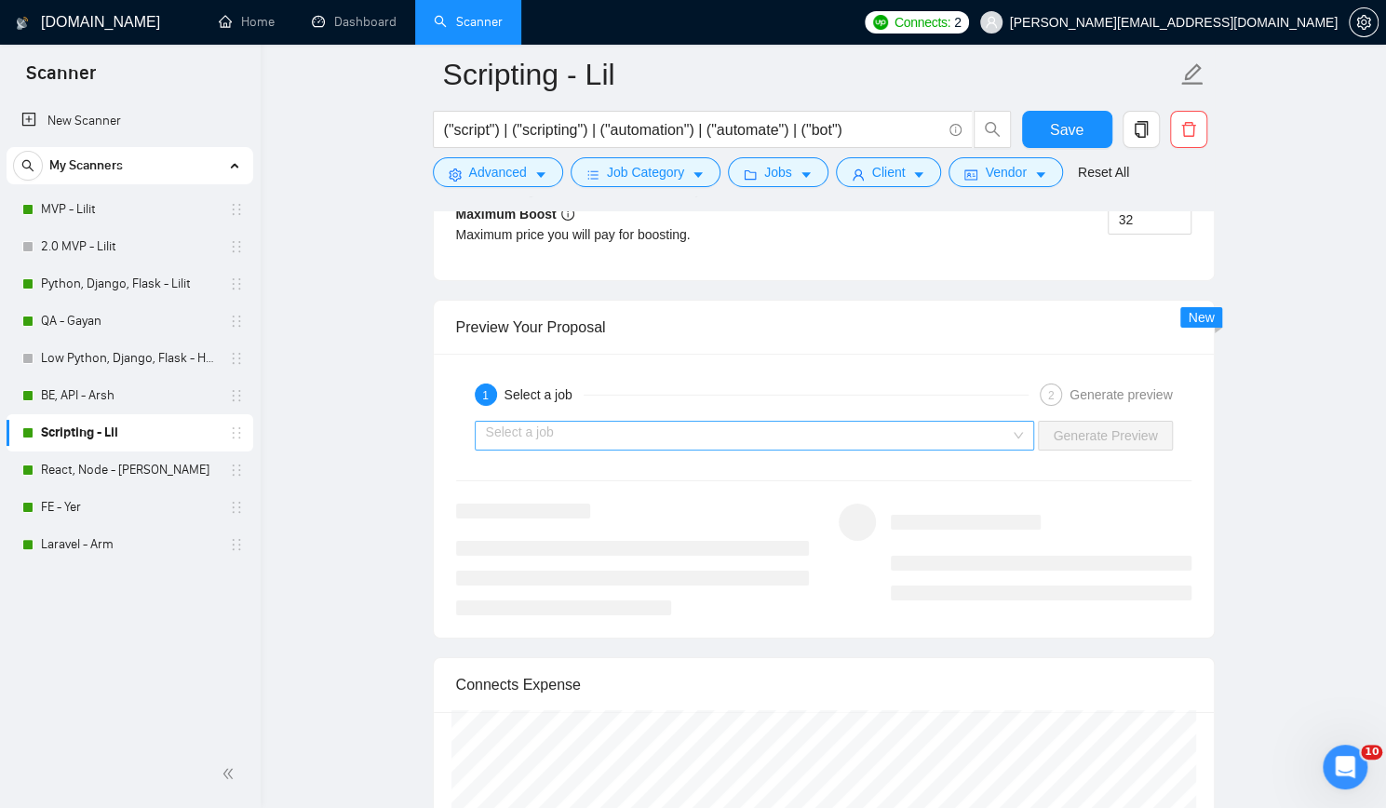
click at [837, 422] on input "search" at bounding box center [748, 436] width 525 height 28
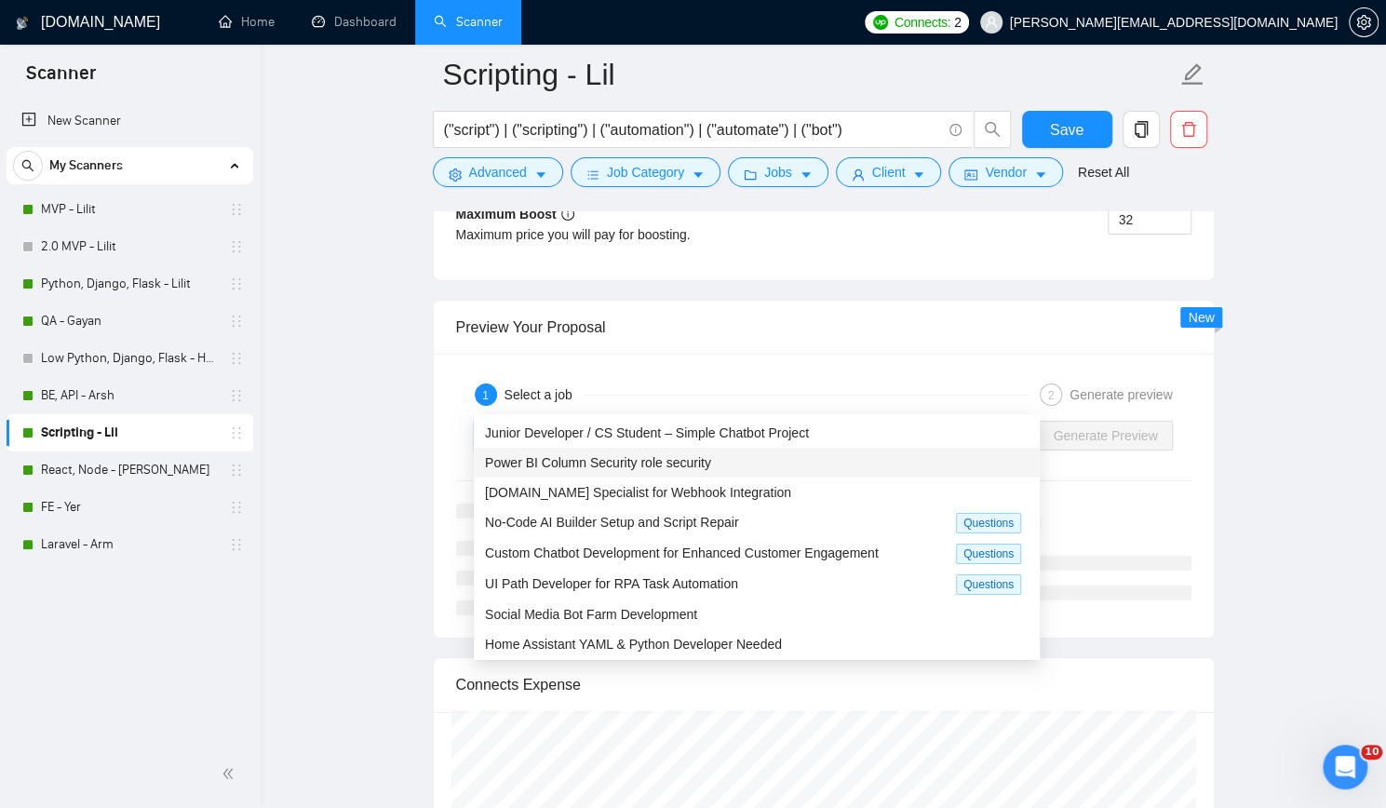
click at [773, 465] on div "Power BI Column Security role security" at bounding box center [757, 462] width 544 height 20
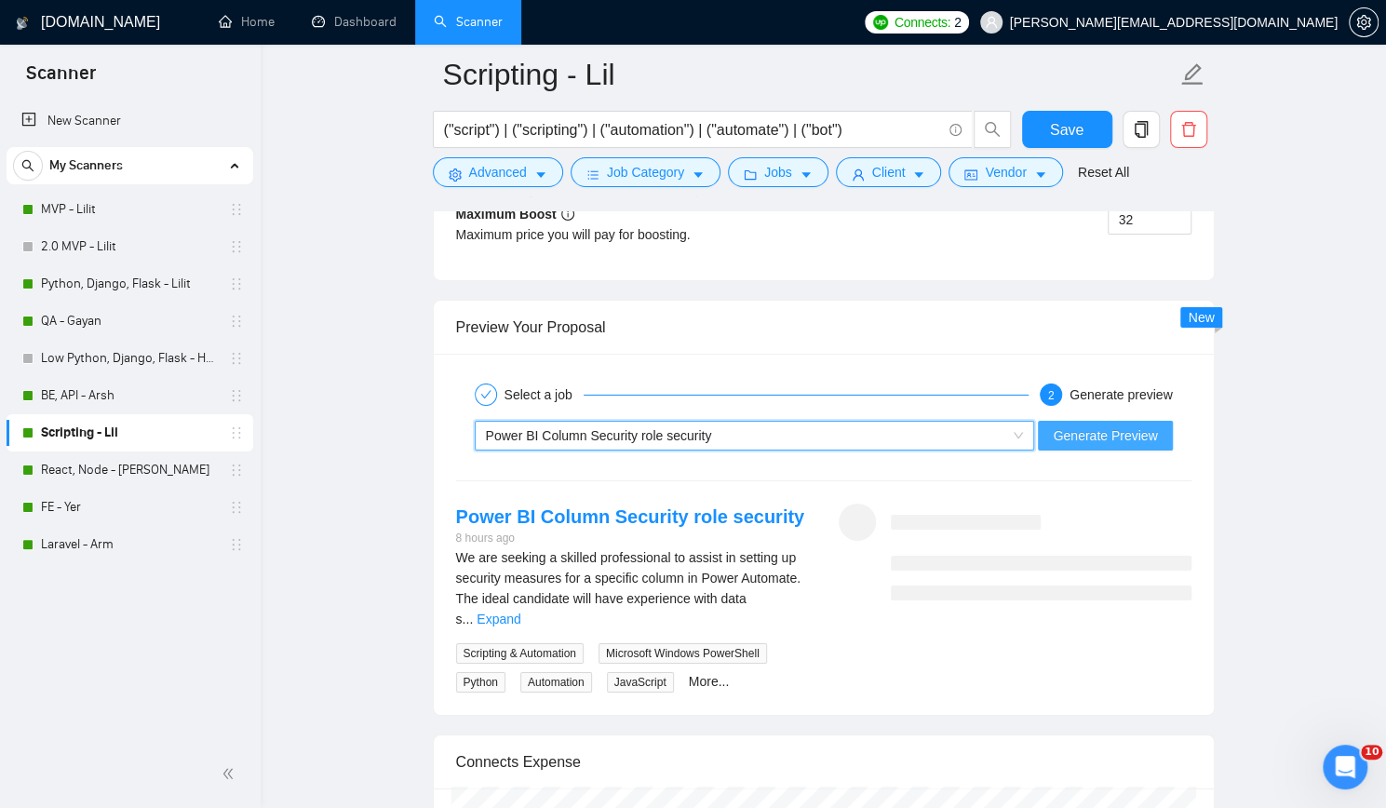
click at [1078, 425] on span "Generate Preview" at bounding box center [1105, 435] width 104 height 20
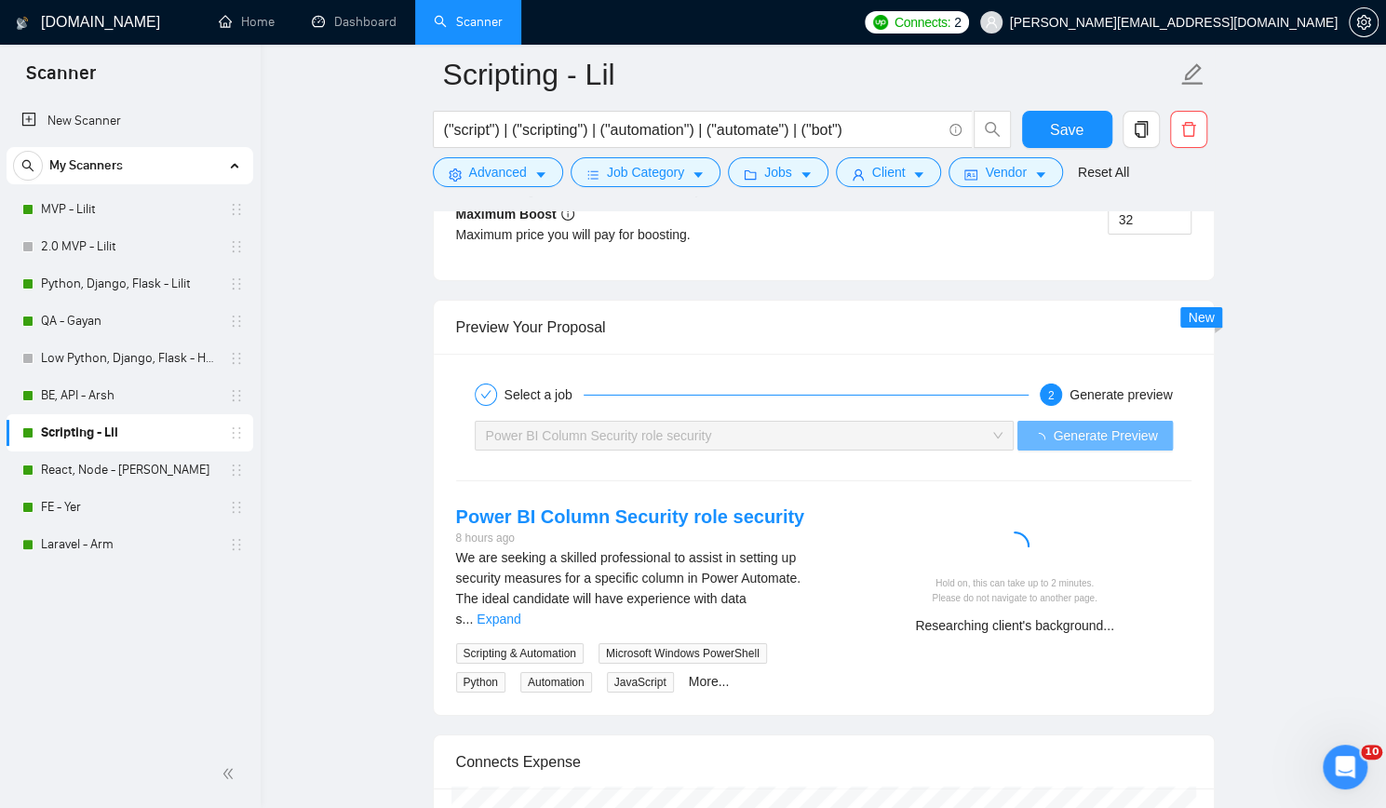
click at [168, 666] on div "New Scanner My Scanners MVP - Lilit 2.0 MVP - Lilit Python, Django, Flask - Lil…" at bounding box center [130, 419] width 261 height 641
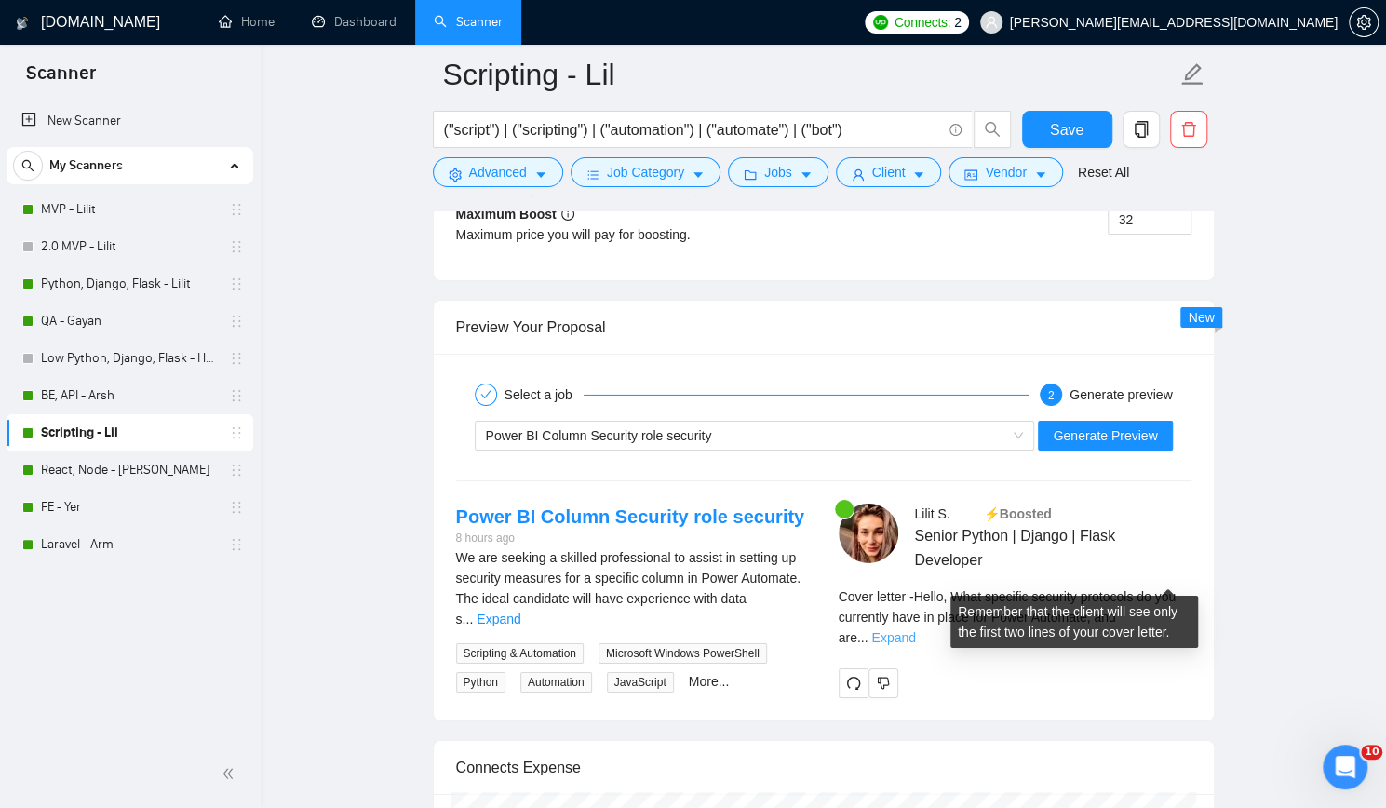
click at [915, 630] on link "Expand" at bounding box center [893, 637] width 44 height 15
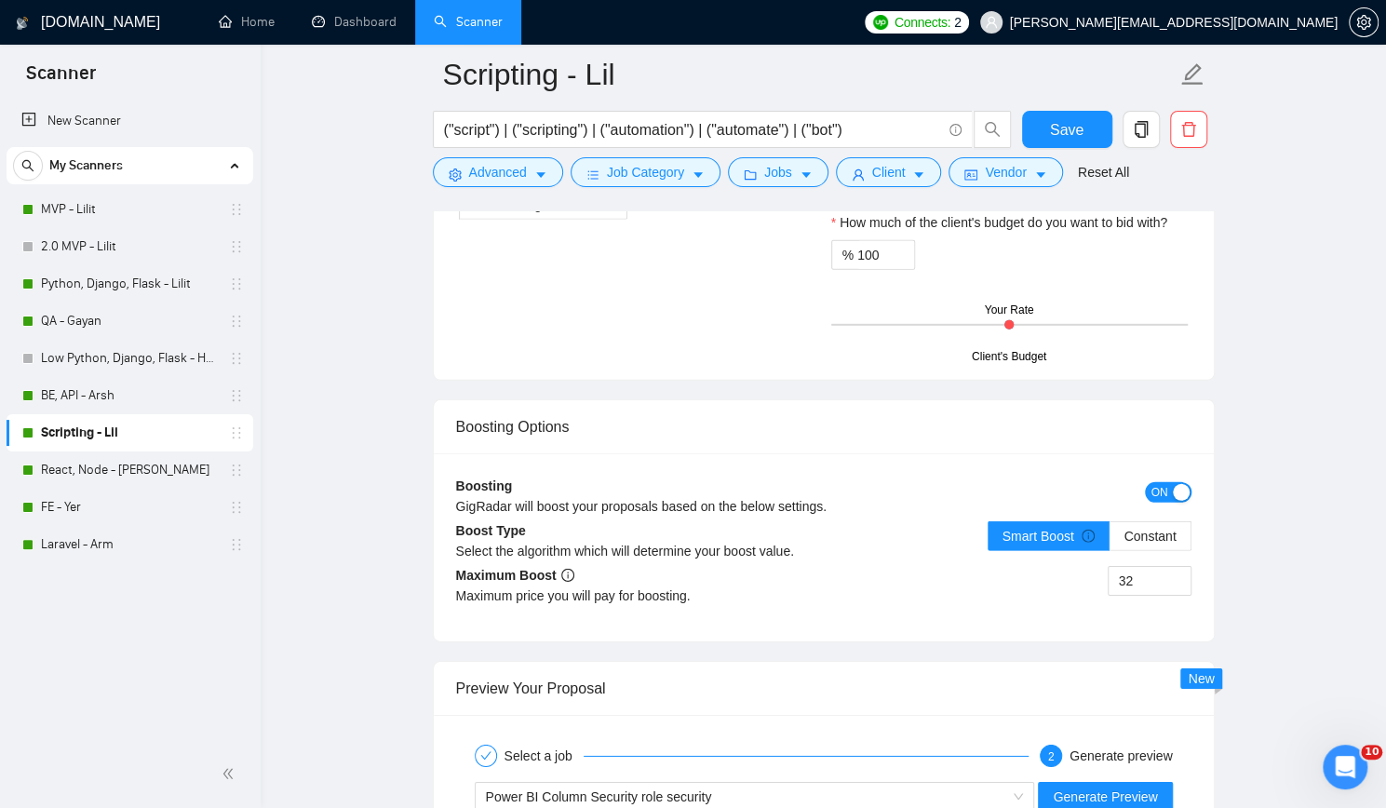
scroll to position [2886, 0]
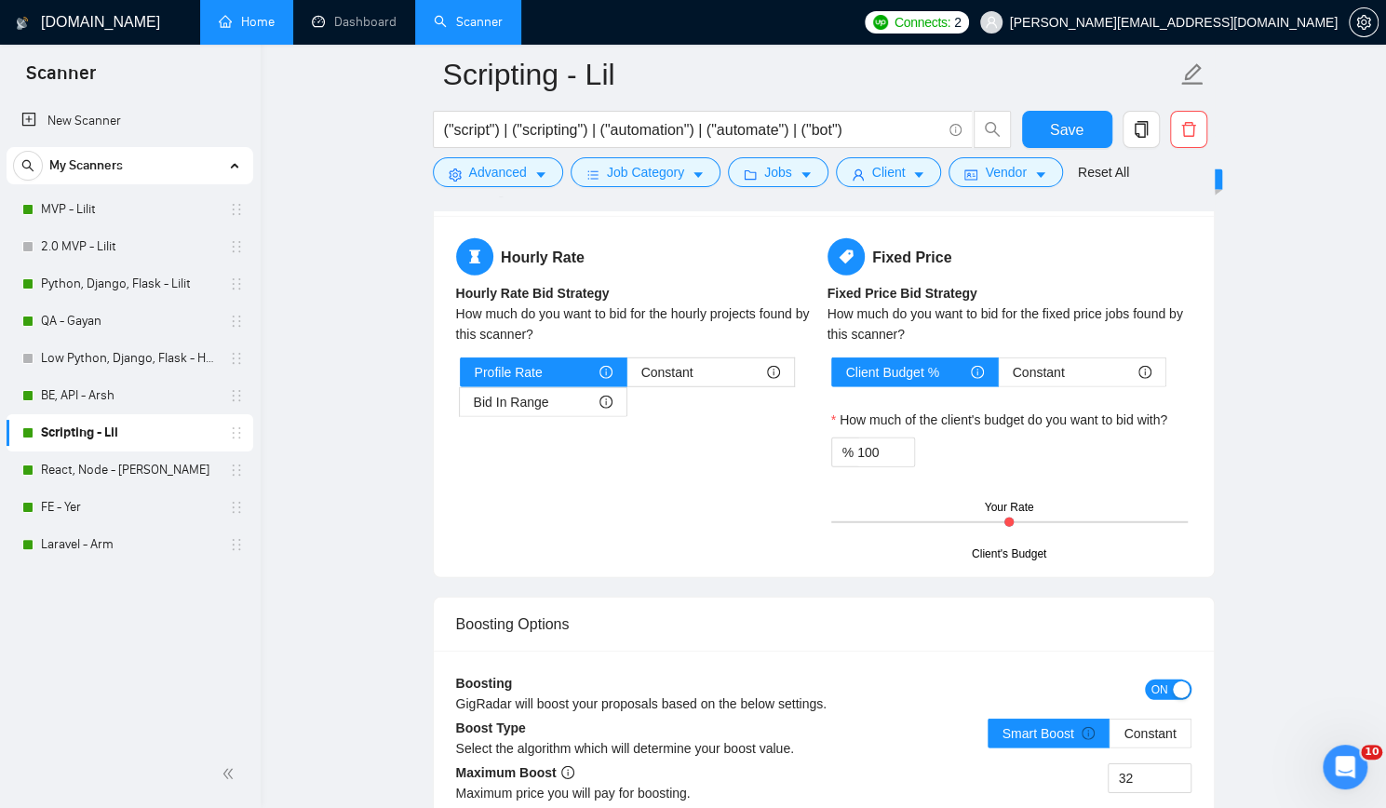
click at [225, 14] on link "Home" at bounding box center [247, 22] width 56 height 16
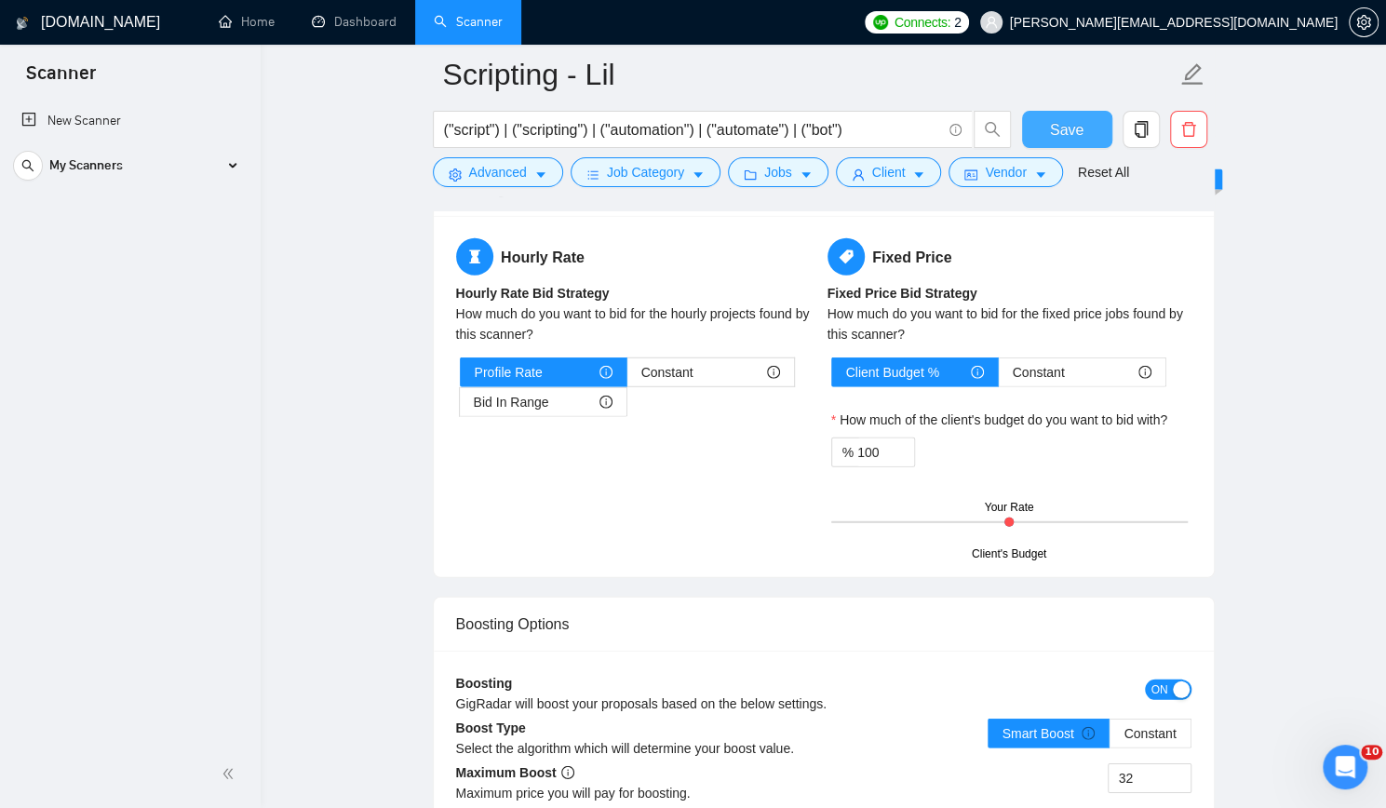
click at [1054, 133] on span "Save" at bounding box center [1067, 129] width 34 height 23
click at [164, 161] on div "My Scanners" at bounding box center [130, 165] width 234 height 37
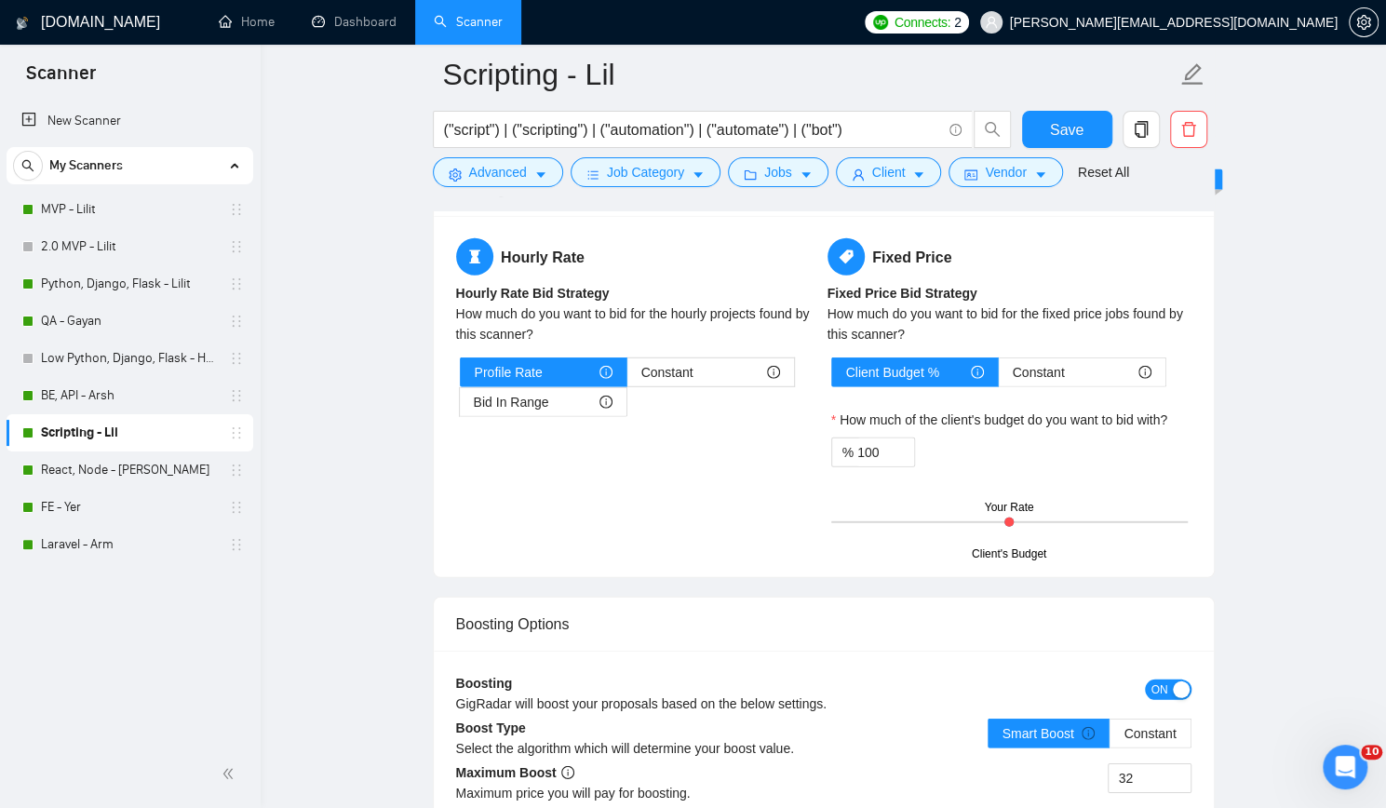
click at [337, 122] on main "Scripting - Lil ("script") | ("scripting") | ("automation") | ("automate") | ("…" at bounding box center [823, 206] width 1066 height 6034
click at [251, 19] on link "Home" at bounding box center [247, 22] width 56 height 16
